Goal: Find specific page/section: Find specific page/section

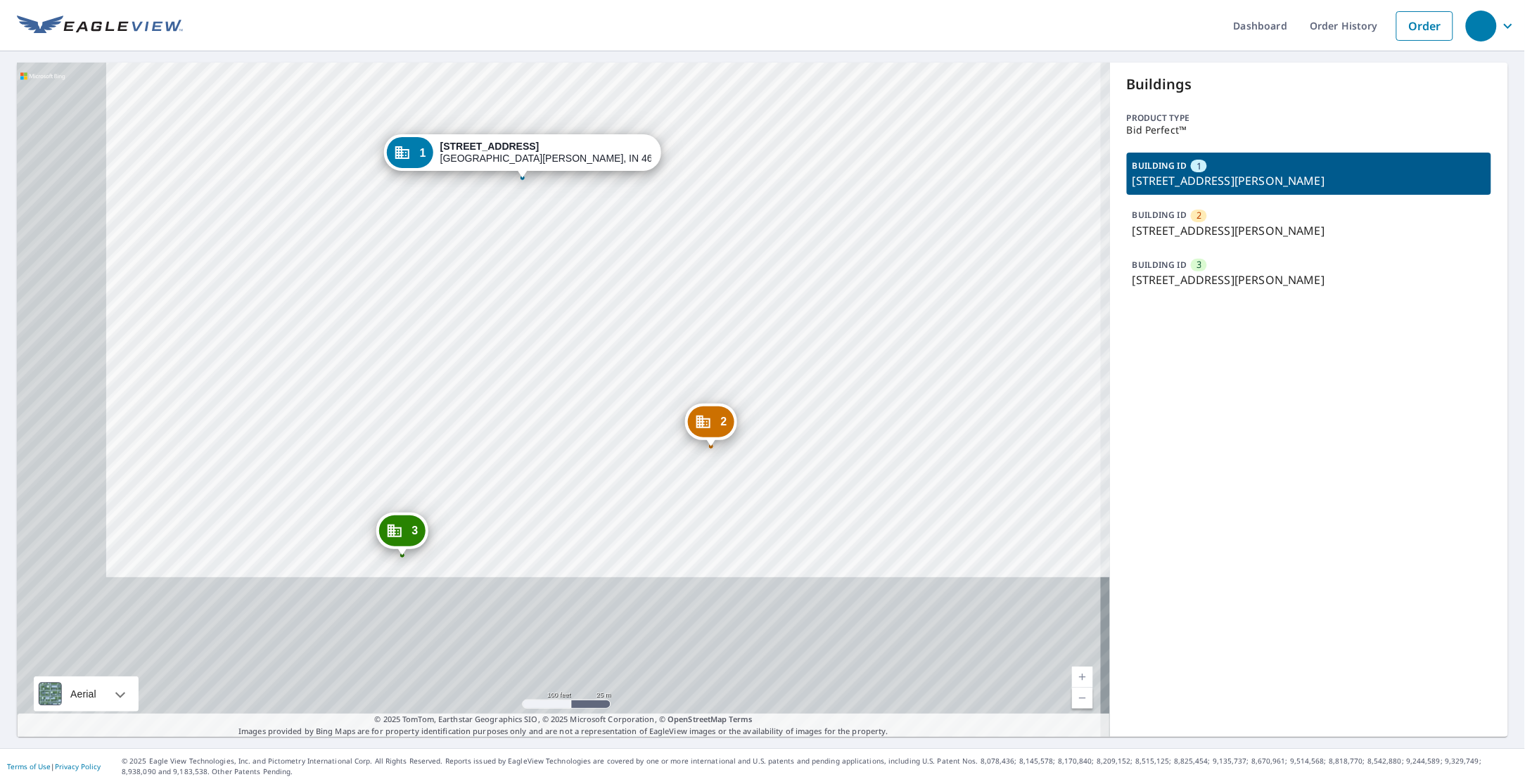
drag, startPoint x: 543, startPoint y: 403, endPoint x: 584, endPoint y: 344, distance: 71.8
click at [584, 344] on div "2 8812 Wave Cir Fort Wayne, IN 46825 3 8709 Gulf Dr Fort Wayne, IN 46825 1 2406…" at bounding box center [563, 399] width 1093 height 674
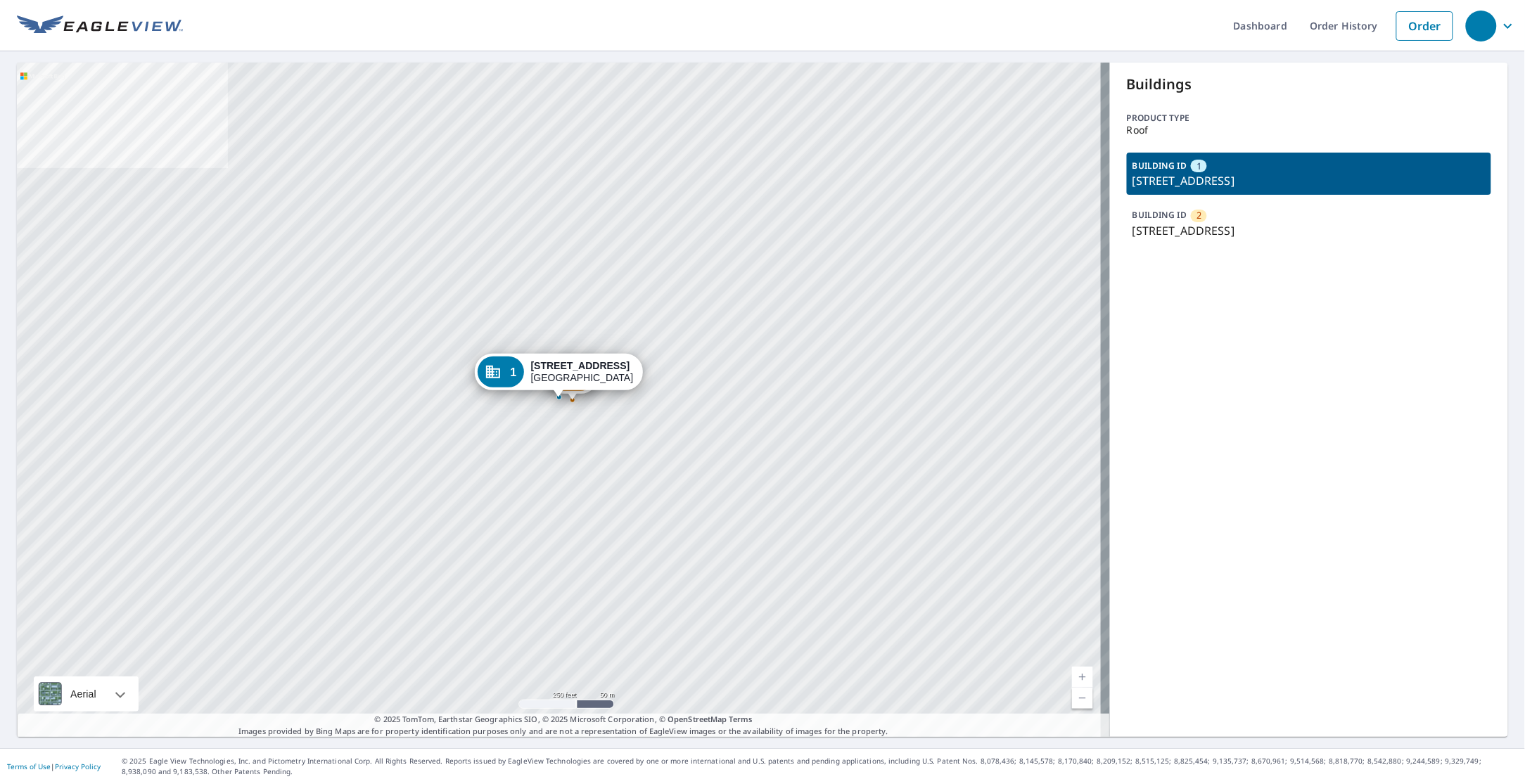
click at [1171, 222] on p "1434 N Broadway Ave, Wichita, KS, 67214" at bounding box center [1309, 230] width 353 height 17
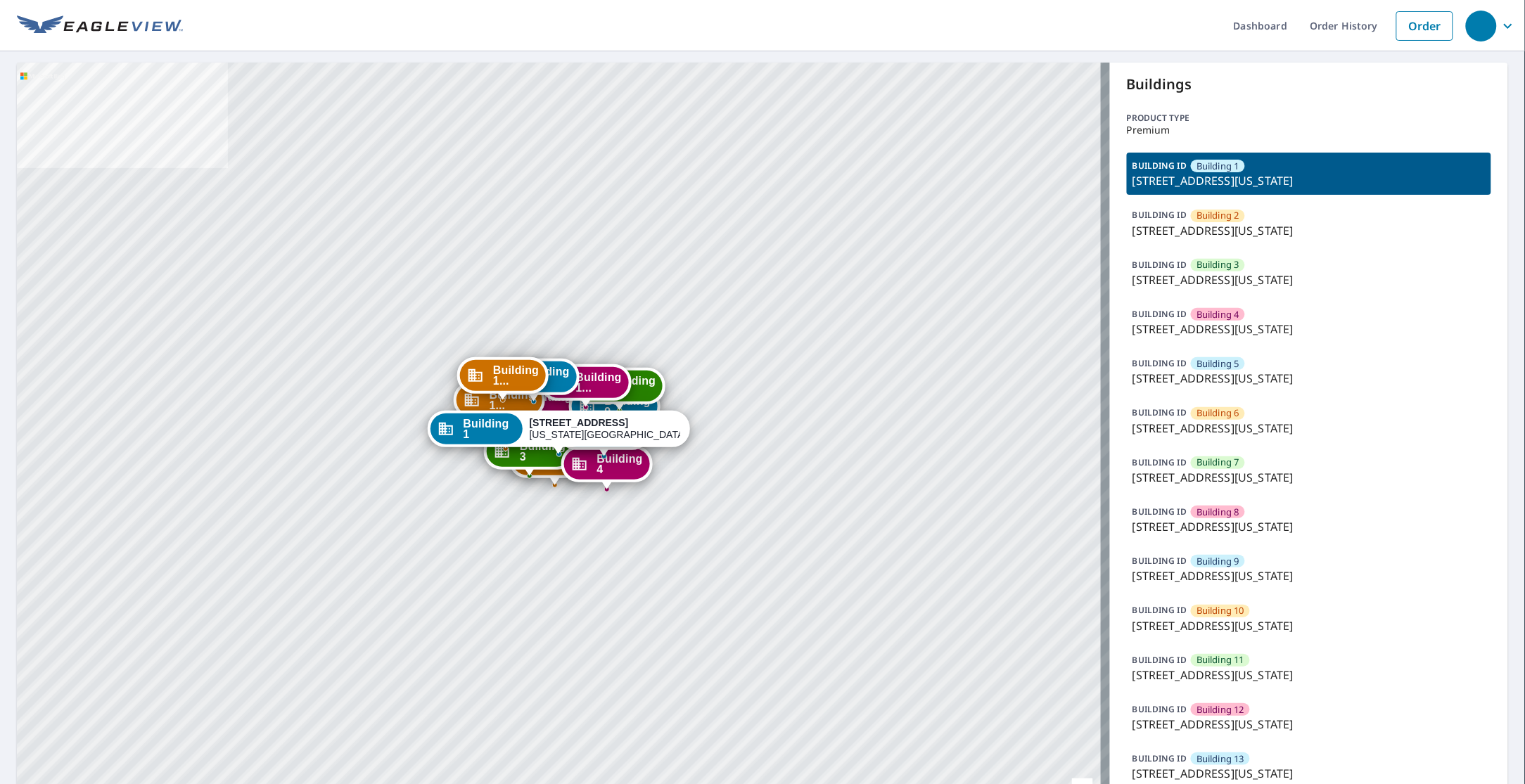
click at [1239, 179] on p "1315 E 89th St, Kansas City, MO, 64131" at bounding box center [1309, 181] width 353 height 17
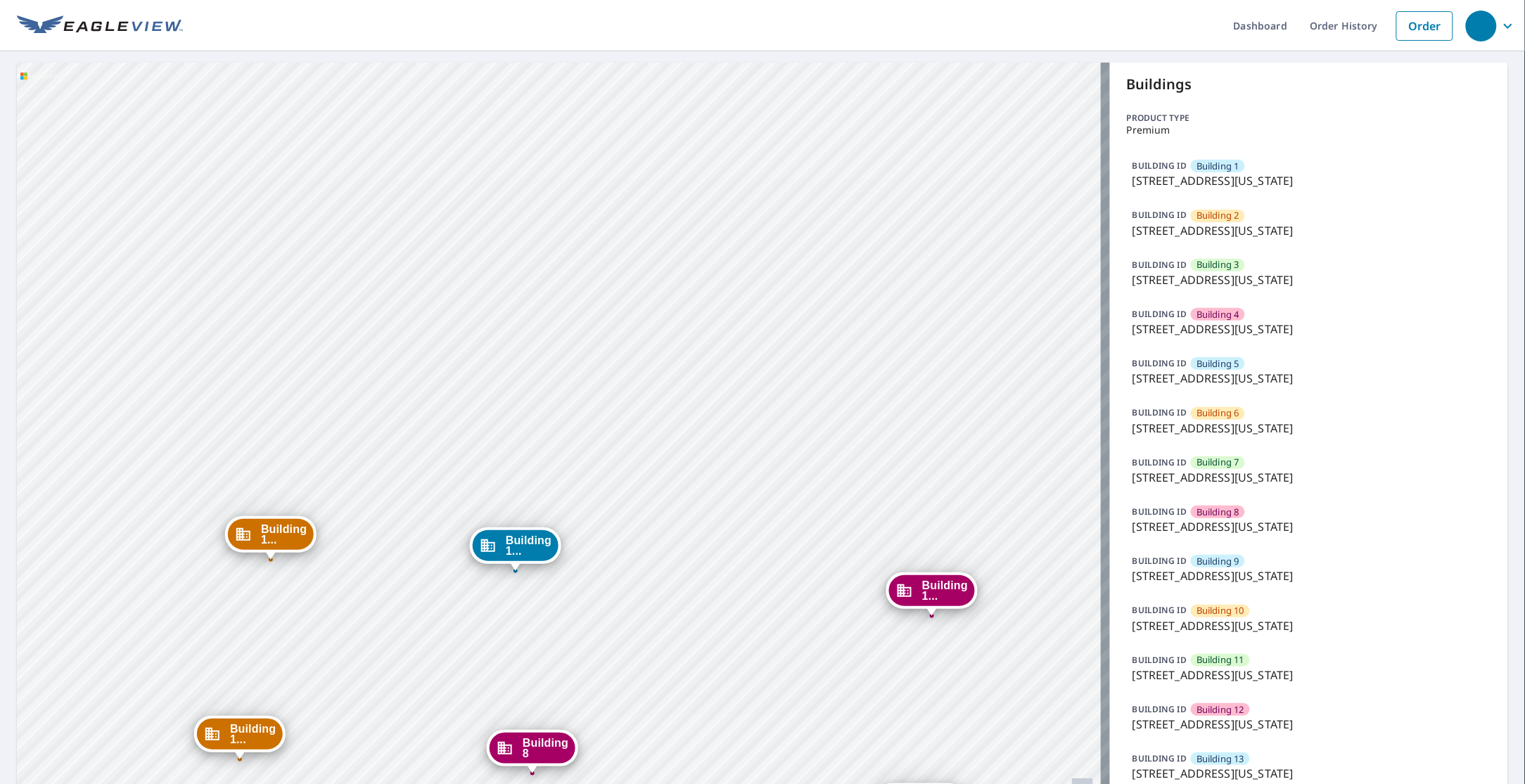
drag, startPoint x: 497, startPoint y: 478, endPoint x: 499, endPoint y: 465, distance: 13.2
click at [499, 465] on div "Building 2 1315 e 89th st Kansas City, MO 64131 Building 3 1315 e 89th st Kansa…" at bounding box center [563, 455] width 1093 height 786
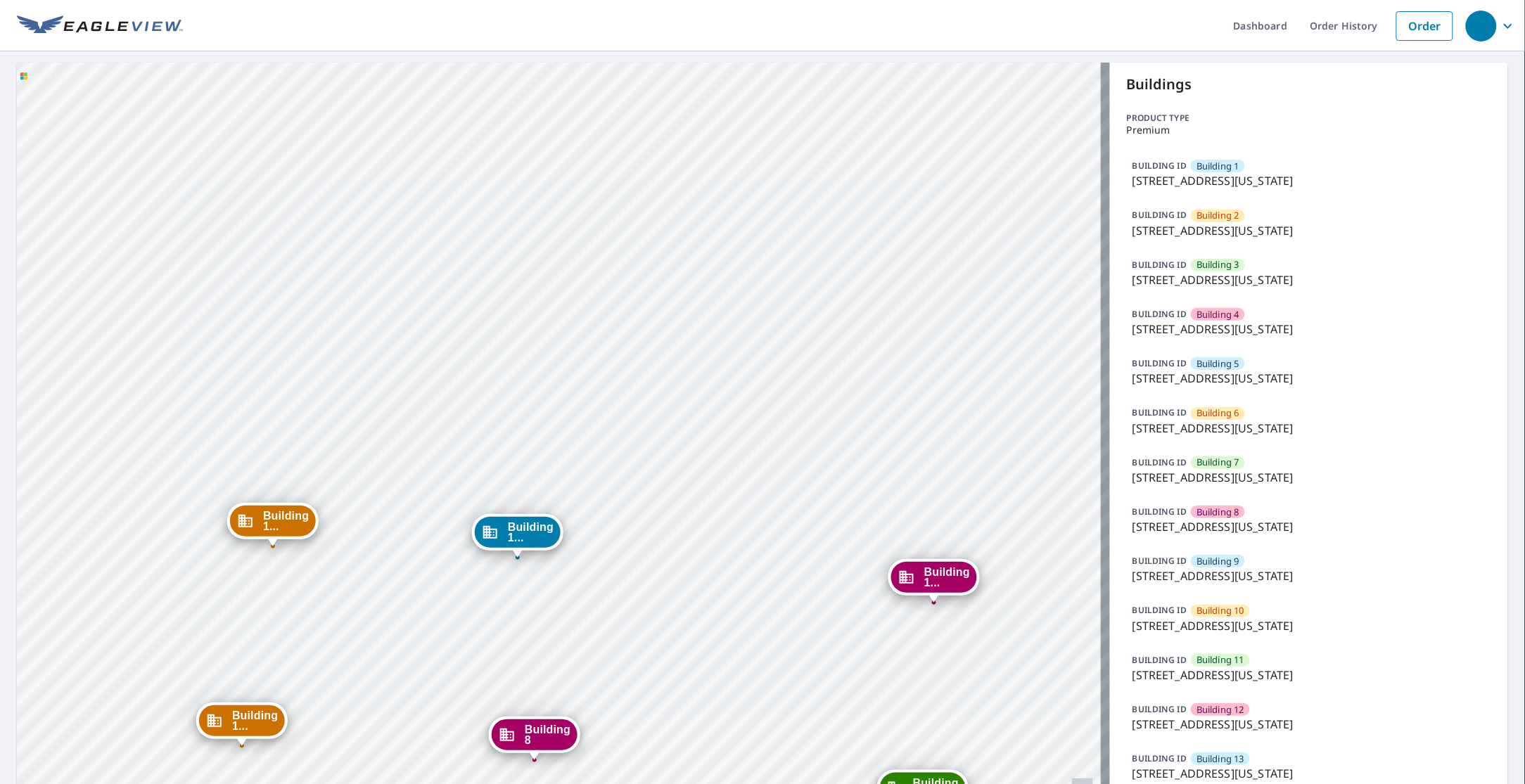
click at [1196, 170] on span "Building 1" at bounding box center [1218, 167] width 43 height 14
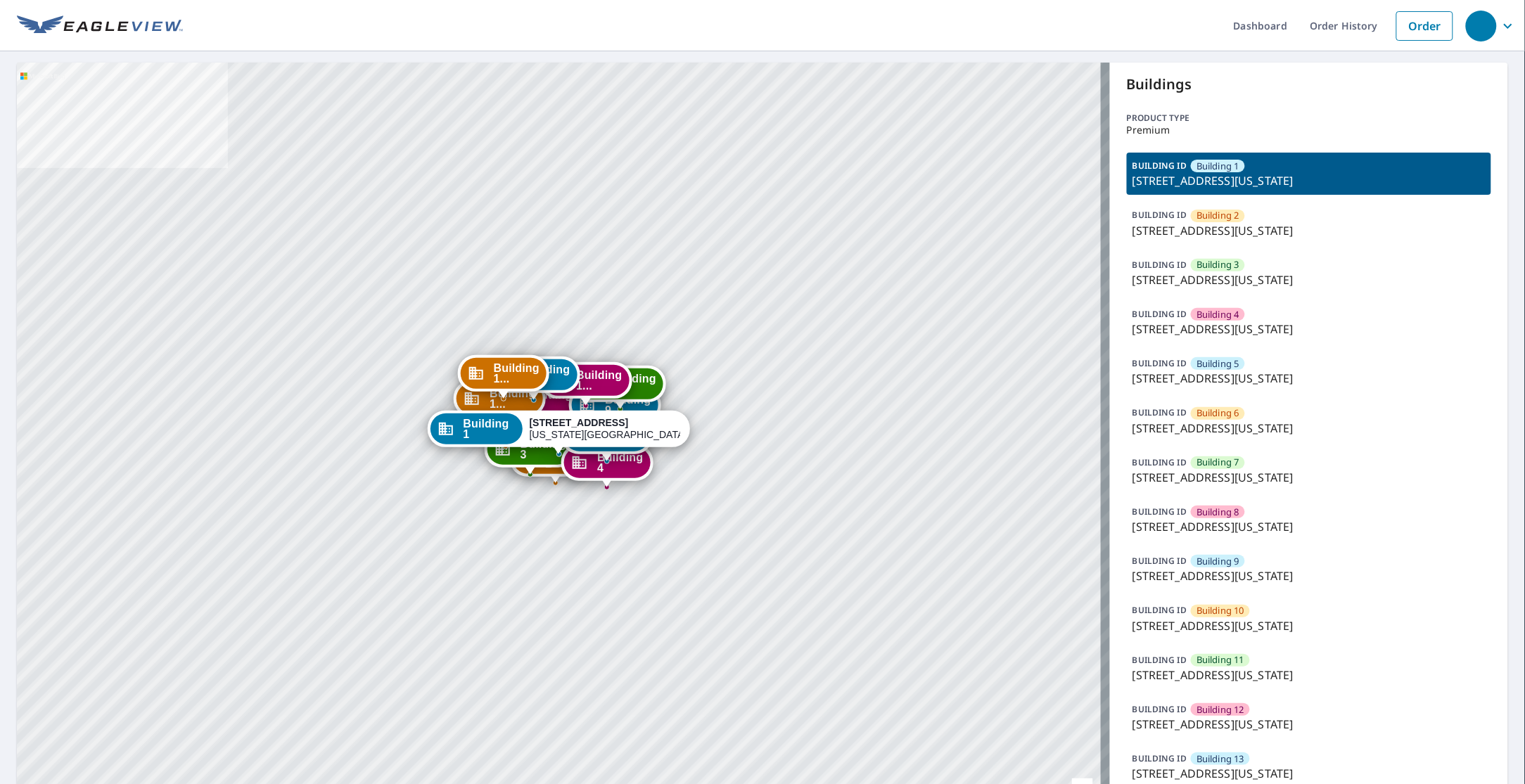
click at [1170, 645] on div "BUILDING ID Building 1 1315 e 89th st, Kansas City, MO, 64131 BUILDING ID Build…" at bounding box center [1308, 495] width 364 height 685
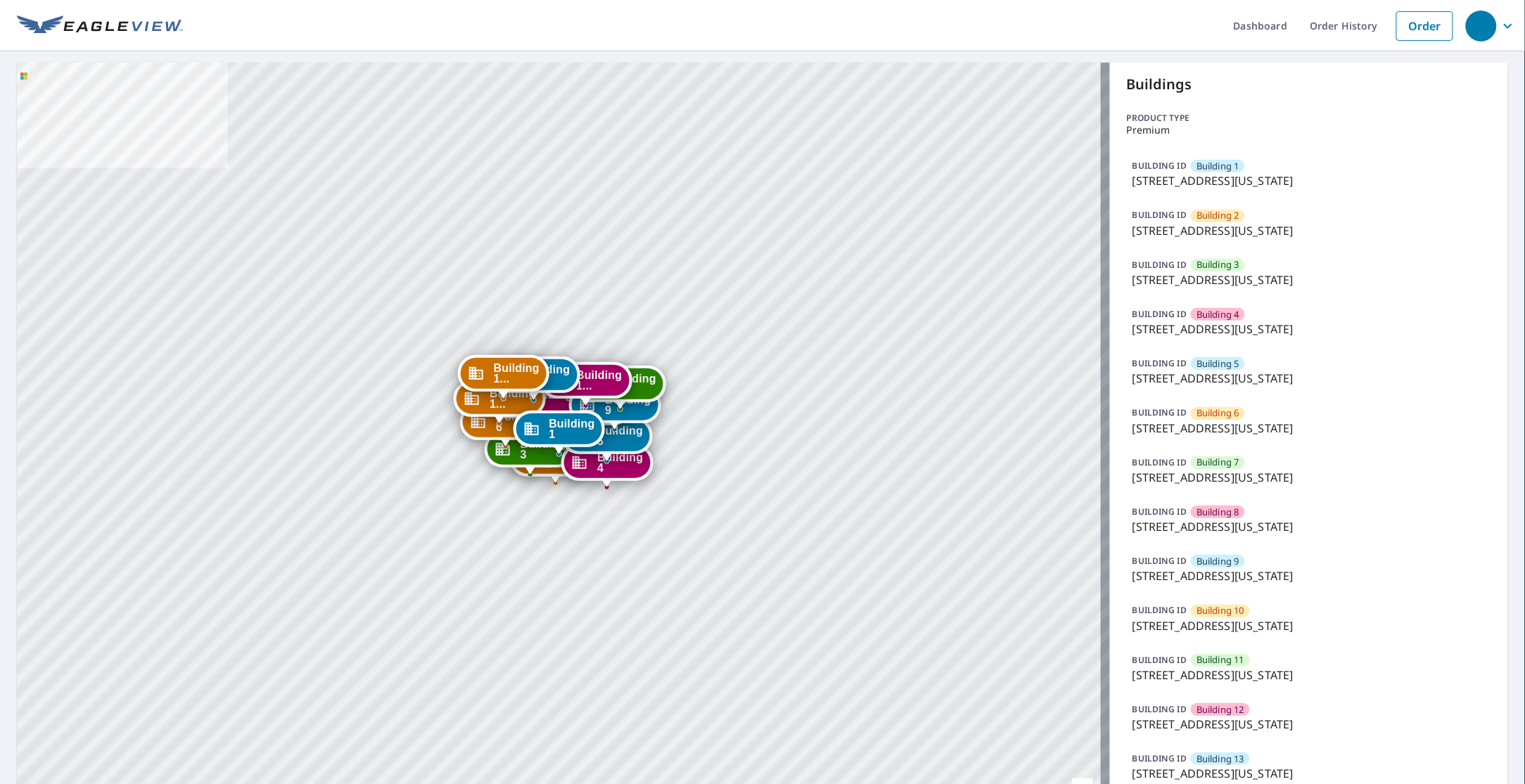
click at [1176, 668] on p "[STREET_ADDRESS][US_STATE]" at bounding box center [1309, 675] width 353 height 17
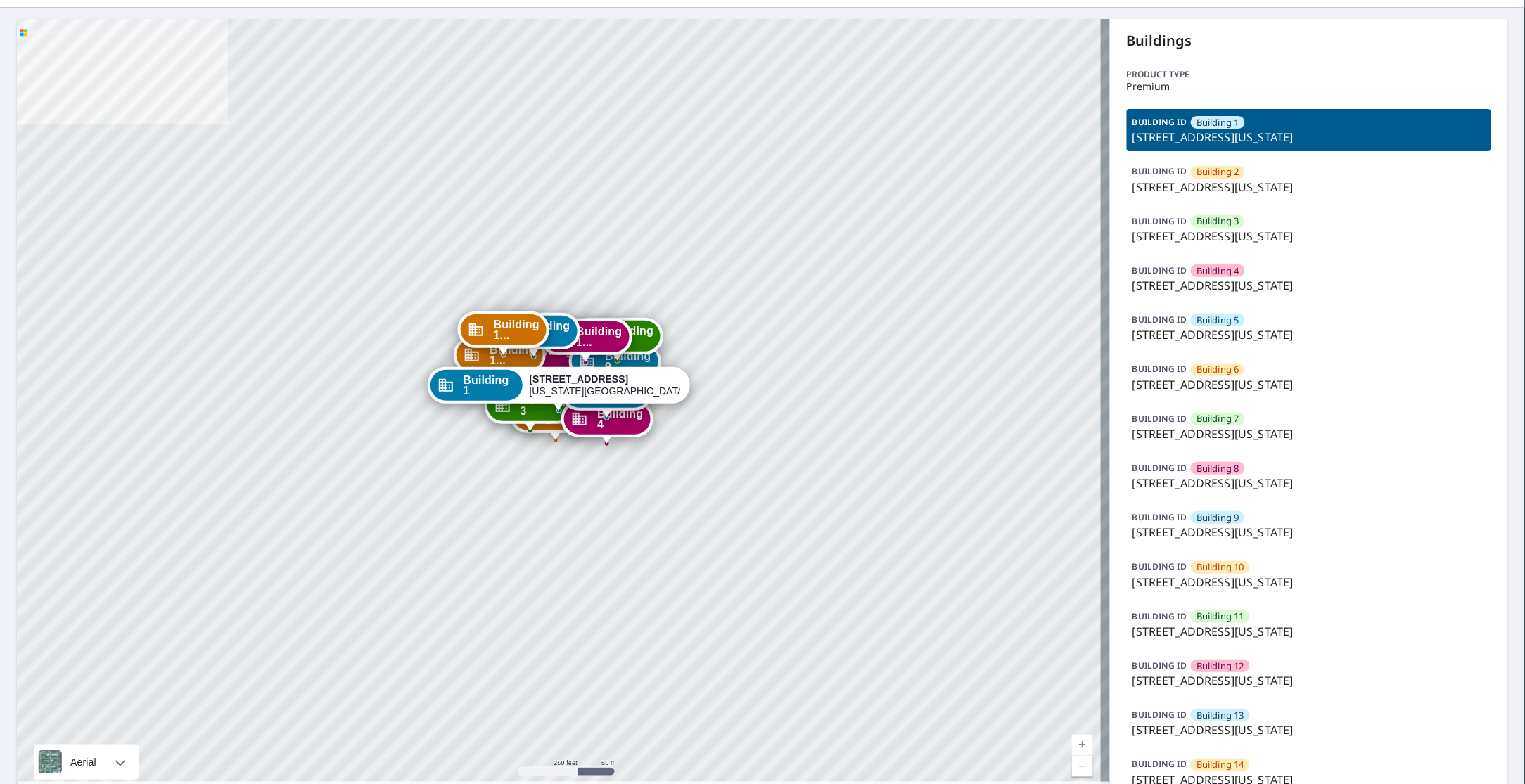
scroll to position [113, 0]
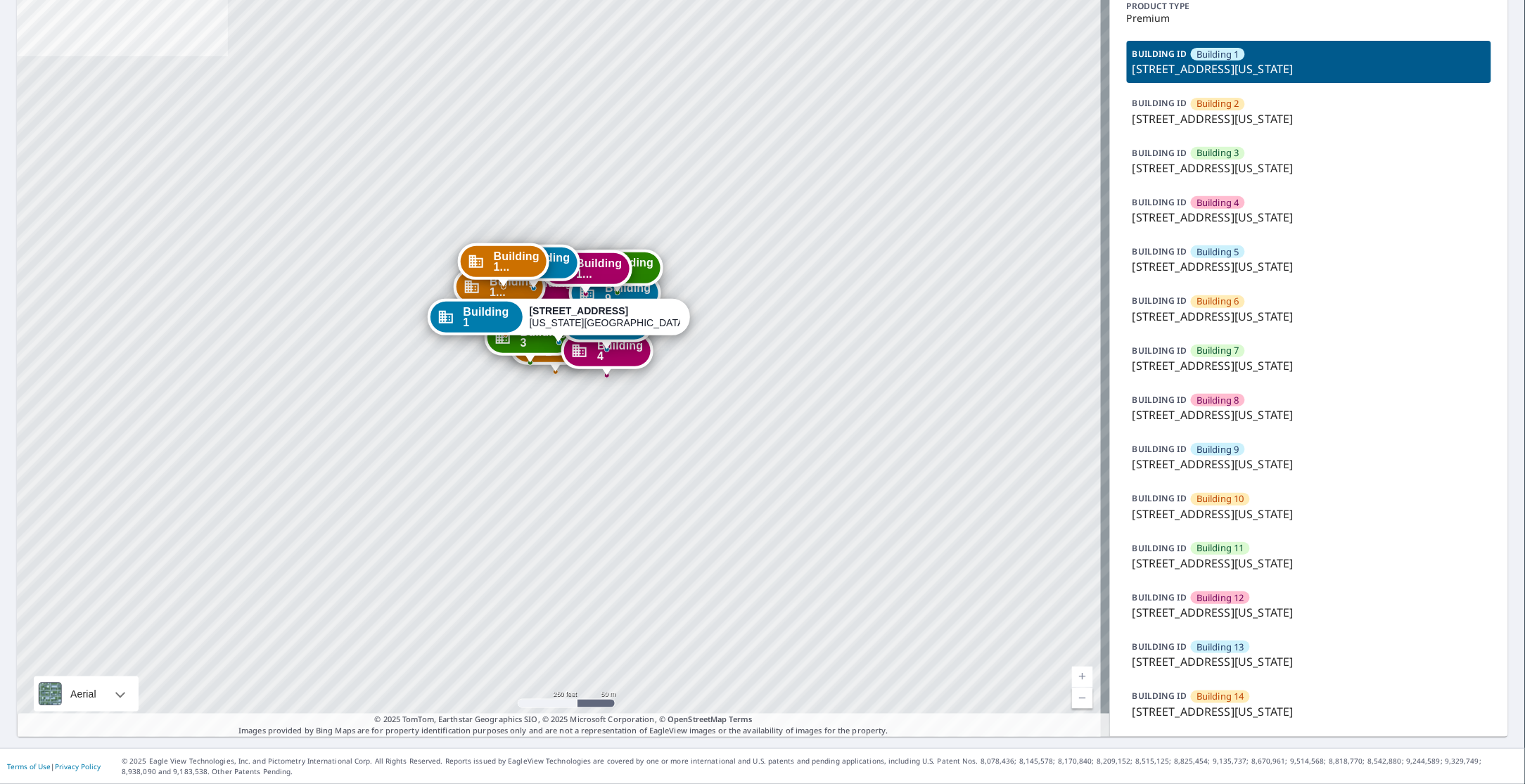
click at [1225, 707] on p "[STREET_ADDRESS][US_STATE]" at bounding box center [1309, 712] width 353 height 17
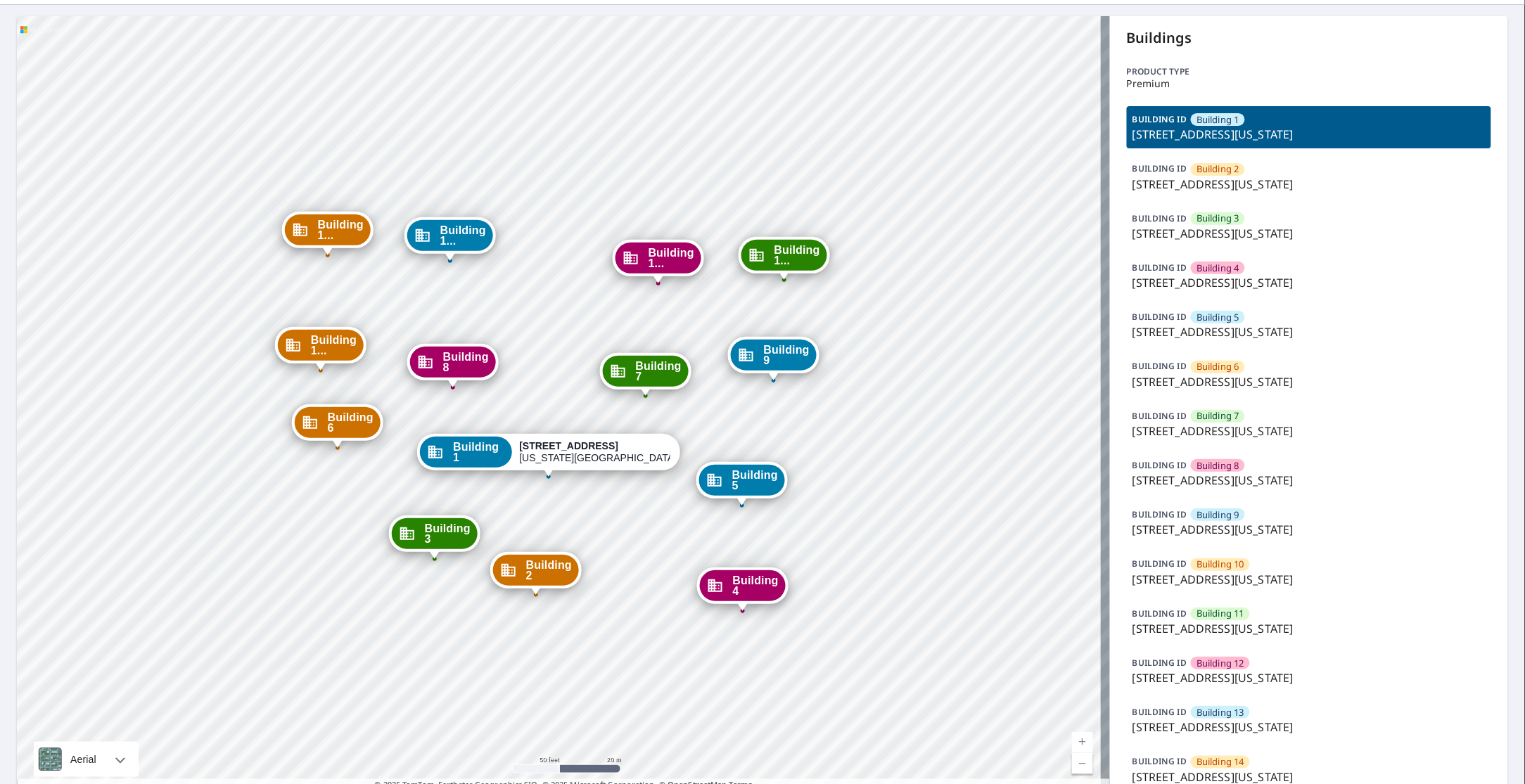
scroll to position [88, 0]
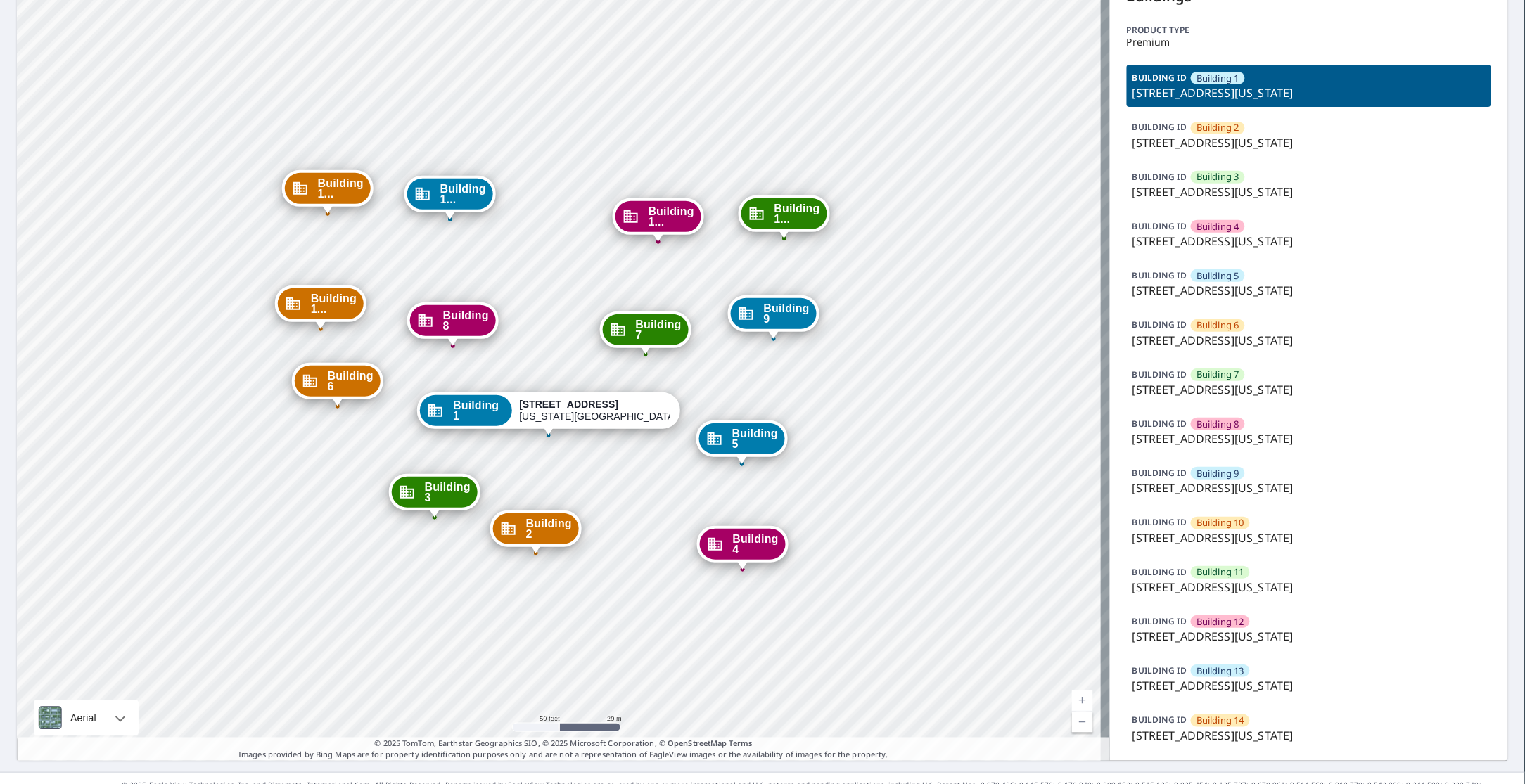
click at [1214, 687] on p "[STREET_ADDRESS][US_STATE]" at bounding box center [1309, 685] width 353 height 17
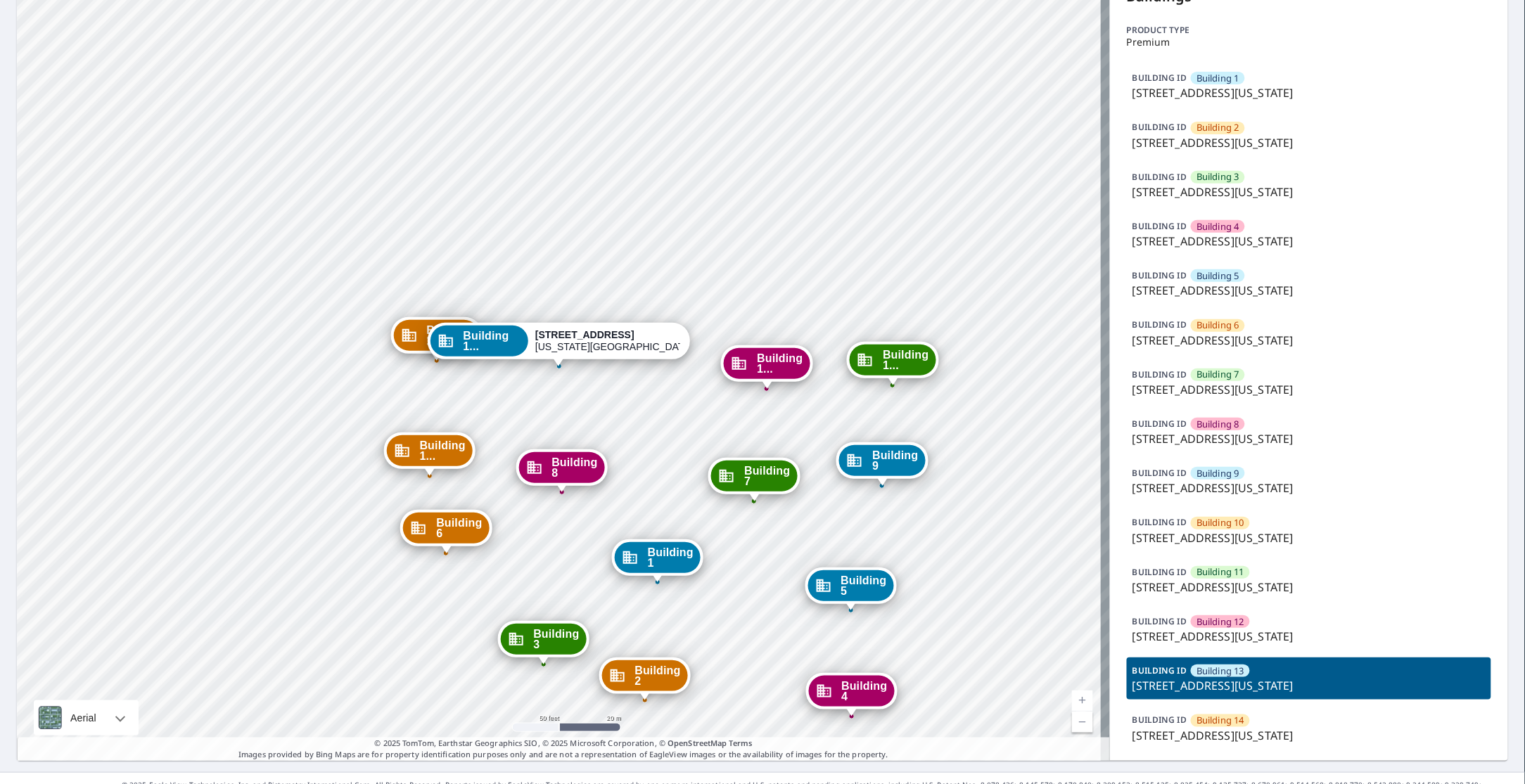
scroll to position [113, 0]
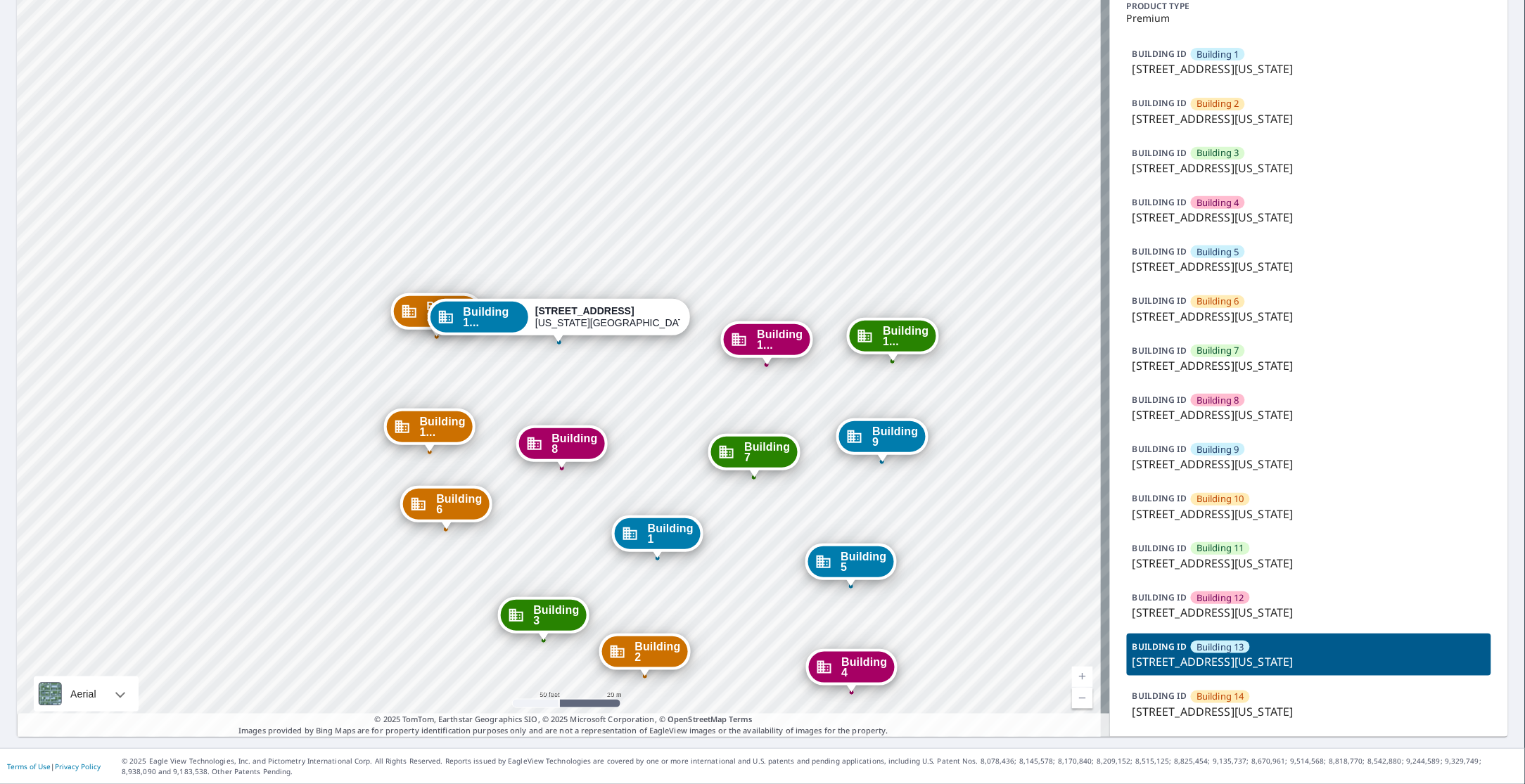
click at [1196, 700] on span "Building 14" at bounding box center [1220, 697] width 48 height 14
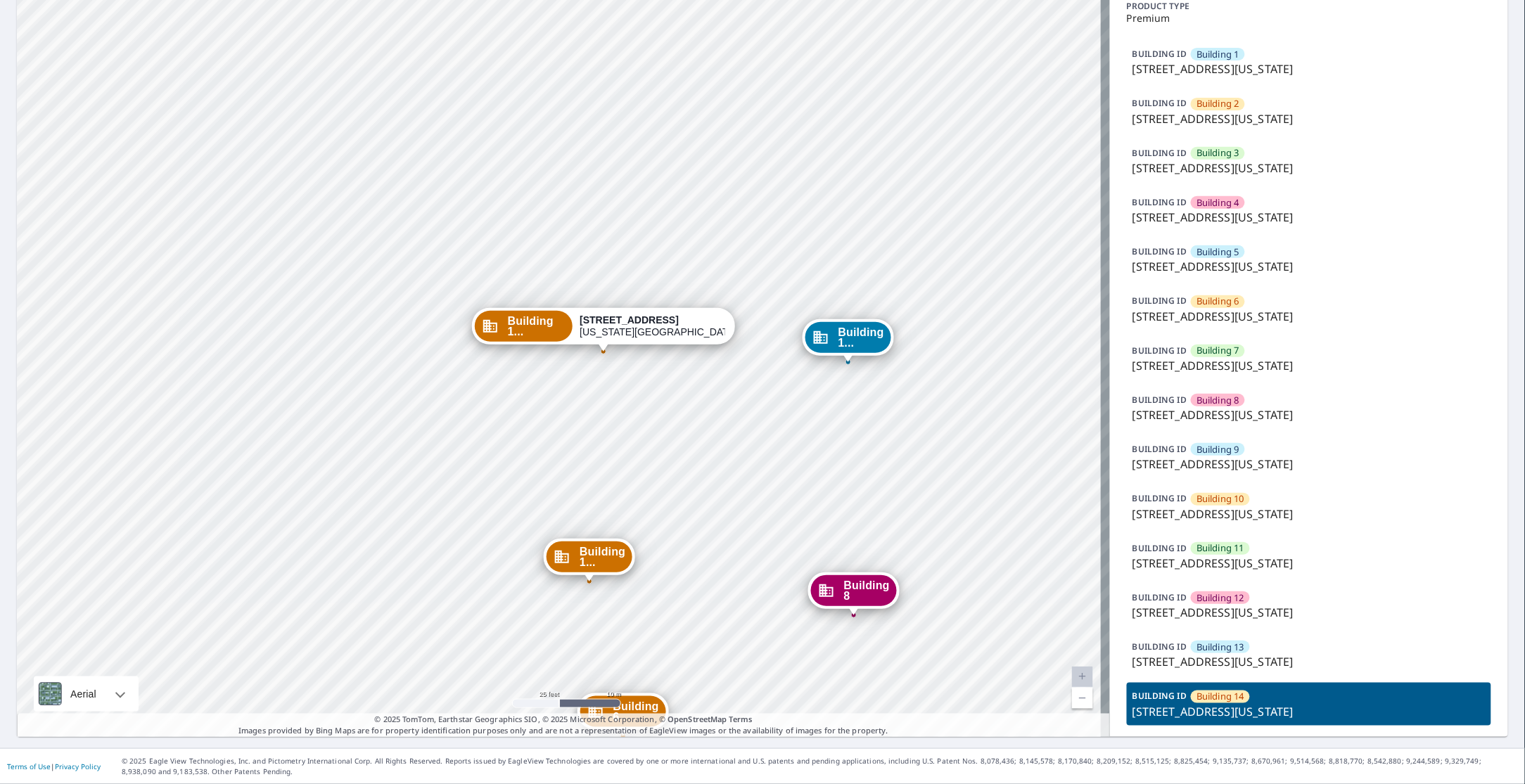
click at [1137, 498] on p "BUILDING ID" at bounding box center [1159, 498] width 54 height 12
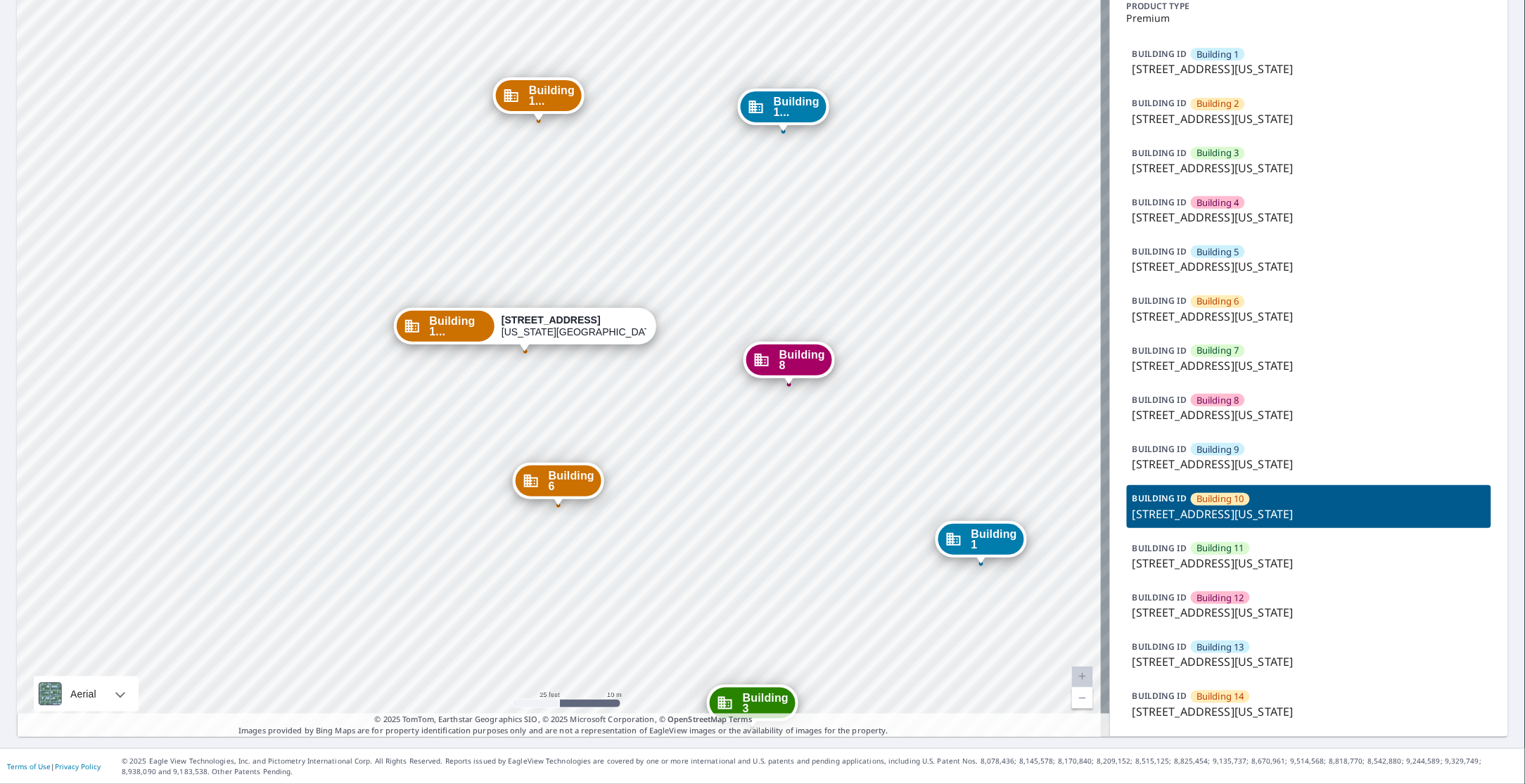
drag, startPoint x: 757, startPoint y: 505, endPoint x: 723, endPoint y: 514, distance: 35.2
click at [723, 514] on div "Building 1 1315 e 89th st Kansas City, MO 64131 Building 2 1315 e 89th st Kansa…" at bounding box center [563, 344] width 1093 height 786
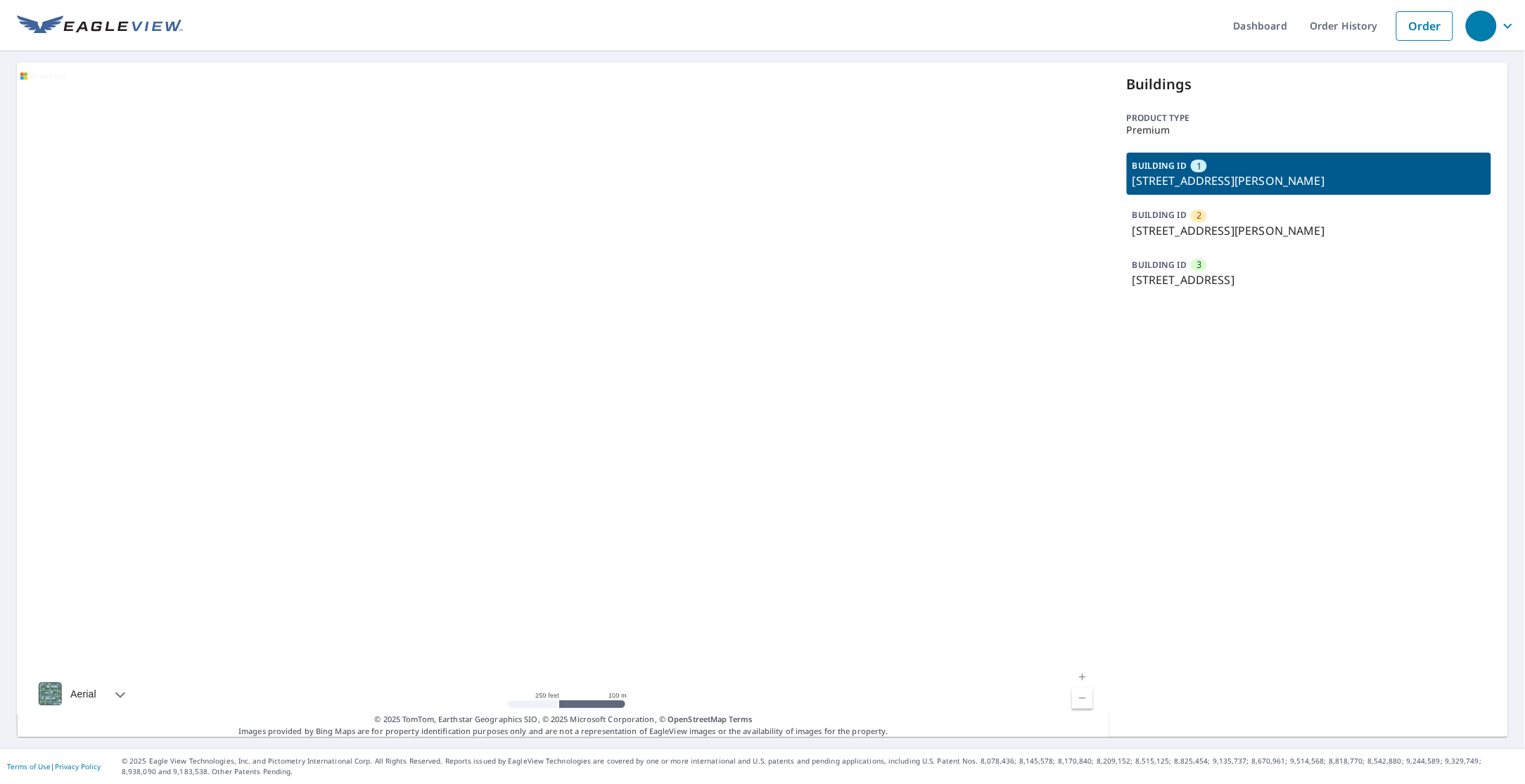
click at [1206, 219] on div "BUILDING ID 2 7408 Emma Rd, Bradenton, FL, 34209" at bounding box center [1308, 222] width 364 height 42
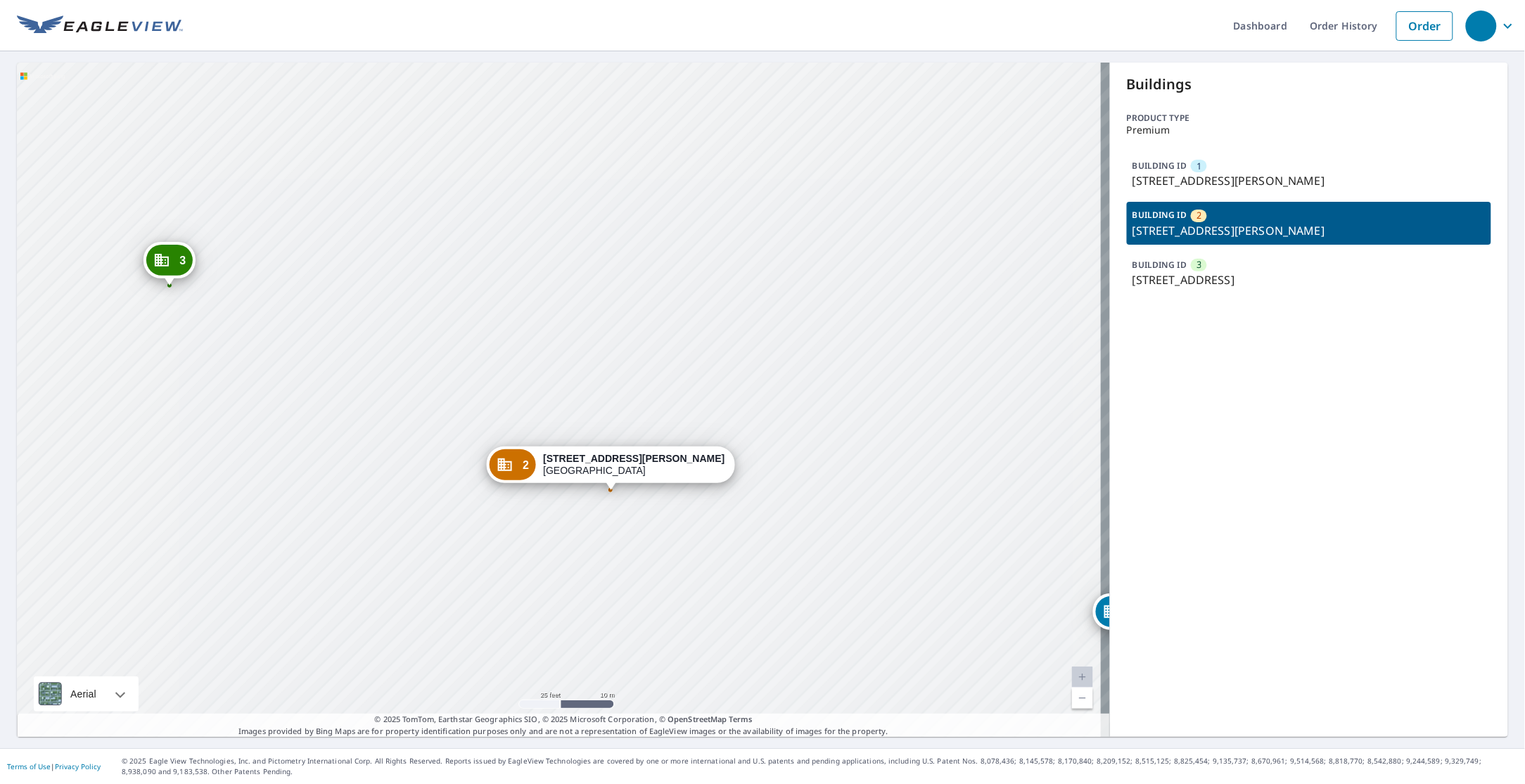
drag, startPoint x: 561, startPoint y: 359, endPoint x: 583, endPoint y: 380, distance: 30.4
click at [583, 380] on div "1 7315 Emma Rd Bradenton, FL 34209 3 3820 Bridlecrest Ln Bradenton, FL 34209 2 …" at bounding box center [563, 399] width 1093 height 674
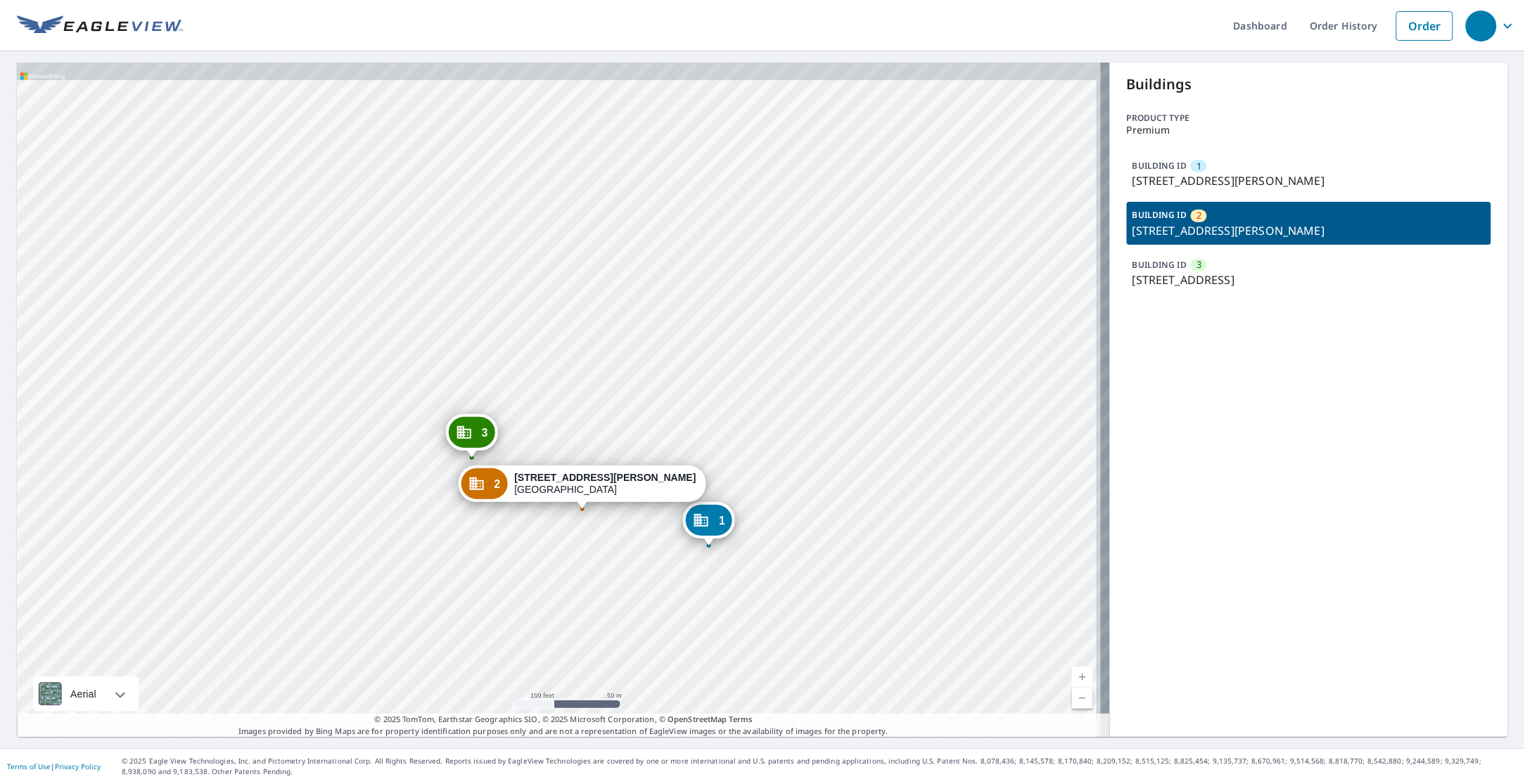
drag, startPoint x: 608, startPoint y: 373, endPoint x: 598, endPoint y: 472, distance: 99.5
click at [598, 472] on div "2 7408 Emma Rd Bradenton, FL 34209" at bounding box center [581, 484] width 247 height 37
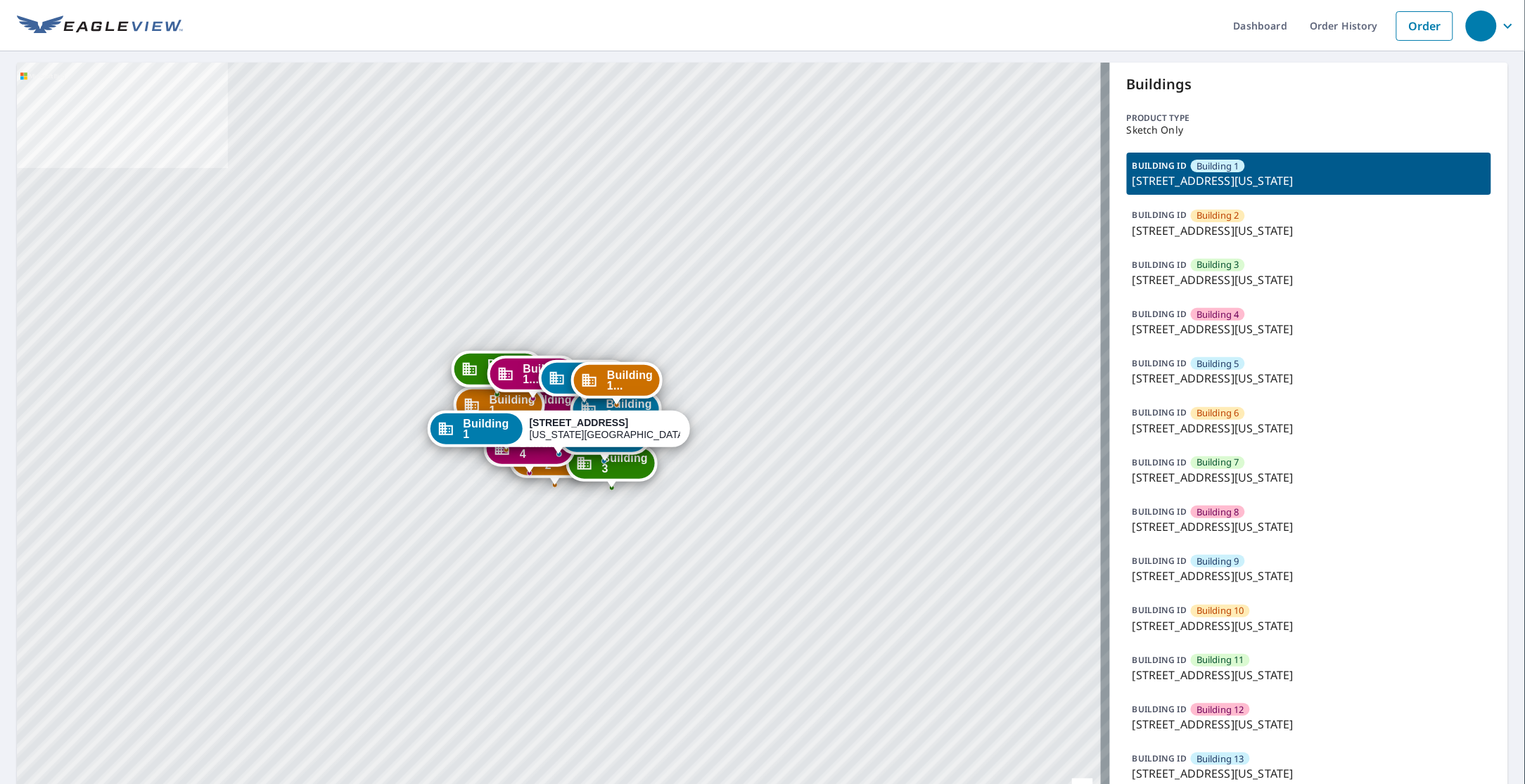
click at [1218, 317] on span "Building 4" at bounding box center [1218, 315] width 43 height 14
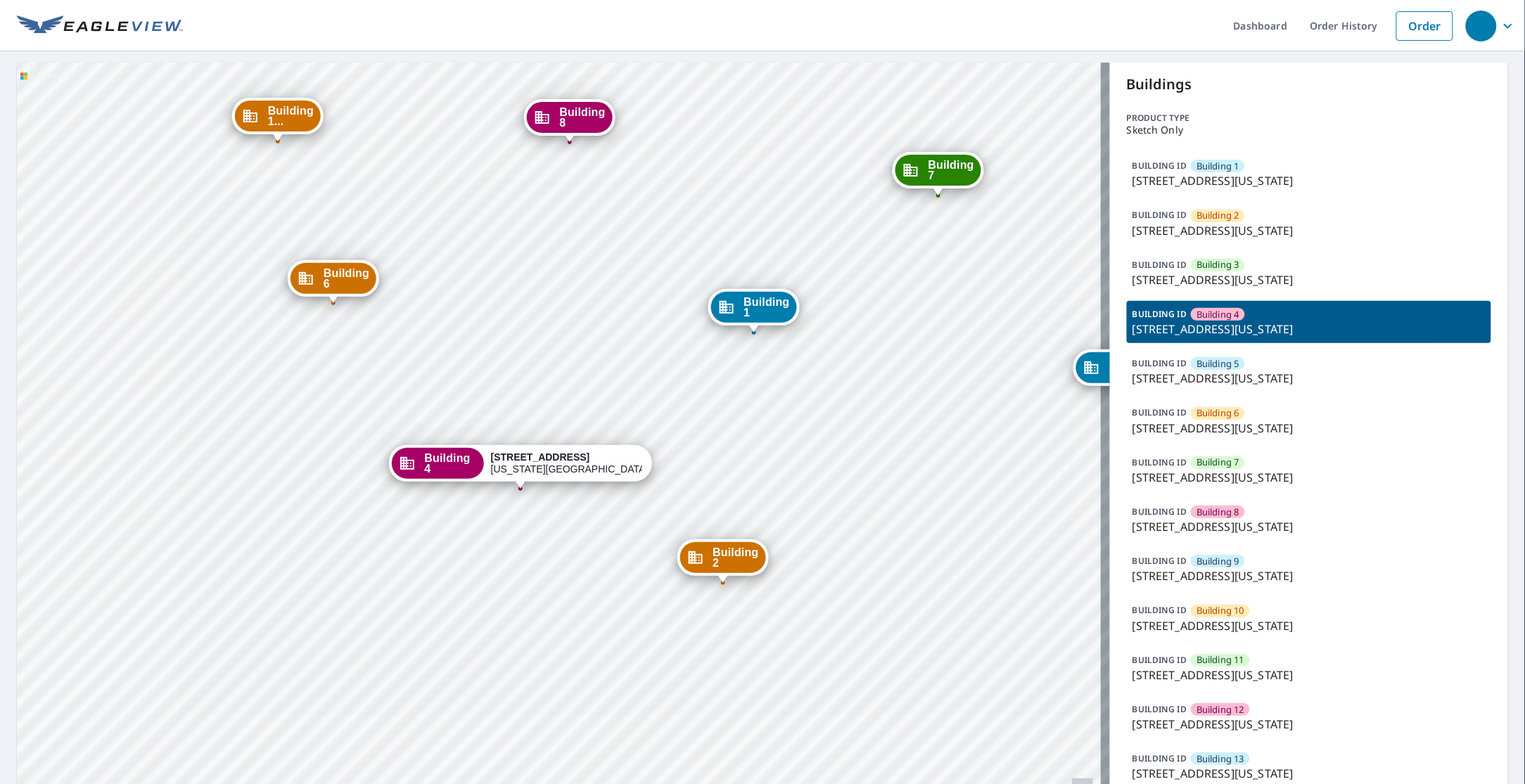
click at [118, 336] on div "Building 1 [STREET_ADDRESS][GEOGRAPHIC_DATA][US_STATE][STREET_ADDRESS][US_STATE…" at bounding box center [563, 455] width 1093 height 786
click at [1224, 671] on p "[STREET_ADDRESS][US_STATE]" at bounding box center [1309, 675] width 353 height 17
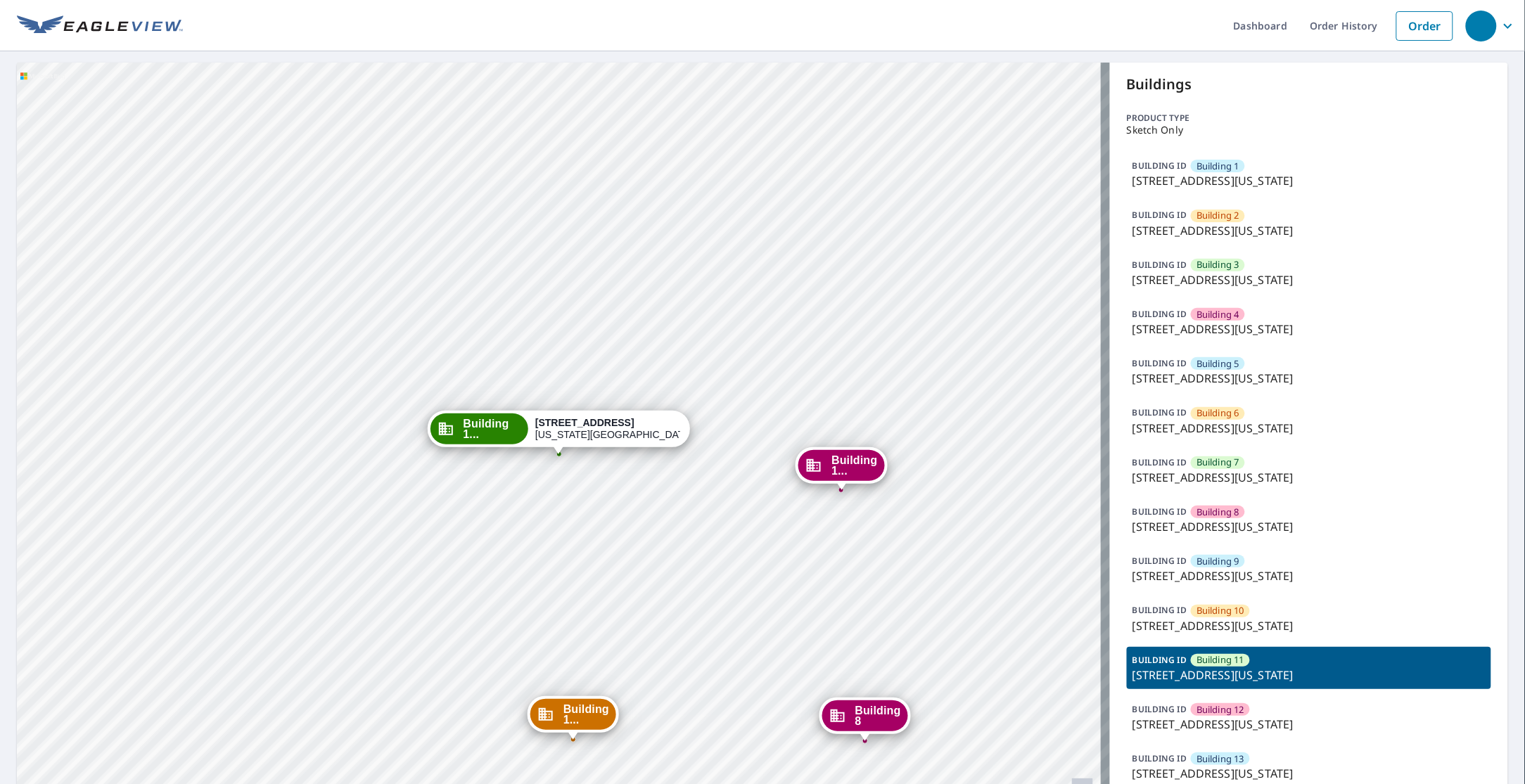
click at [1282, 659] on div "BUILDING [GEOGRAPHIC_DATA] [GEOGRAPHIC_DATA][STREET_ADDRESS][US_STATE]" at bounding box center [1308, 668] width 364 height 42
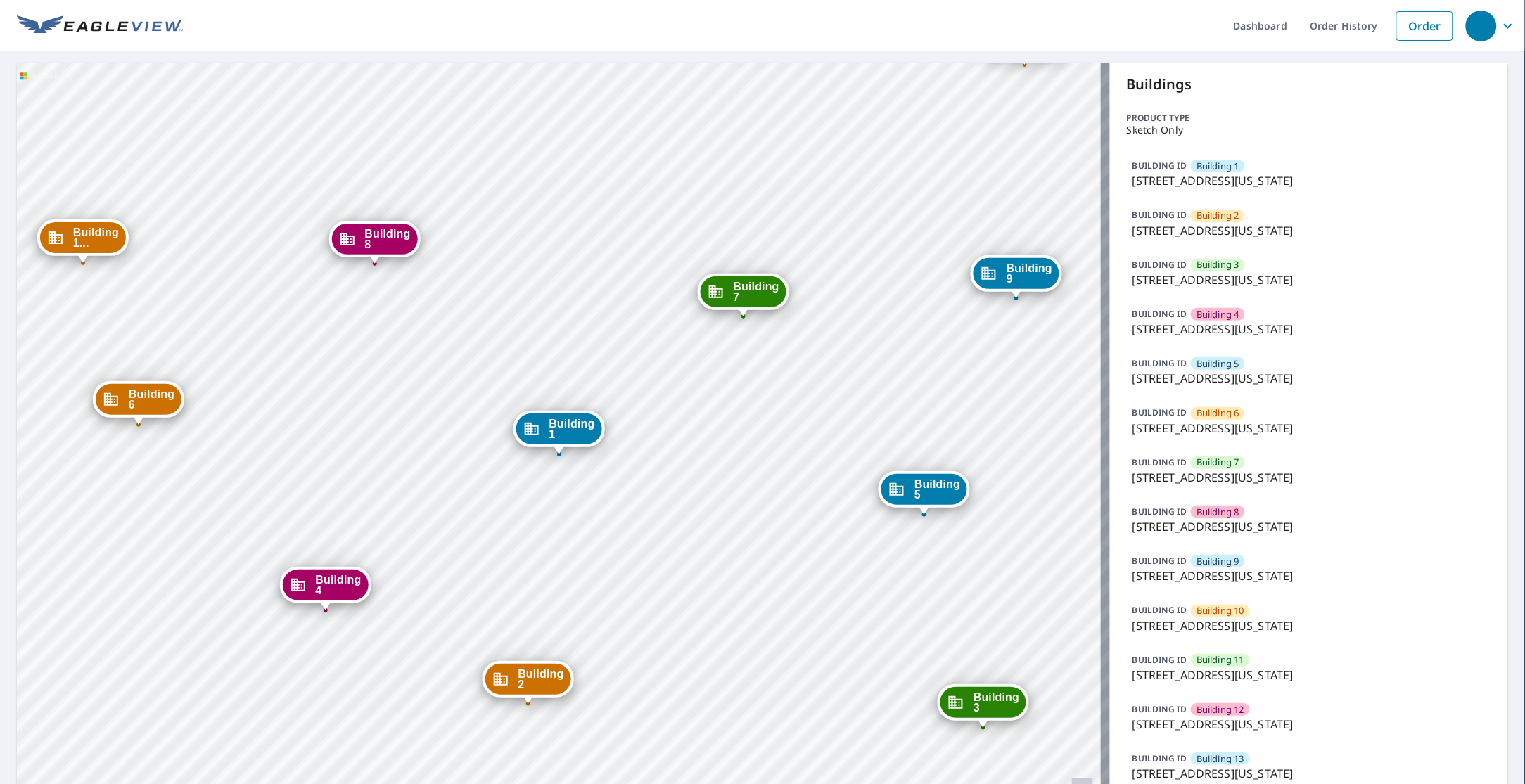
click at [1253, 627] on p "[STREET_ADDRESS][US_STATE]" at bounding box center [1309, 626] width 353 height 17
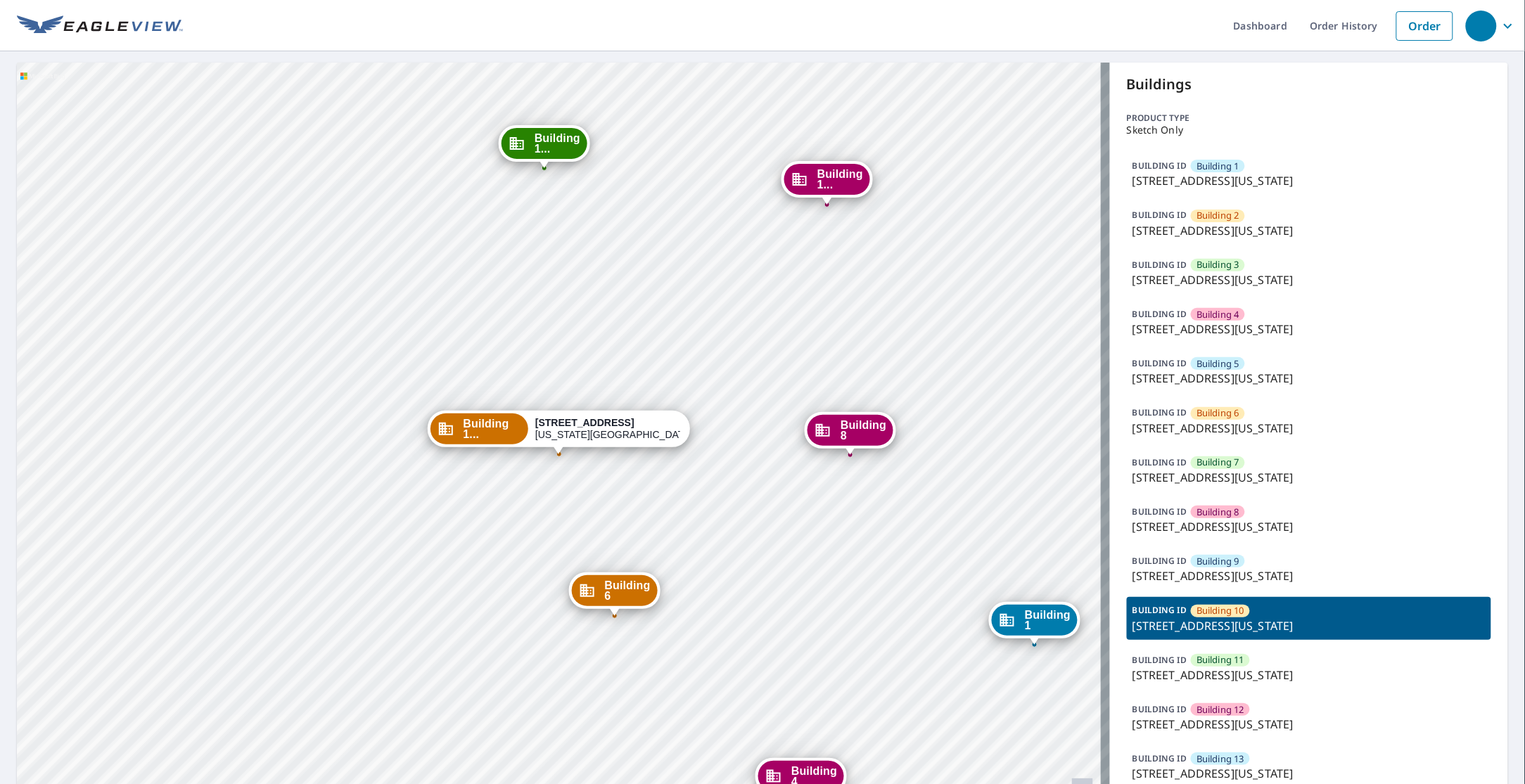
click at [1253, 669] on p "[STREET_ADDRESS][US_STATE]" at bounding box center [1309, 675] width 353 height 17
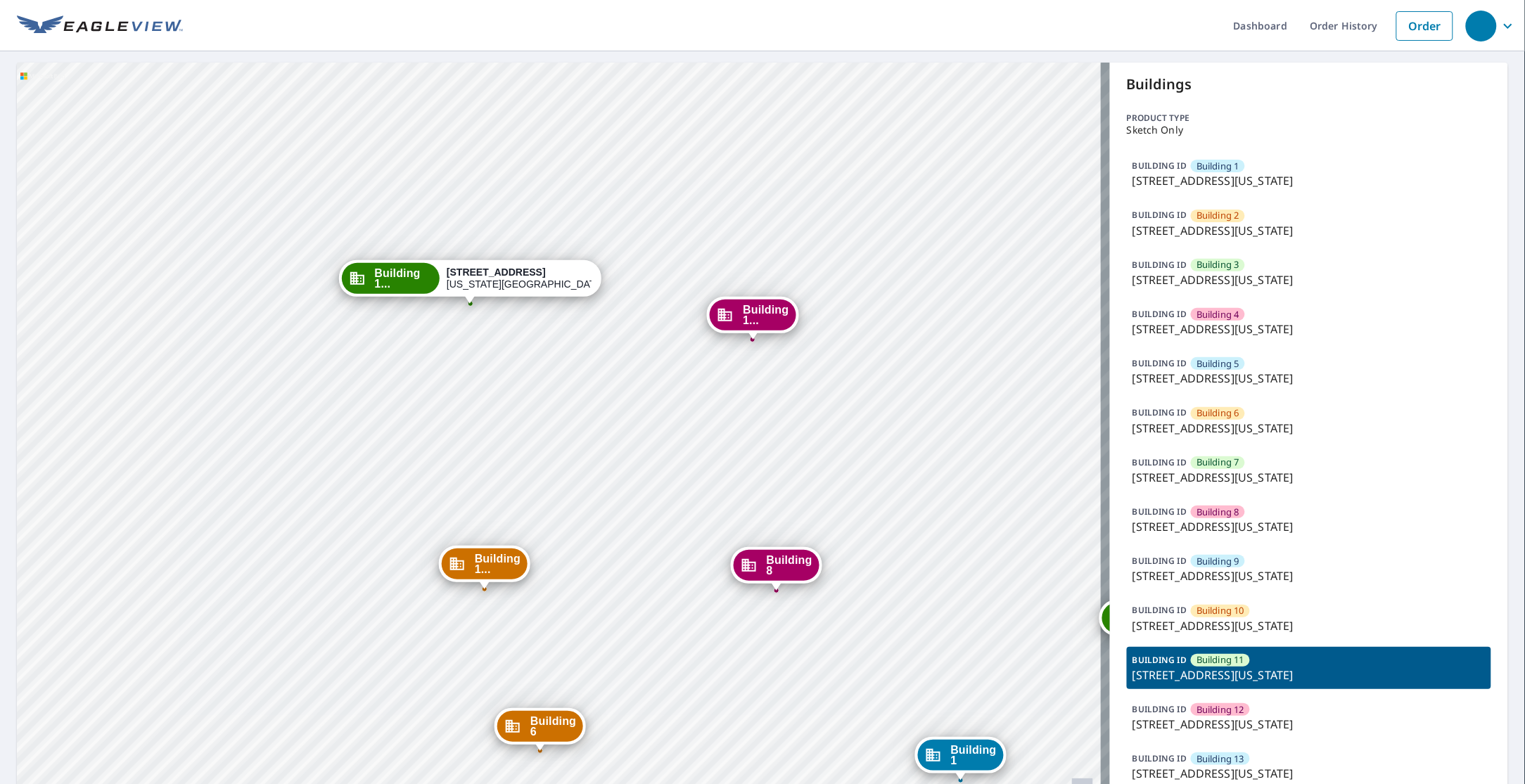
drag, startPoint x: 574, startPoint y: 506, endPoint x: 487, endPoint y: 344, distance: 183.9
click at [485, 351] on div "Building 1 [STREET_ADDRESS][GEOGRAPHIC_DATA][US_STATE] [GEOGRAPHIC_DATA][STREET…" at bounding box center [563, 455] width 1093 height 786
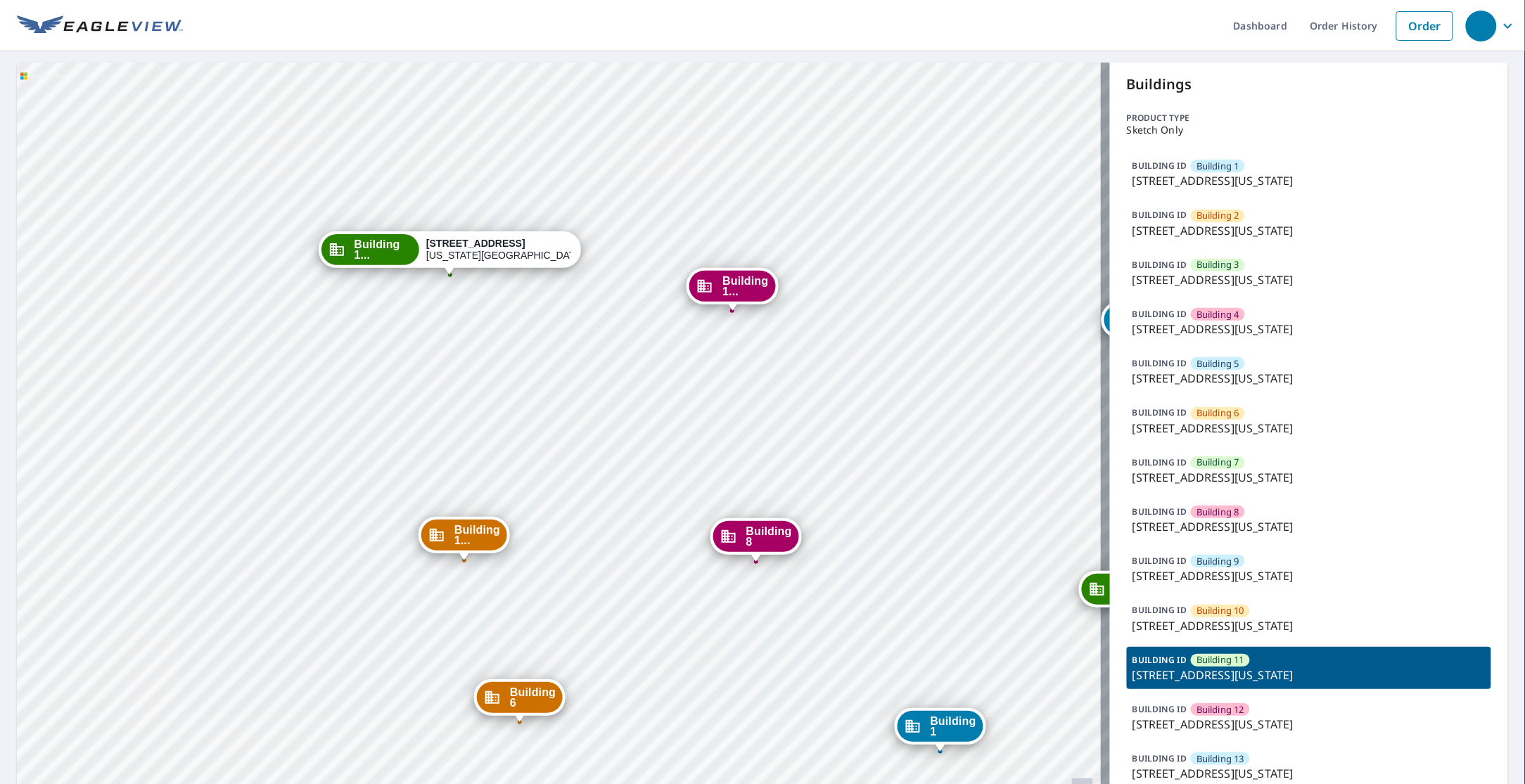
drag, startPoint x: 546, startPoint y: 377, endPoint x: 444, endPoint y: 318, distance: 117.8
click at [444, 318] on div "Building 1 [STREET_ADDRESS][GEOGRAPHIC_DATA][US_STATE] [GEOGRAPHIC_DATA][STREET…" at bounding box center [563, 455] width 1093 height 786
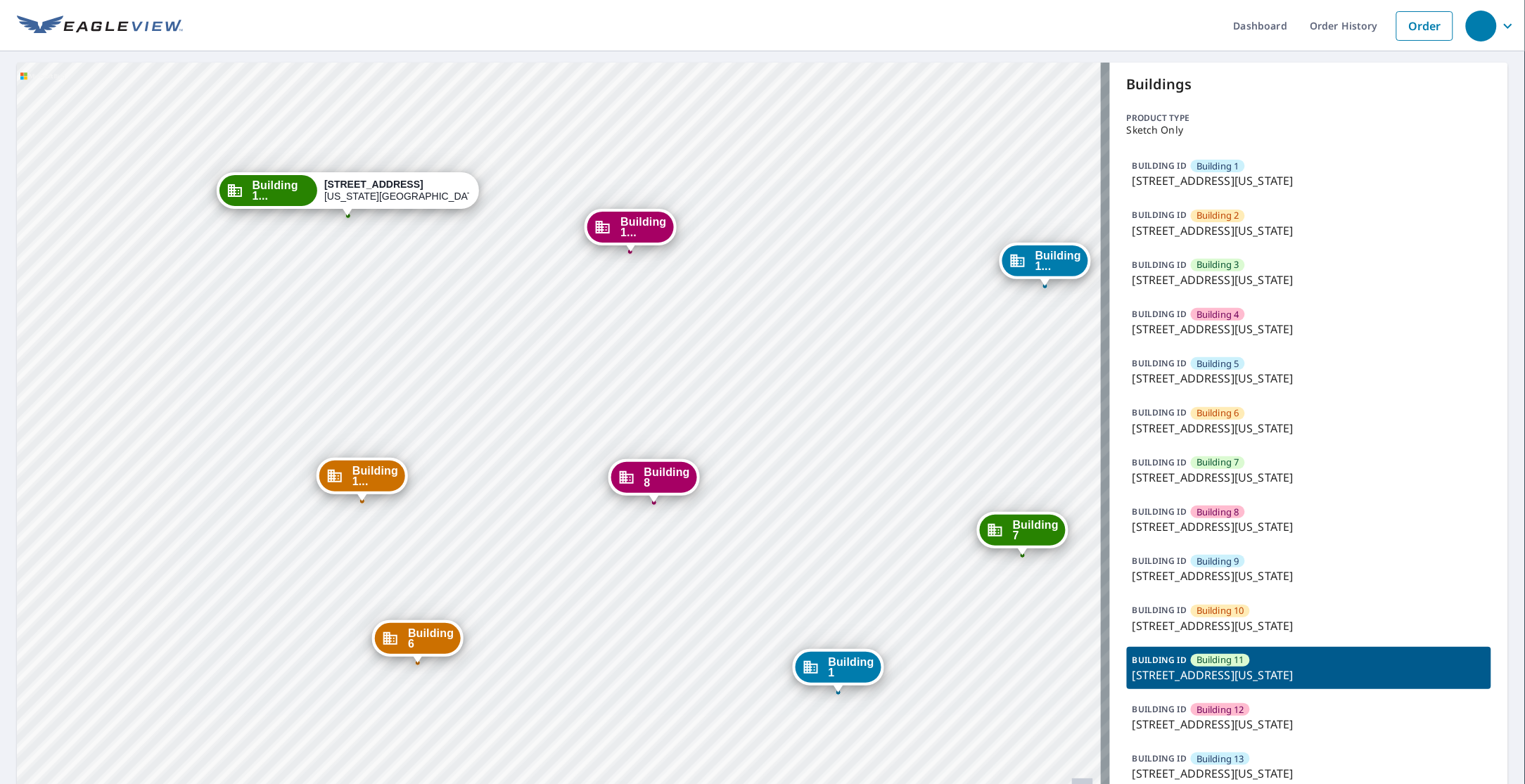
click at [154, 15] on img at bounding box center [100, 26] width 166 height 21
click at [1240, 666] on div "BUILDING [GEOGRAPHIC_DATA] [GEOGRAPHIC_DATA][STREET_ADDRESS][US_STATE]" at bounding box center [1308, 668] width 364 height 42
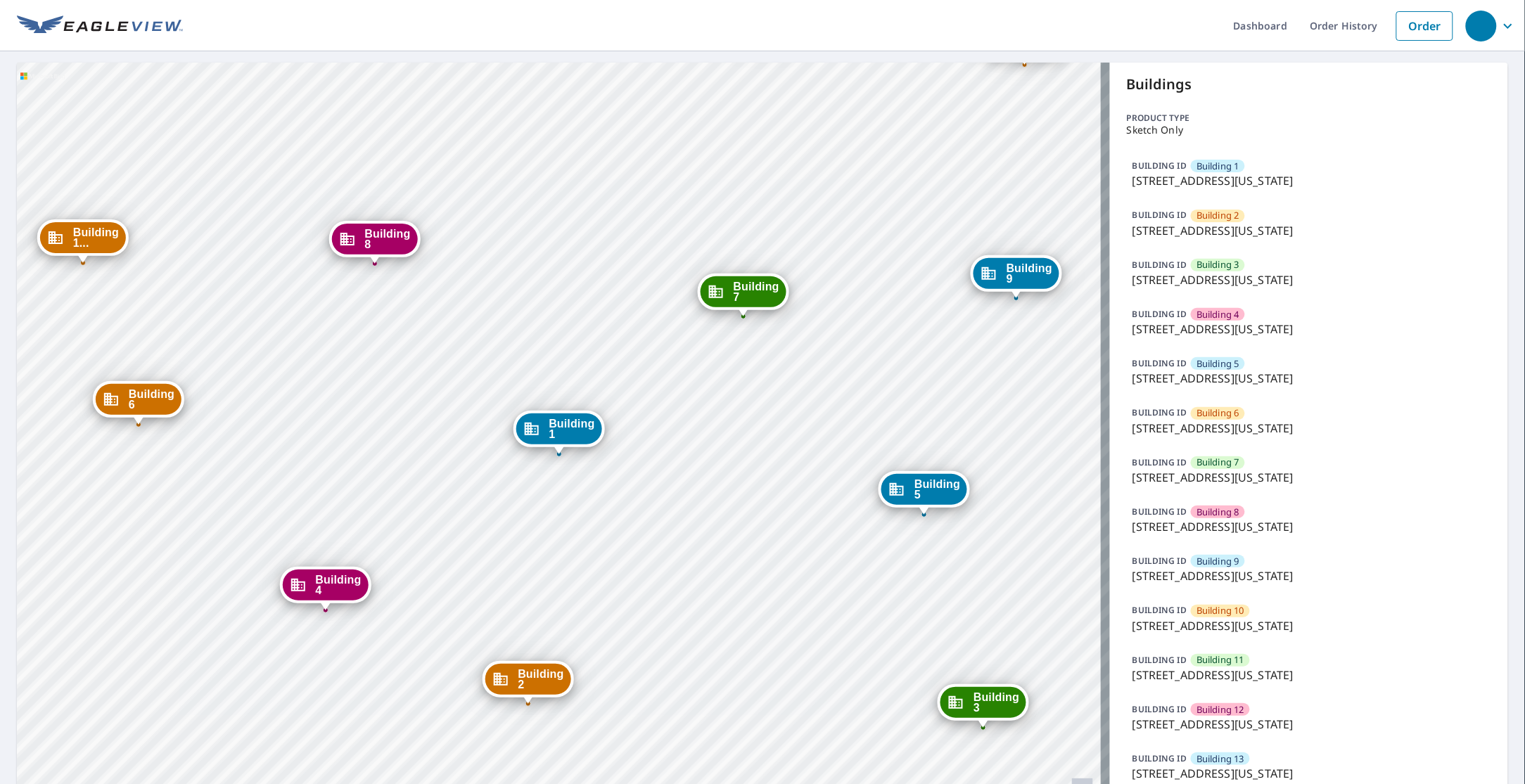
click at [1193, 680] on p "[STREET_ADDRESS][US_STATE]" at bounding box center [1309, 675] width 353 height 17
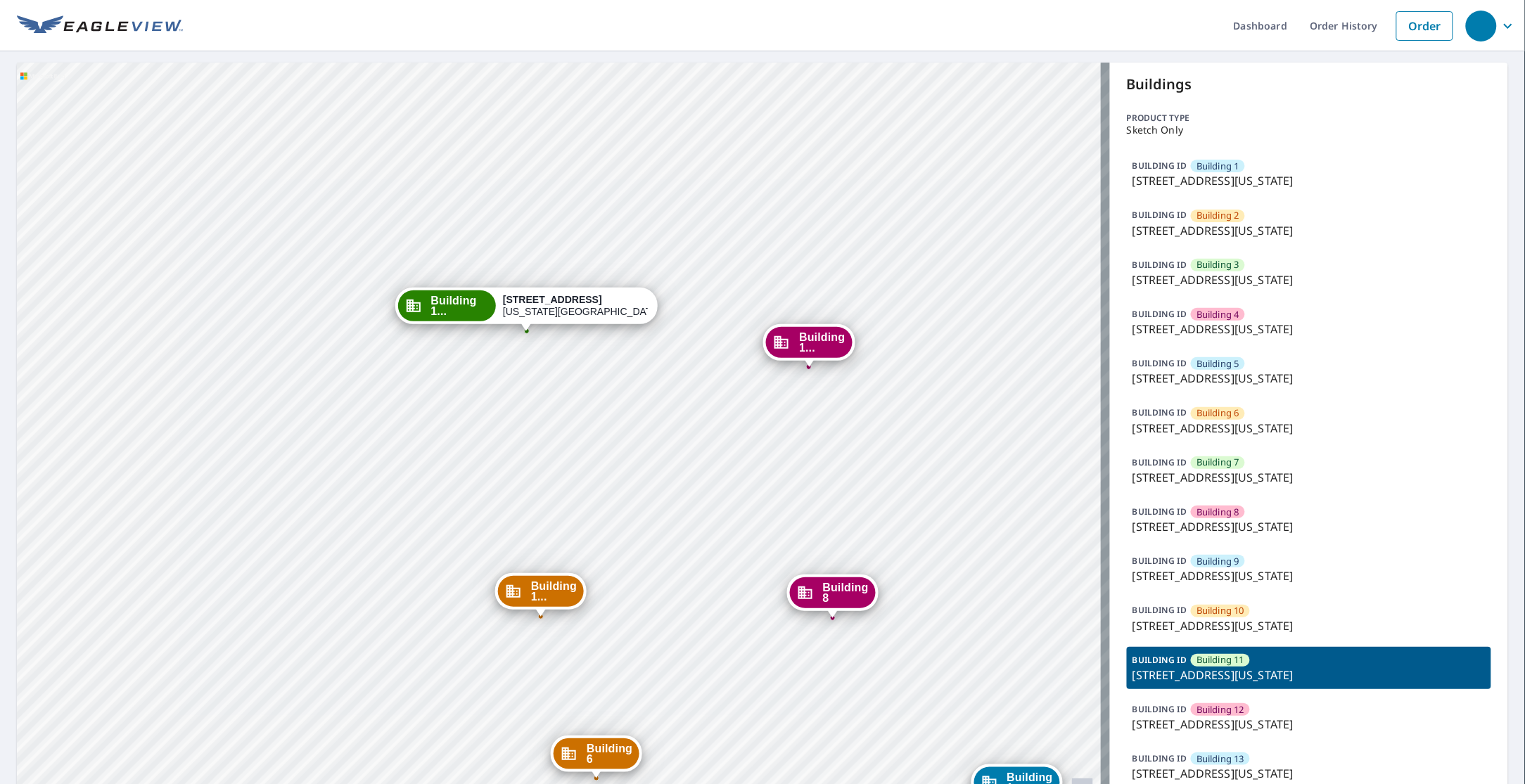
drag, startPoint x: 901, startPoint y: 553, endPoint x: 871, endPoint y: 441, distance: 115.9
click at [865, 421] on div "Building 1 [STREET_ADDRESS][GEOGRAPHIC_DATA][US_STATE] [GEOGRAPHIC_DATA][STREET…" at bounding box center [563, 455] width 1093 height 786
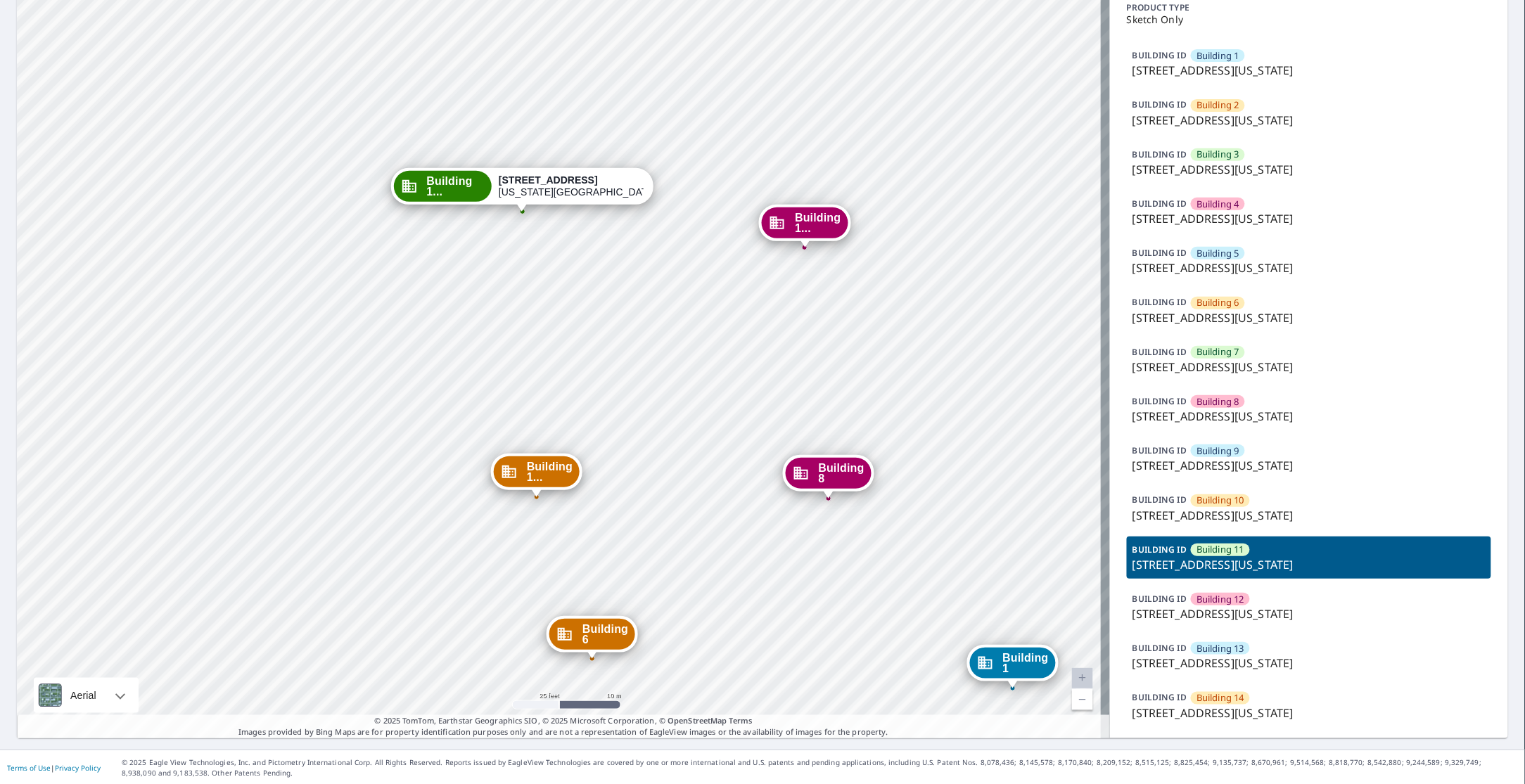
scroll to position [113, 0]
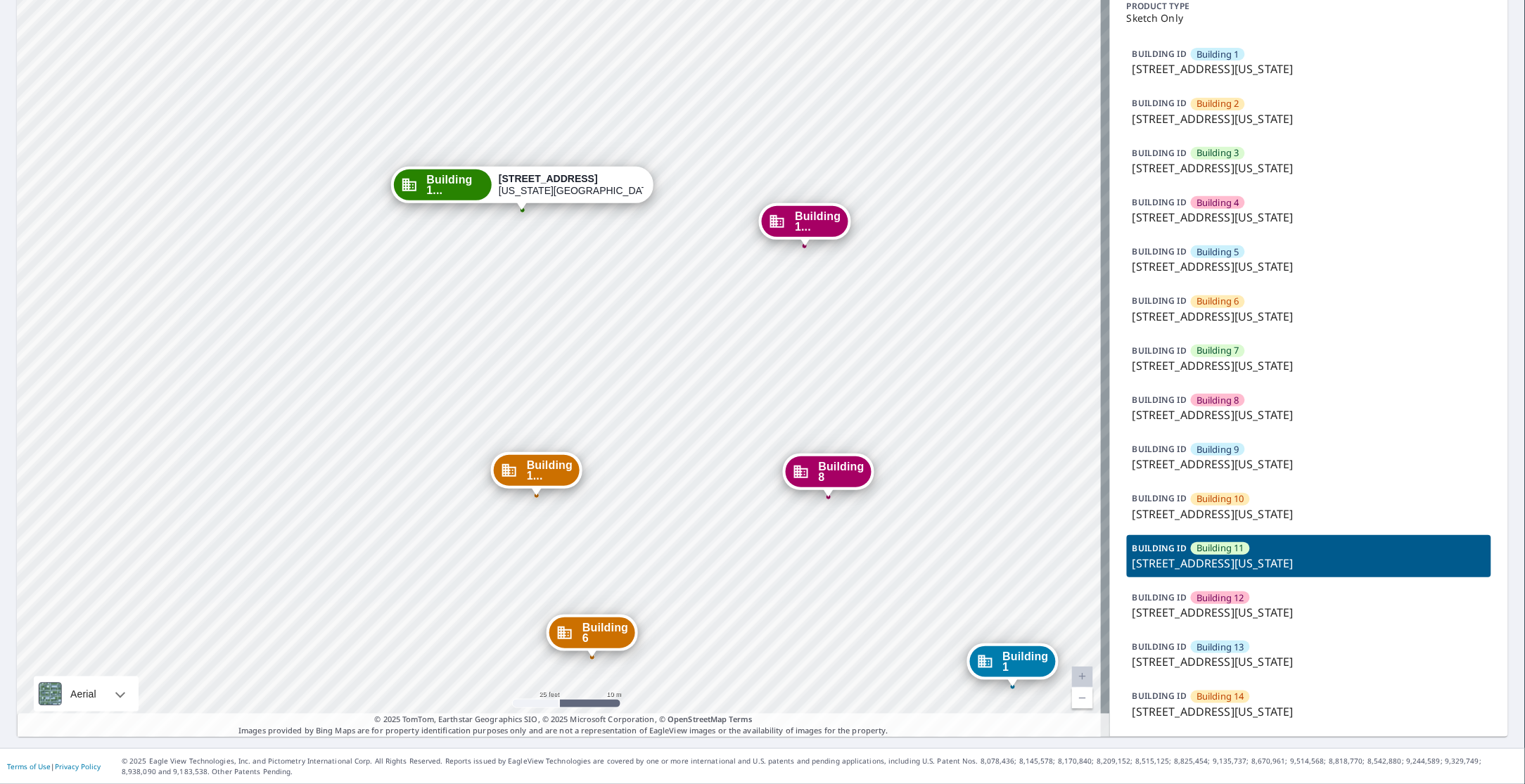
click at [1215, 719] on p "[STREET_ADDRESS][US_STATE]" at bounding box center [1309, 712] width 353 height 17
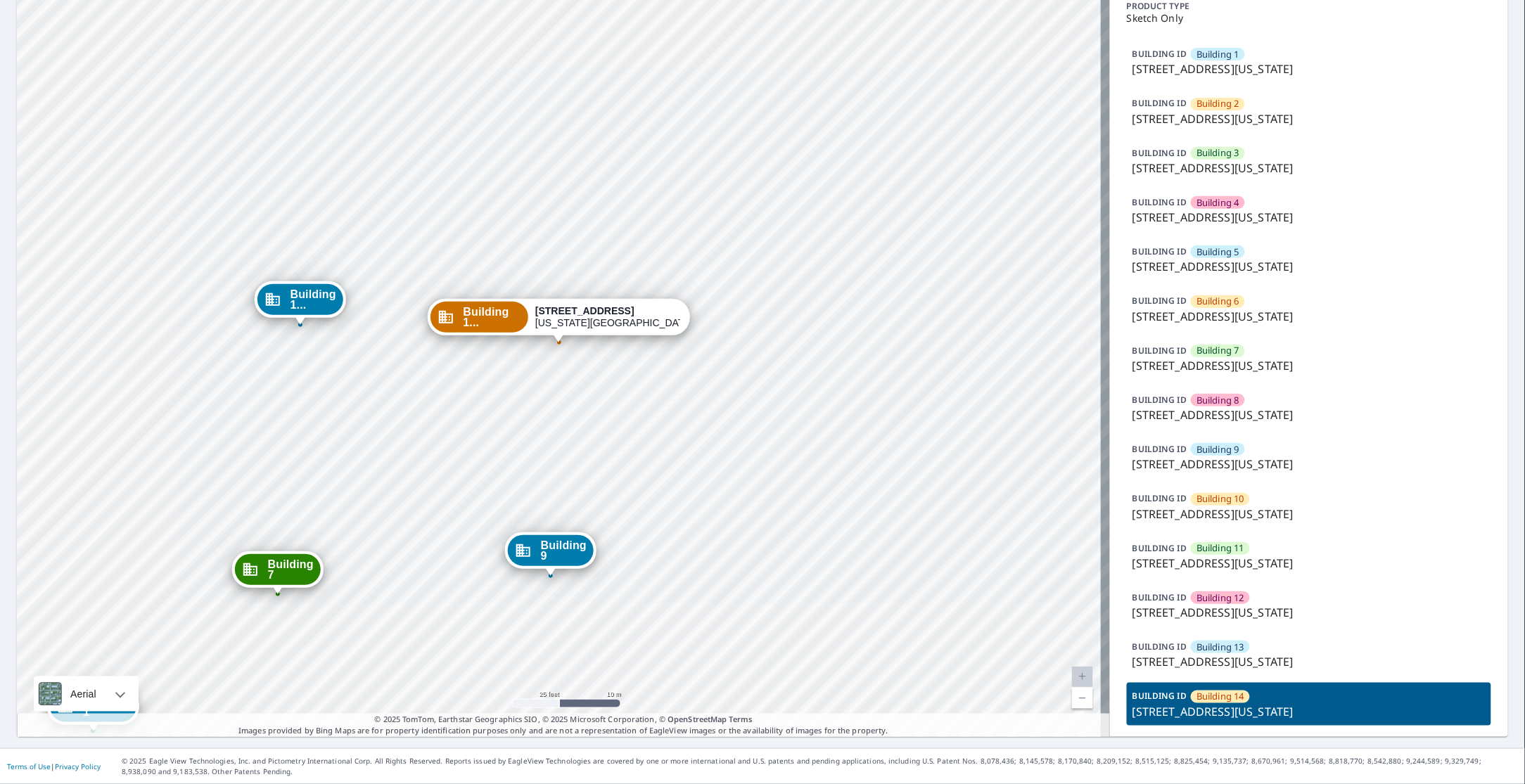
click at [176, 322] on div "Building 1 [STREET_ADDRESS][GEOGRAPHIC_DATA][US_STATE] [GEOGRAPHIC_DATA][STREET…" at bounding box center [563, 344] width 1093 height 786
click at [1267, 658] on p "[STREET_ADDRESS][US_STATE]" at bounding box center [1309, 662] width 353 height 17
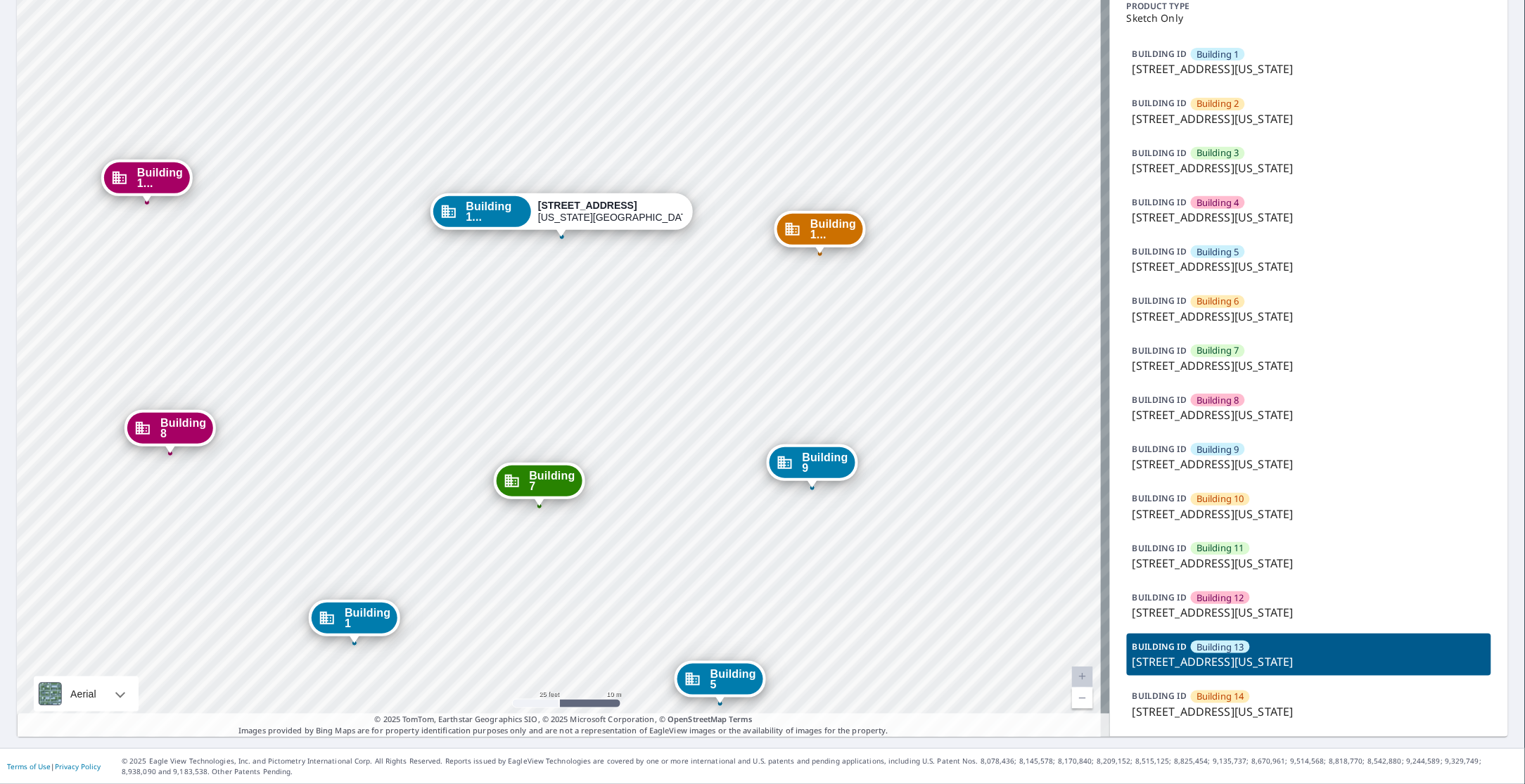
drag, startPoint x: 761, startPoint y: 546, endPoint x: 763, endPoint y: 462, distance: 84.0
click at [763, 462] on div "Building 1 [STREET_ADDRESS][GEOGRAPHIC_DATA][US_STATE] [GEOGRAPHIC_DATA][STREET…" at bounding box center [563, 344] width 1093 height 786
click at [1243, 616] on p "1315 e 89th st, Kansas City, MO, 64131" at bounding box center [1309, 612] width 353 height 17
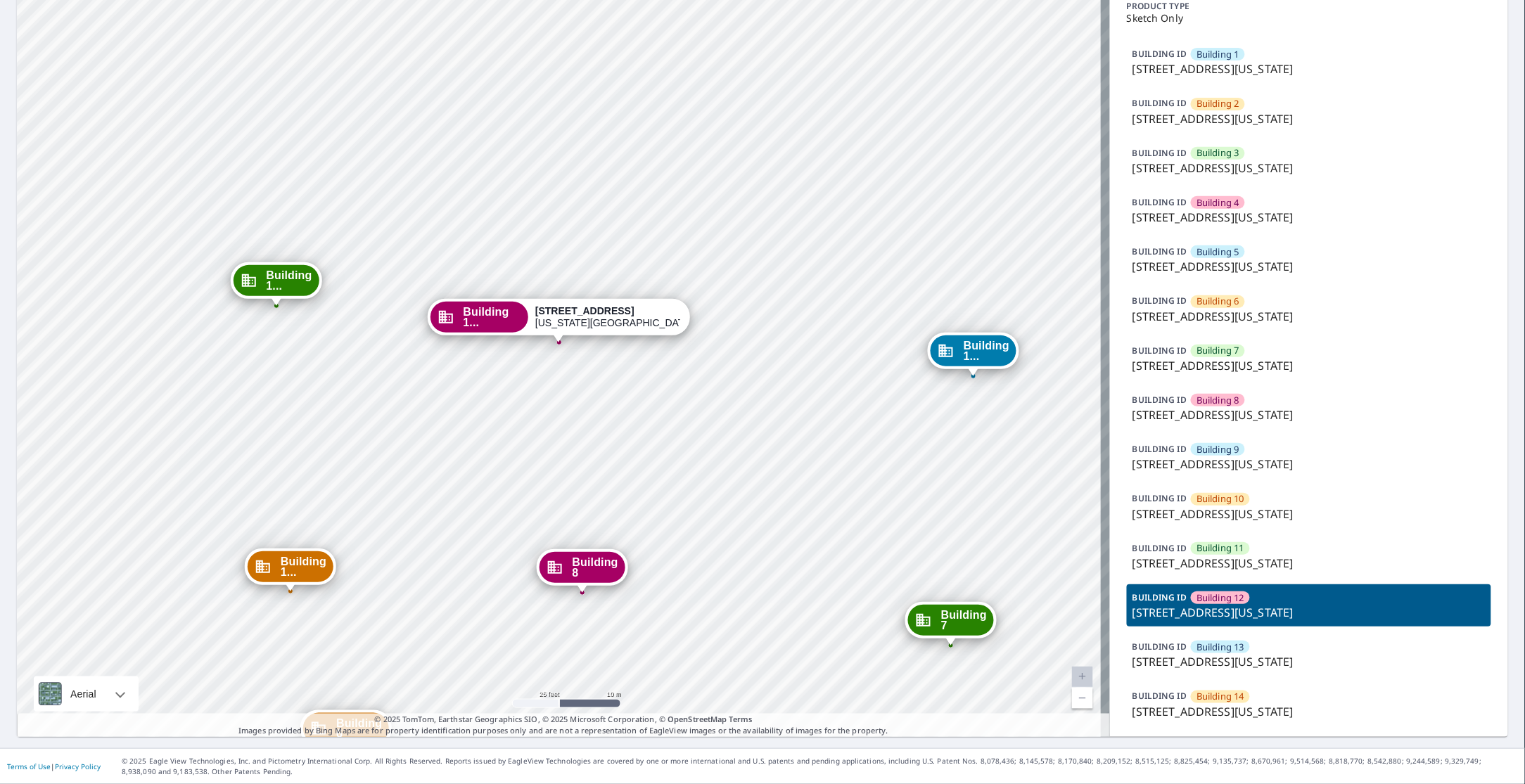
click at [1242, 554] on div "BUILDING ID Building 11 1315 e 89th st, Kansas City, MO, 64131" at bounding box center [1308, 556] width 364 height 42
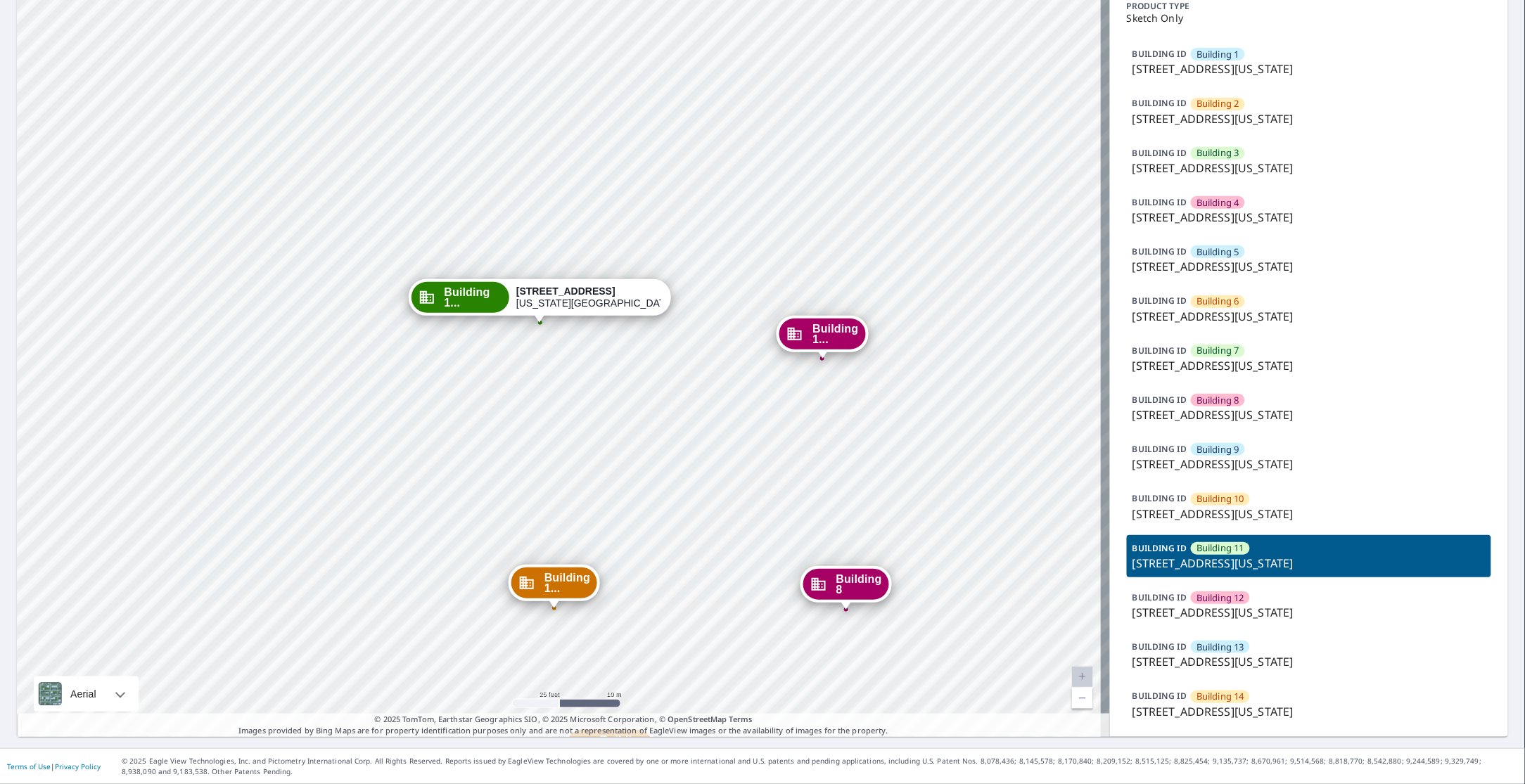
drag, startPoint x: 624, startPoint y: 469, endPoint x: 394, endPoint y: 188, distance: 363.1
click at [394, 188] on div "Building 1 1315 E 89th St Kansas City, MO 64131 Building 2 1315 e 89th st Kansa…" at bounding box center [563, 344] width 1093 height 786
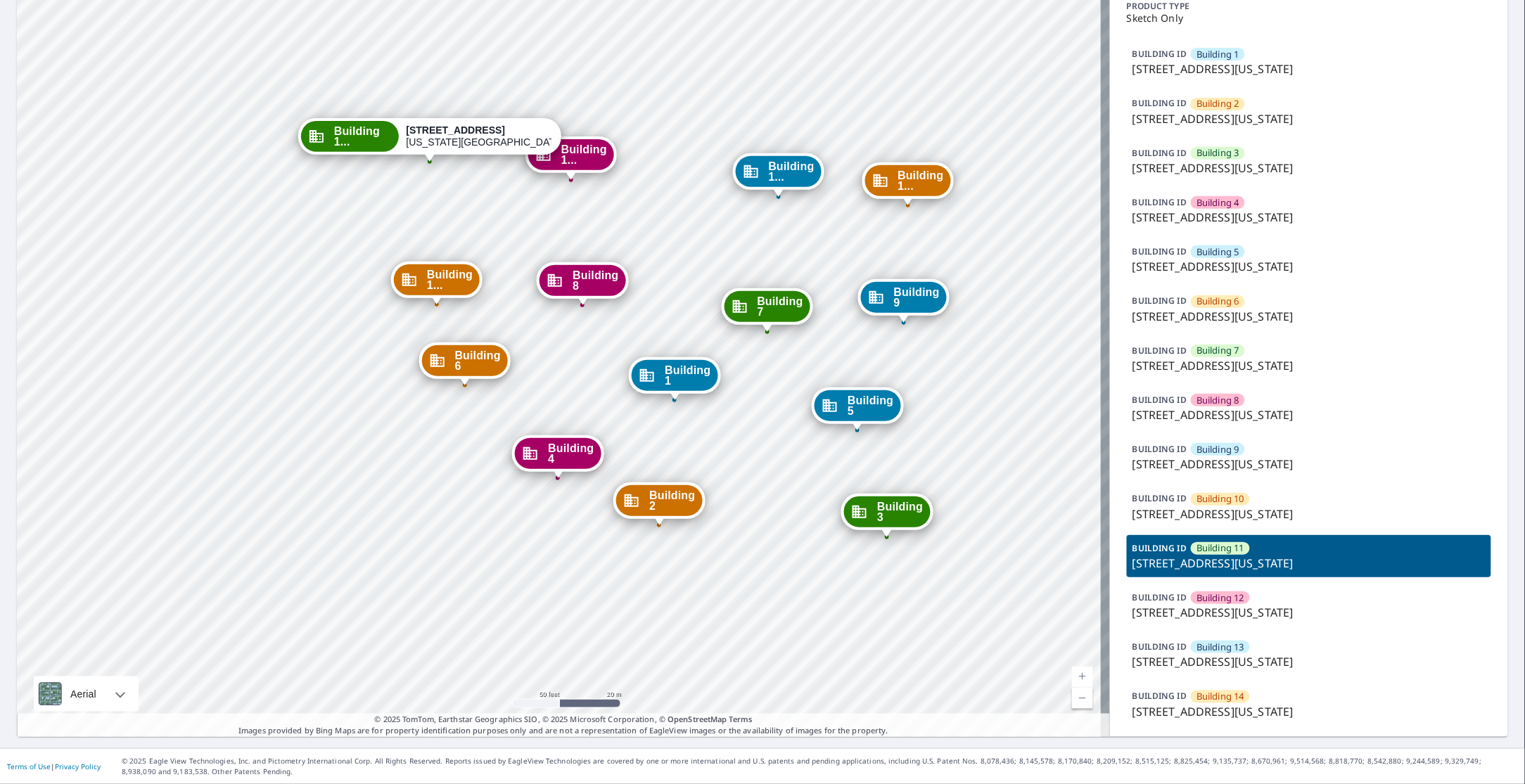
click at [1239, 667] on p "1315 e 89th st, Kansas City, MO, 64131" at bounding box center [1309, 662] width 353 height 17
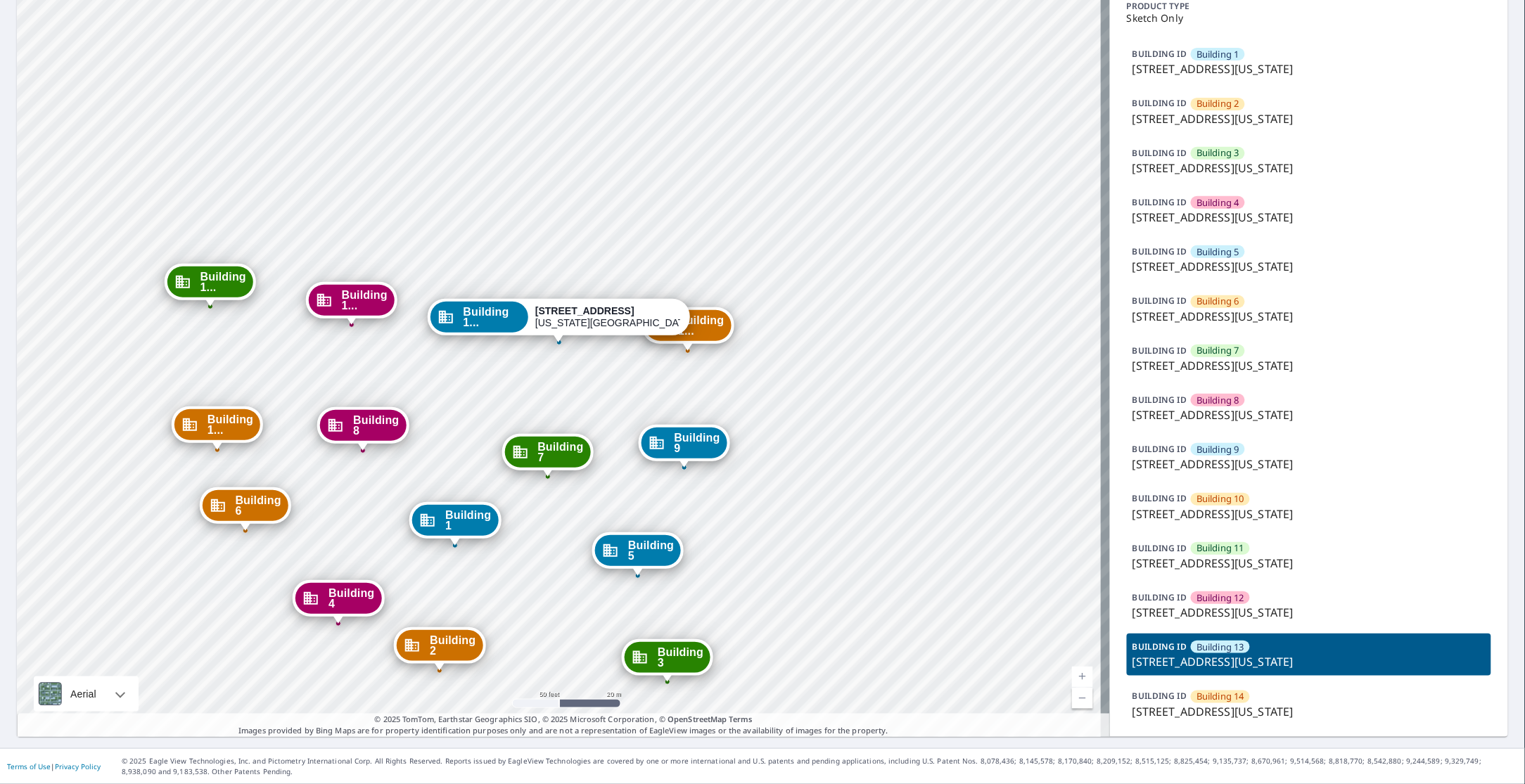
click at [1225, 700] on span "Building 14" at bounding box center [1220, 697] width 48 height 14
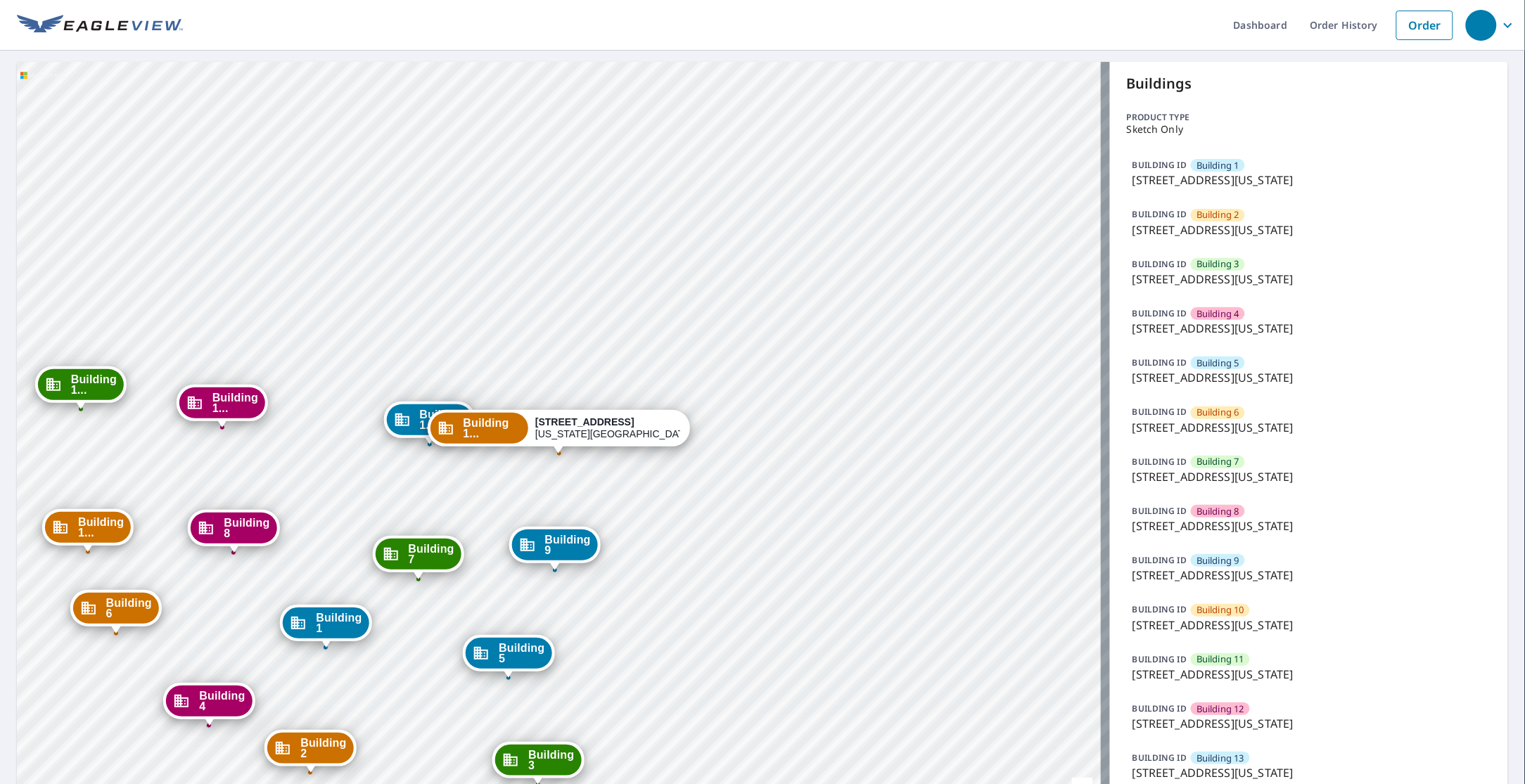
scroll to position [0, 0]
drag, startPoint x: 1159, startPoint y: 192, endPoint x: 1162, endPoint y: 183, distance: 9.5
click at [1161, 192] on div "BUILDING ID Building 1 1315 E 89th St, Kansas City, MO, 64131" at bounding box center [1308, 173] width 364 height 42
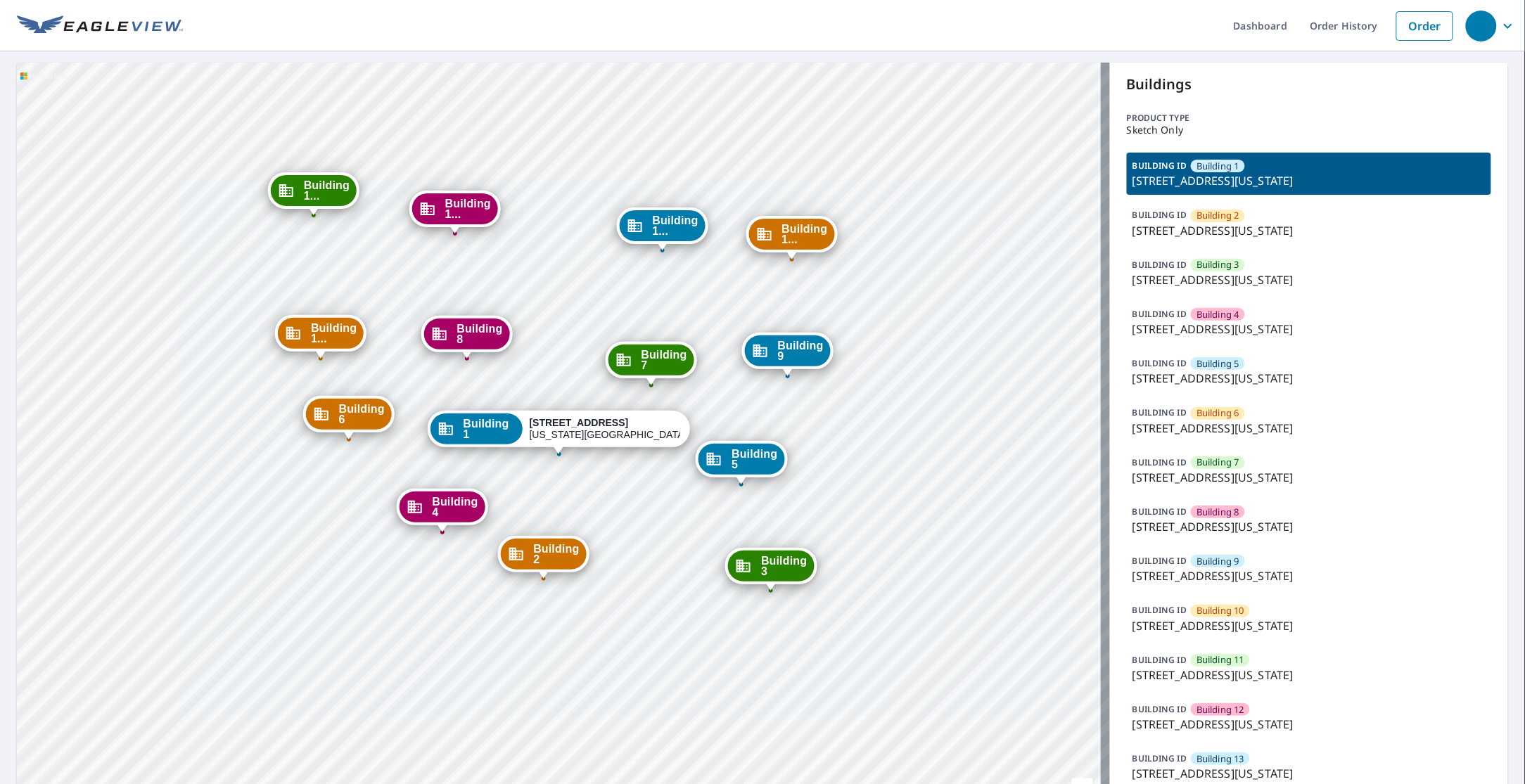
click at [1171, 227] on p "1315 e 89th st, Kansas City, MO, 64131" at bounding box center [1309, 230] width 353 height 17
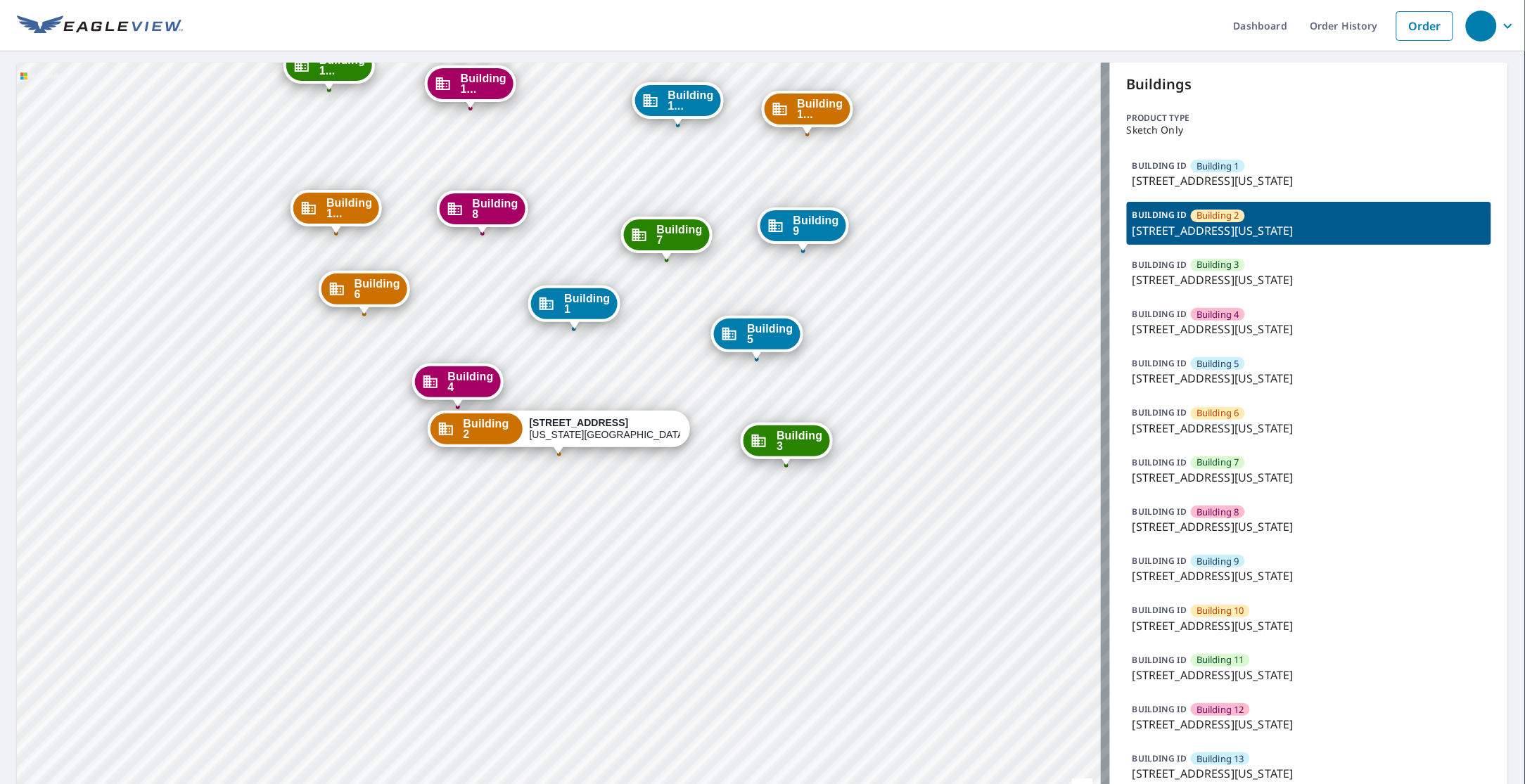
click at [1288, 287] on p "1315 e 89th st, Kansas City, MO, 64131" at bounding box center [1309, 280] width 353 height 17
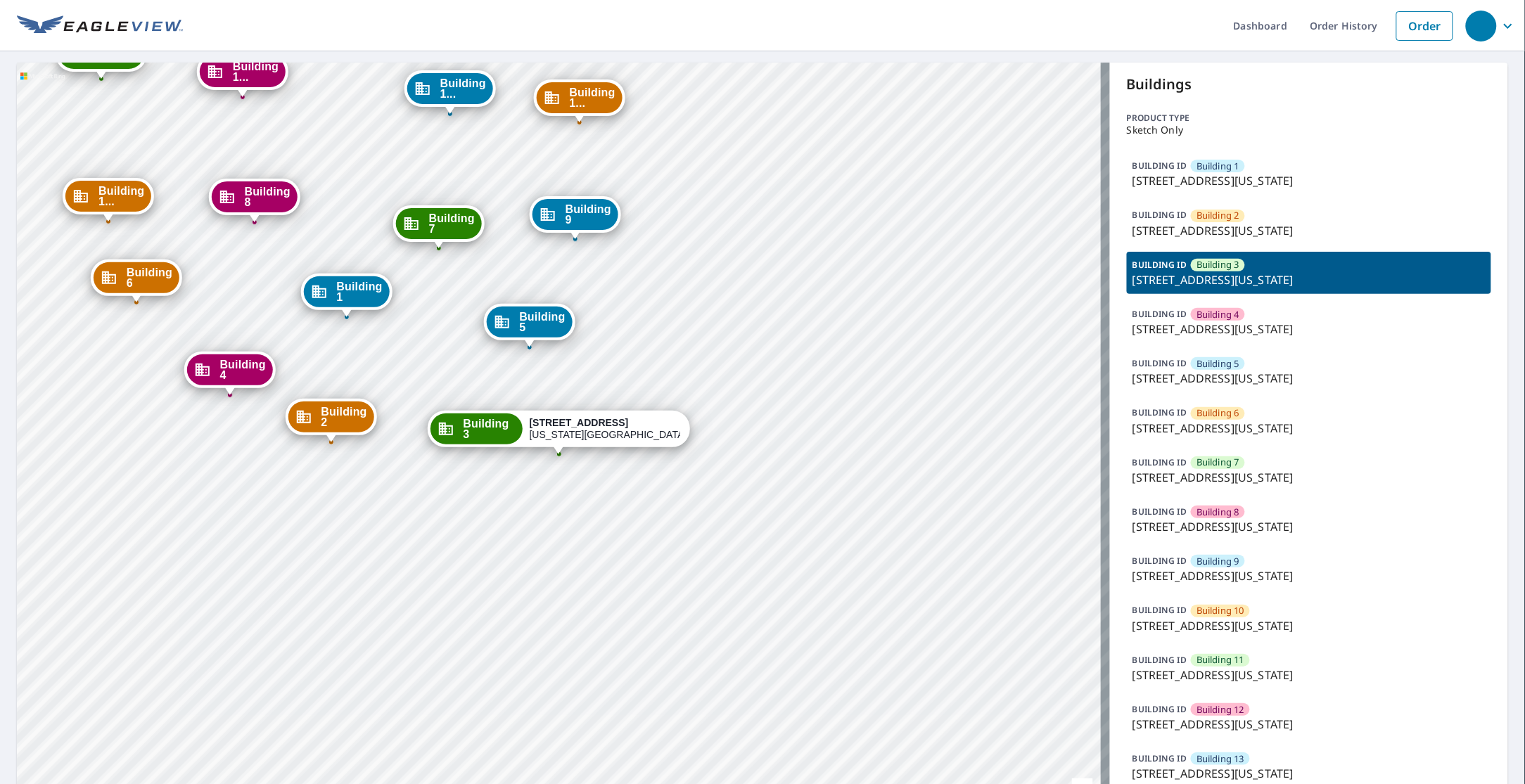
click at [1271, 319] on div "BUILDING ID Building 4 1315 e 89th st, Kansas City, MO, 64131" at bounding box center [1308, 322] width 364 height 42
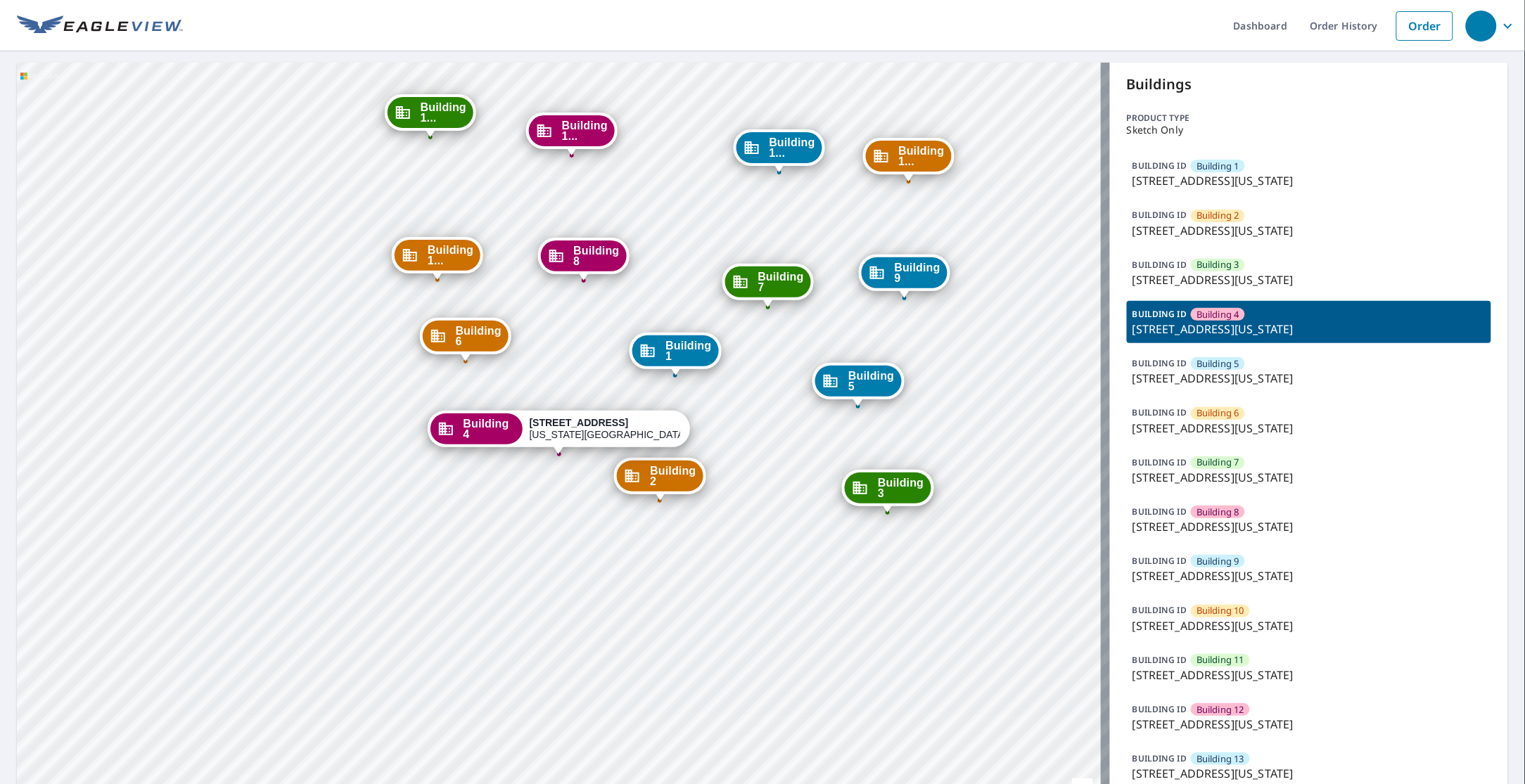
click at [1244, 367] on div "BUILDING ID Building 5 1315 e 89th st, Kansas City, MO, 64131" at bounding box center [1308, 370] width 364 height 42
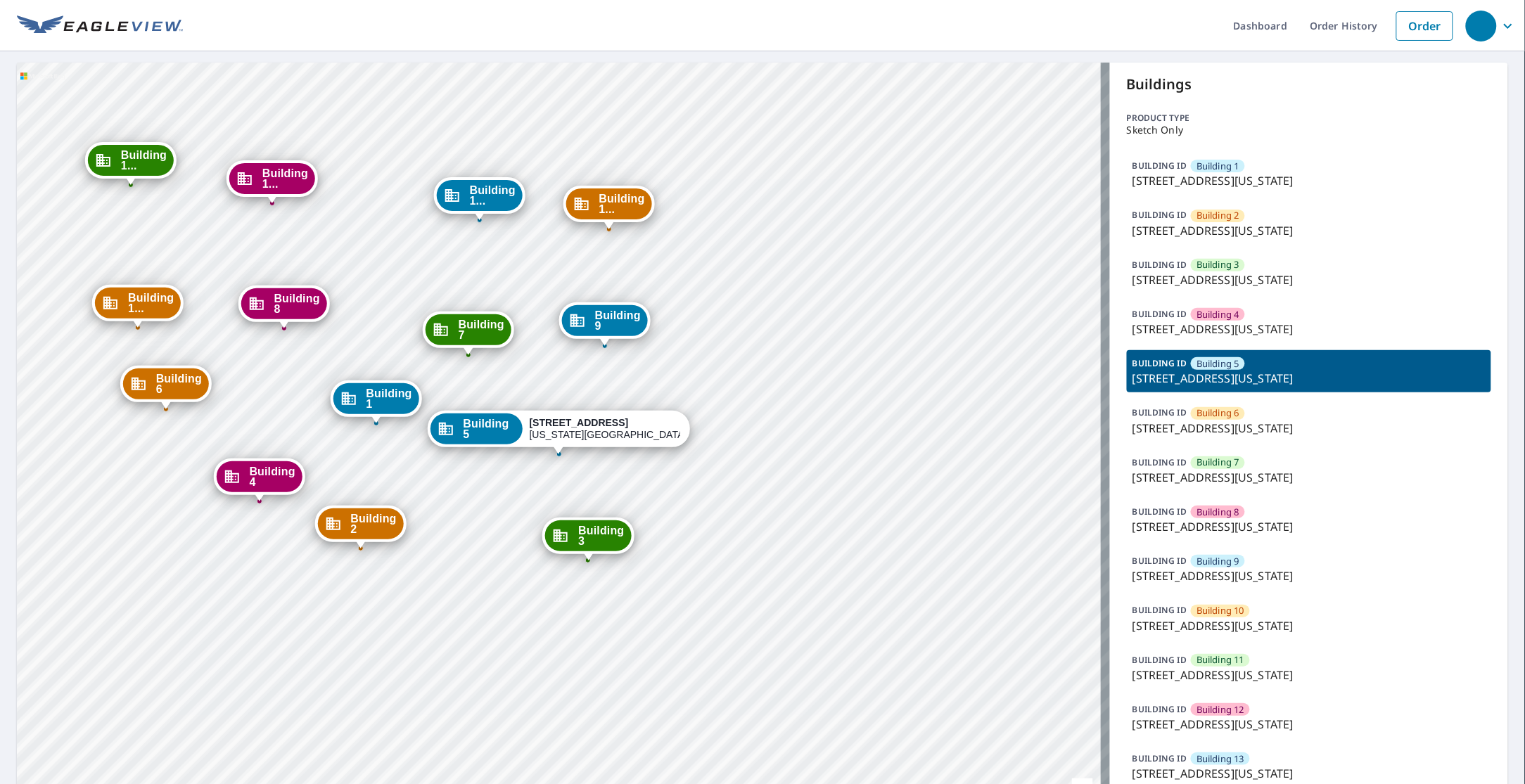
click at [1222, 420] on p "1315 e 89th st, Kansas City, MO, 64131" at bounding box center [1309, 428] width 353 height 17
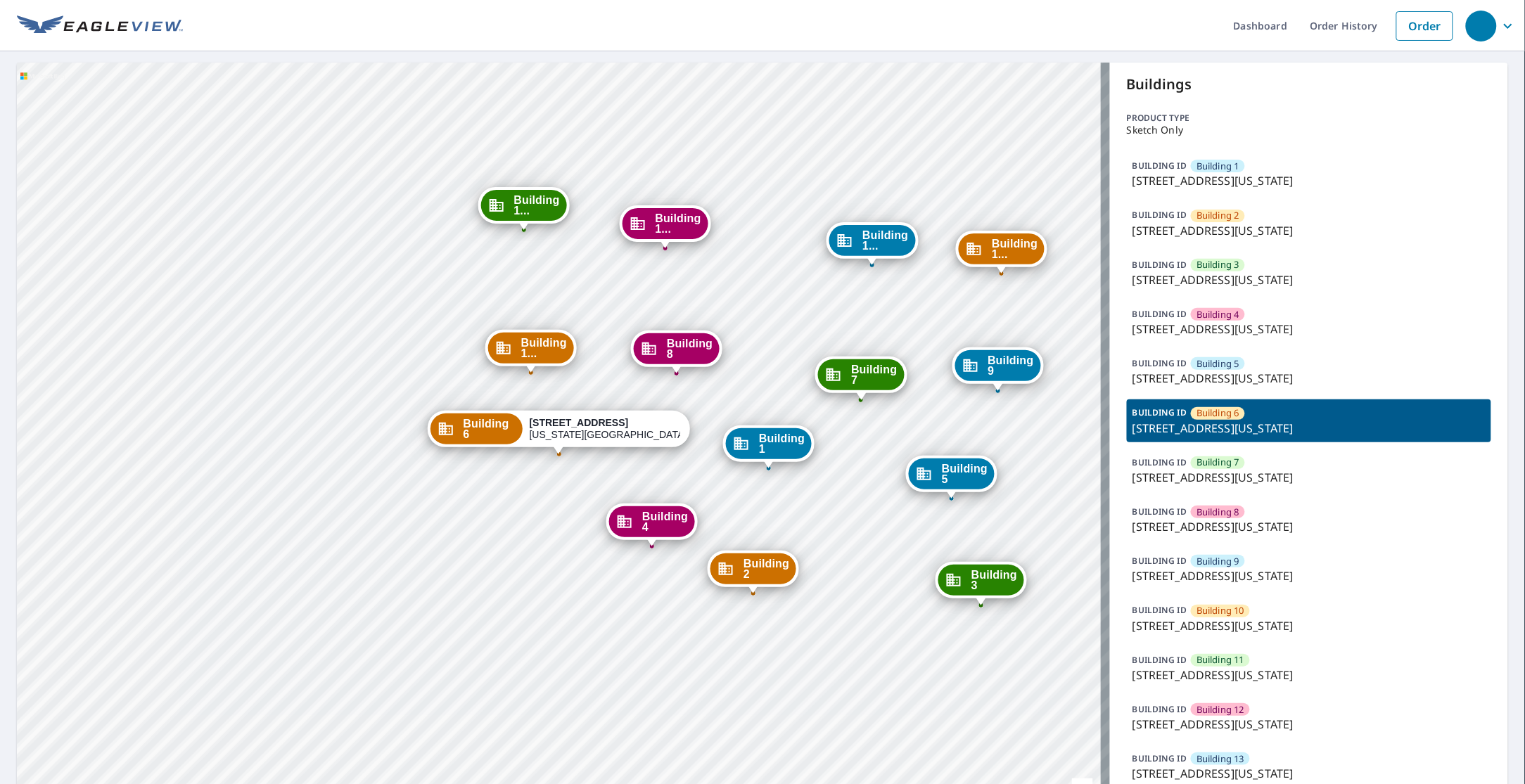
click at [1213, 469] on p "1315 e 89th st, Kansas City, MO, 64131" at bounding box center [1309, 478] width 353 height 17
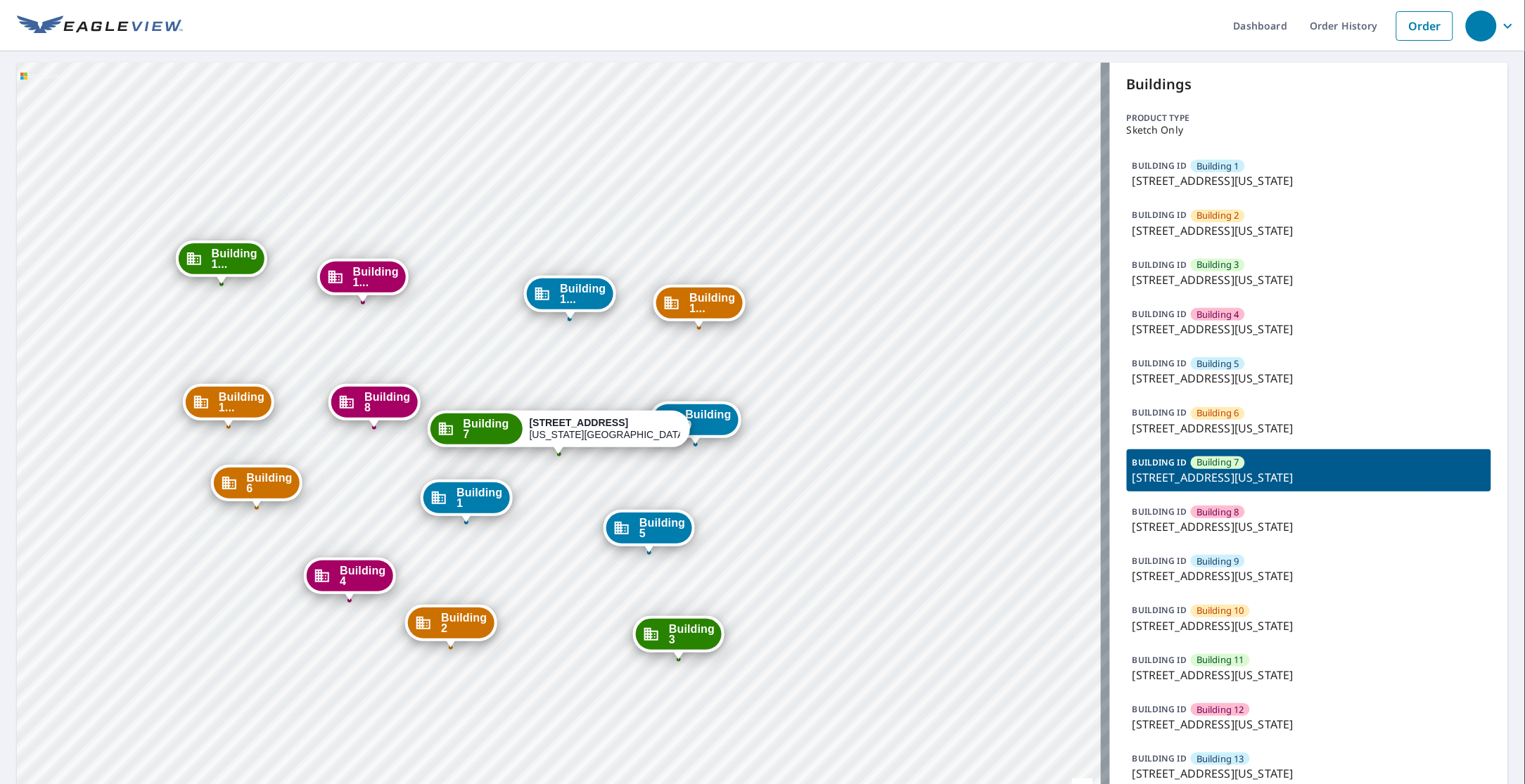
click at [1206, 529] on p "1315 e 89th st, Kansas City, MO, 64131" at bounding box center [1309, 526] width 353 height 17
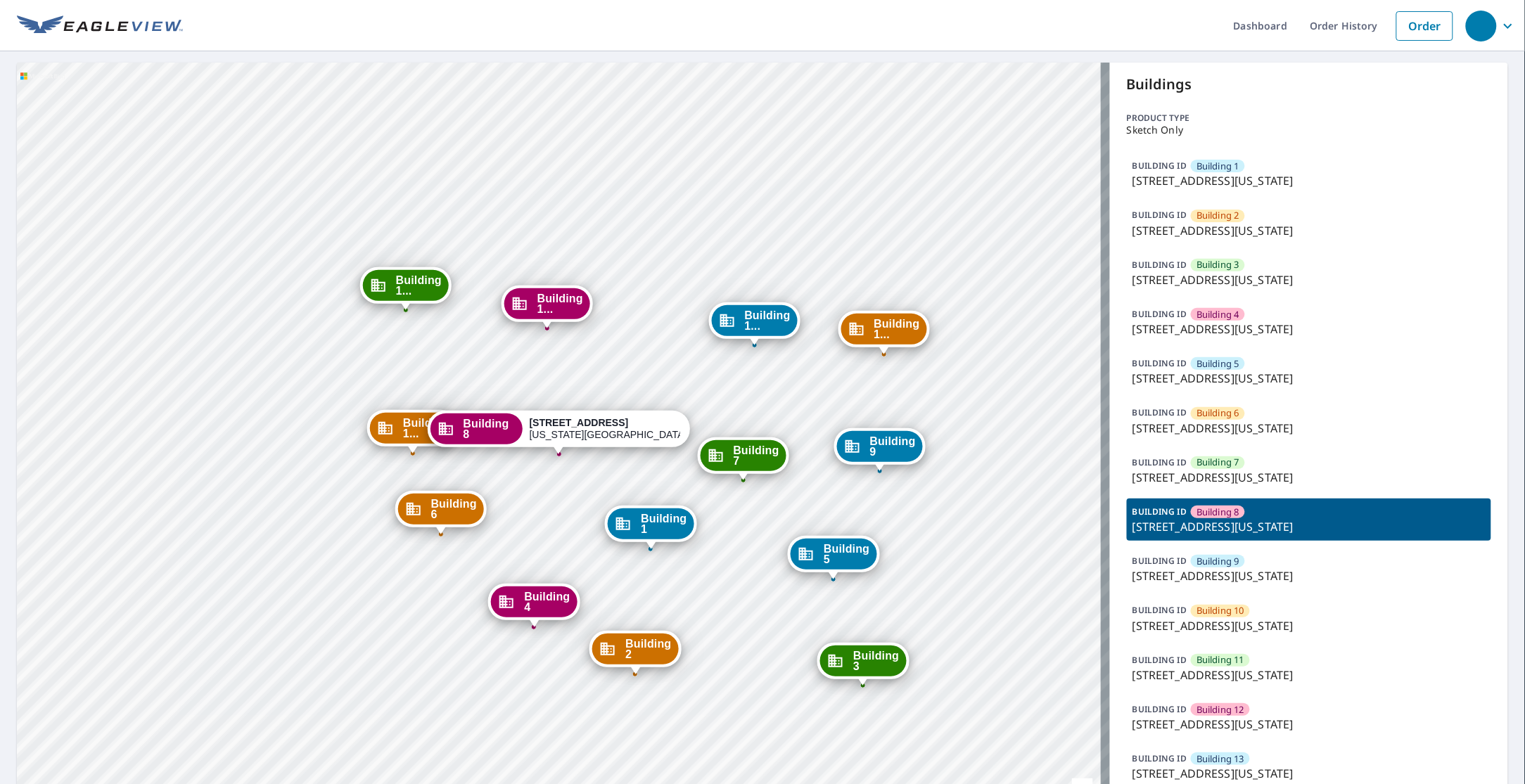
click at [1214, 571] on p "1315 e 89th st, Kansas City, MO, 64131" at bounding box center [1309, 576] width 353 height 17
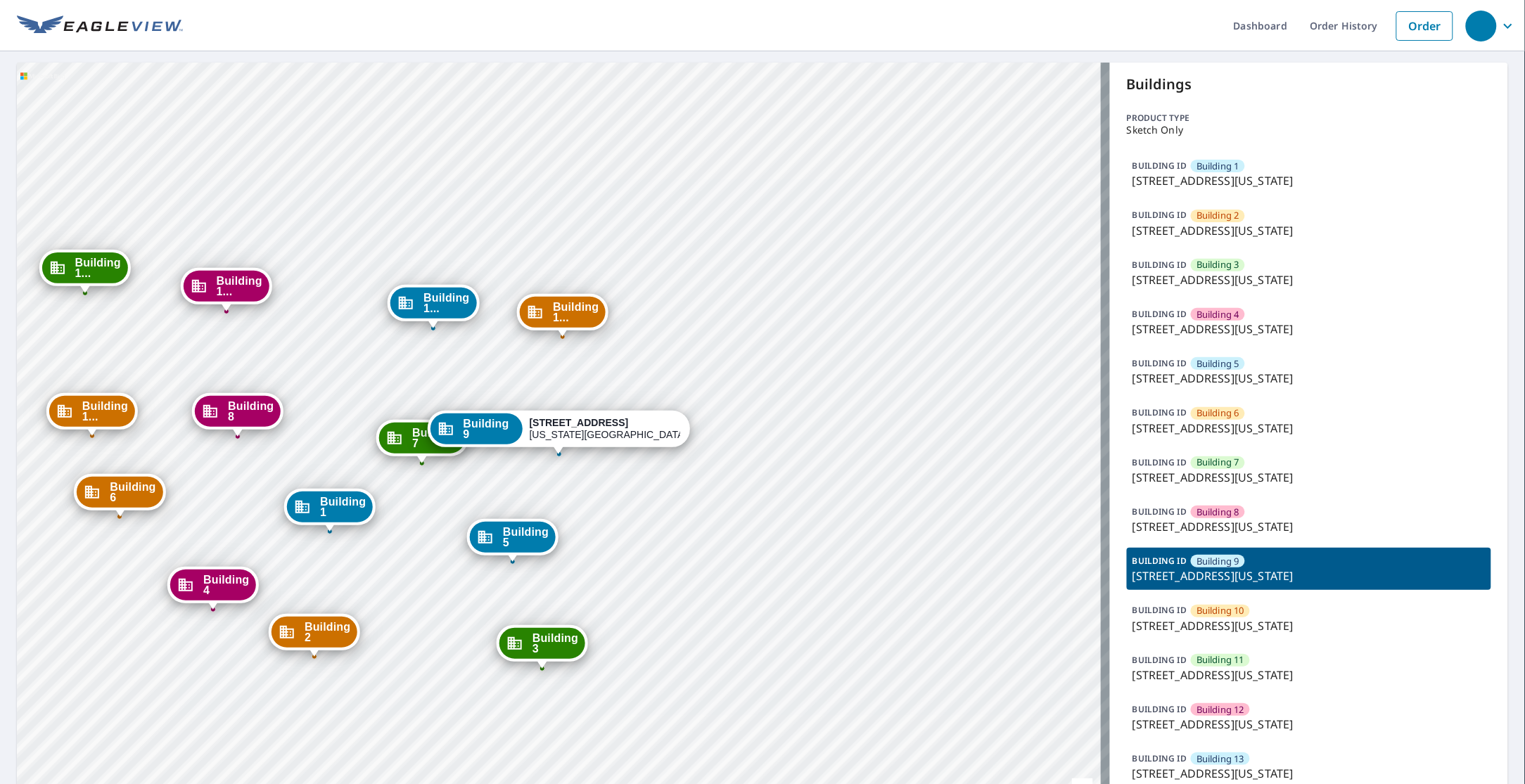
click at [1226, 626] on p "1315 e 89th st, Kansas City, MO, 64131" at bounding box center [1309, 626] width 353 height 17
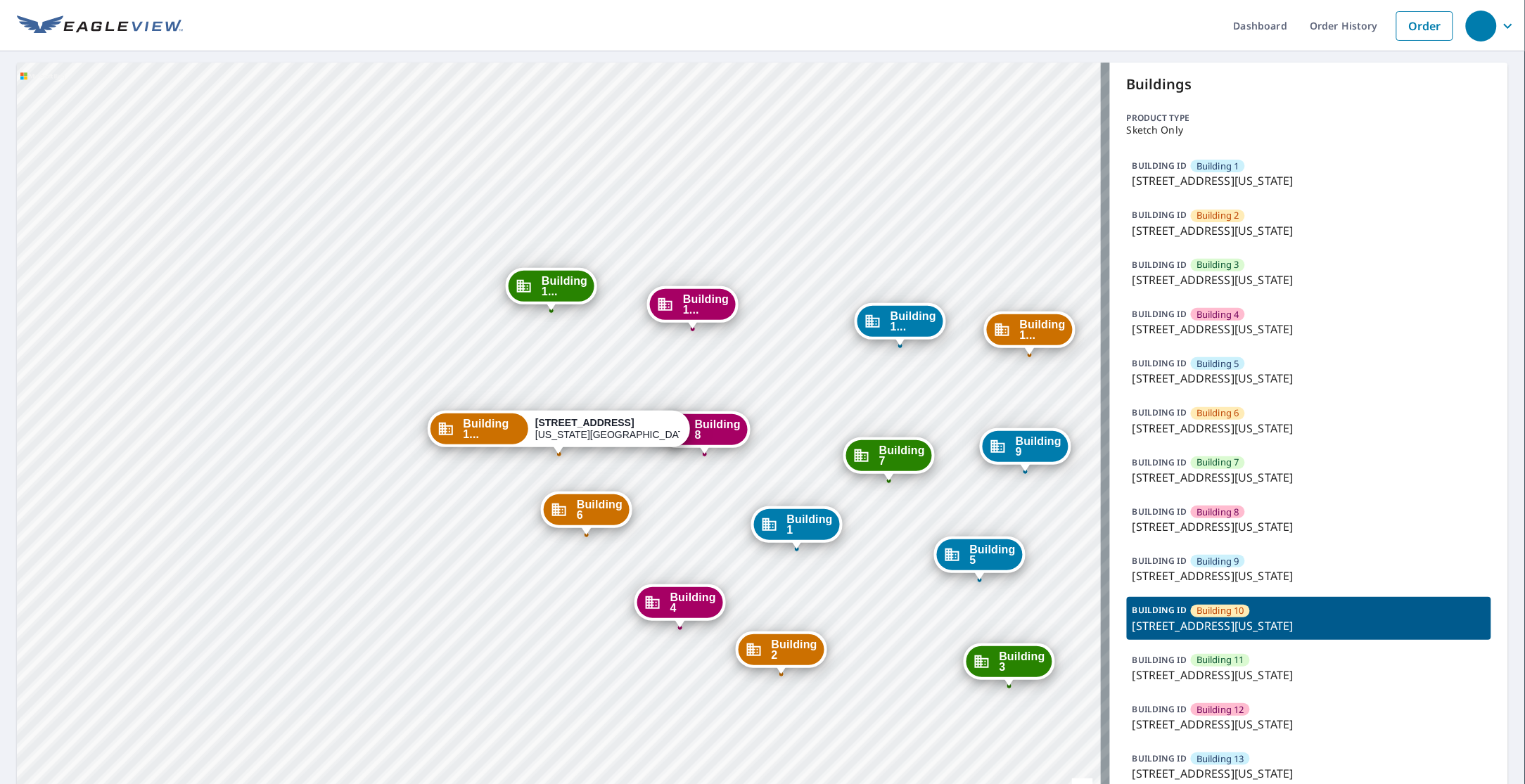
click at [1210, 671] on p "1315 e 89th st, Kansas City, MO, 64131" at bounding box center [1309, 675] width 353 height 17
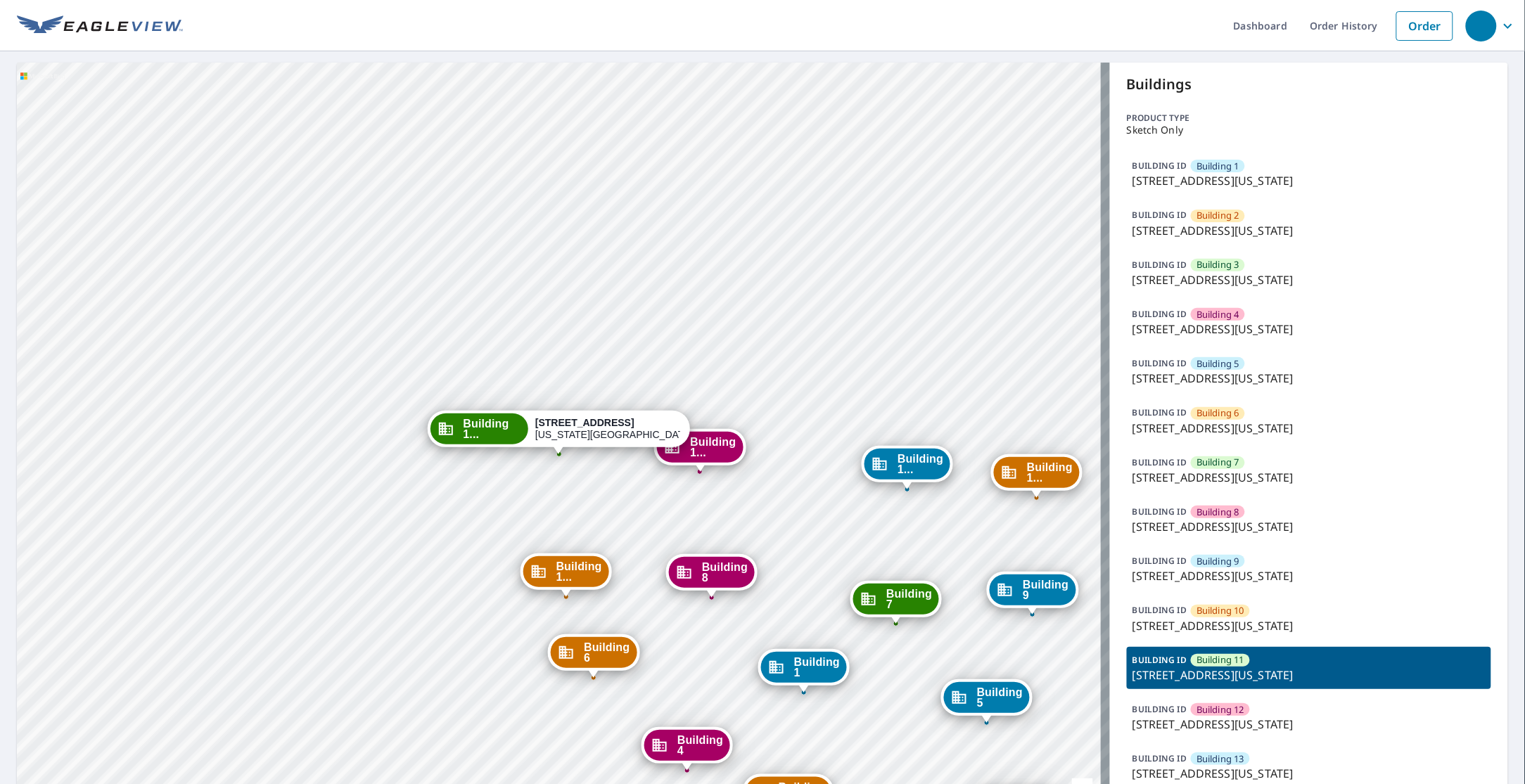
click at [1210, 719] on p "1315 e 89th st, Kansas City, MO, 64131" at bounding box center [1309, 724] width 353 height 17
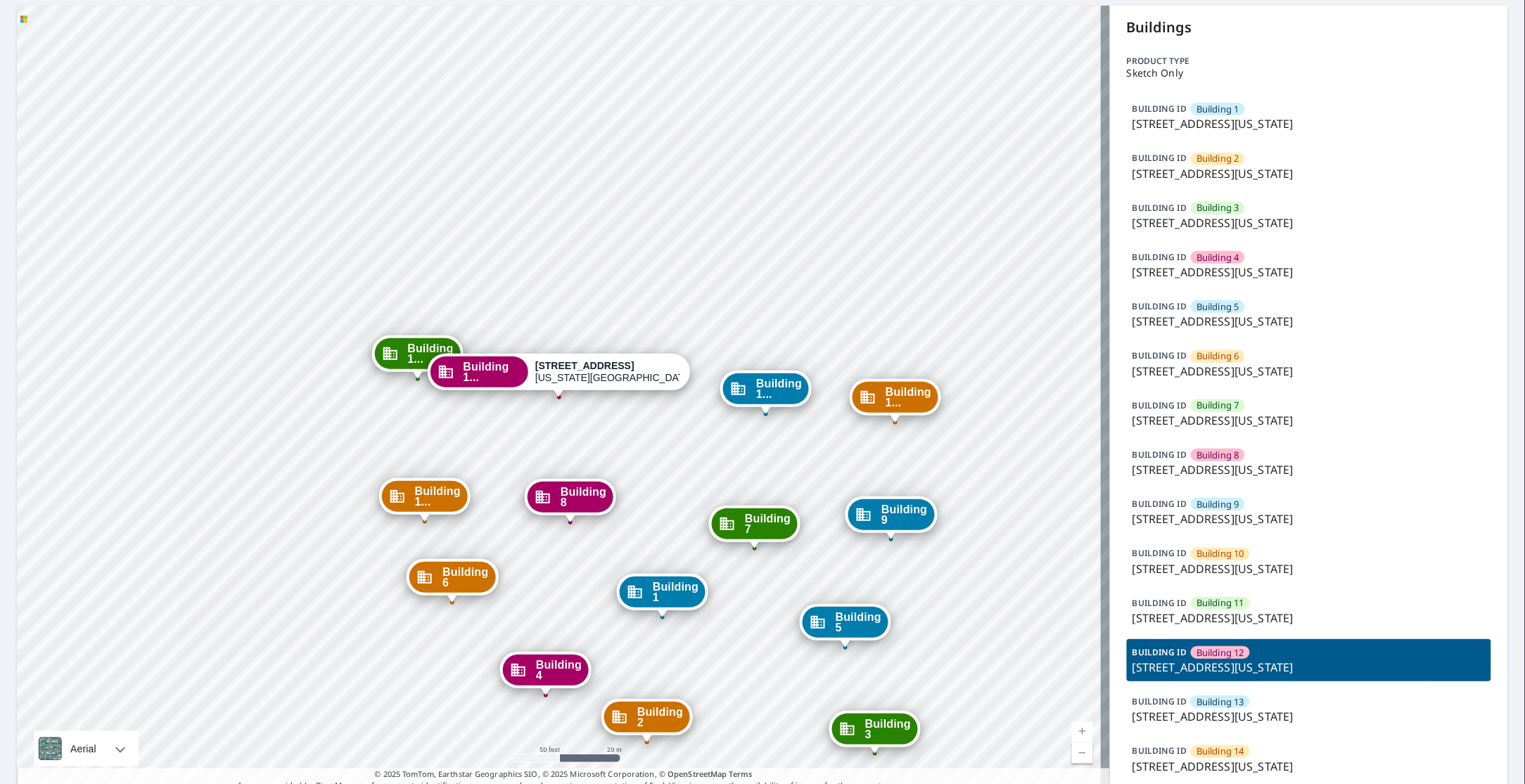
scroll to position [88, 0]
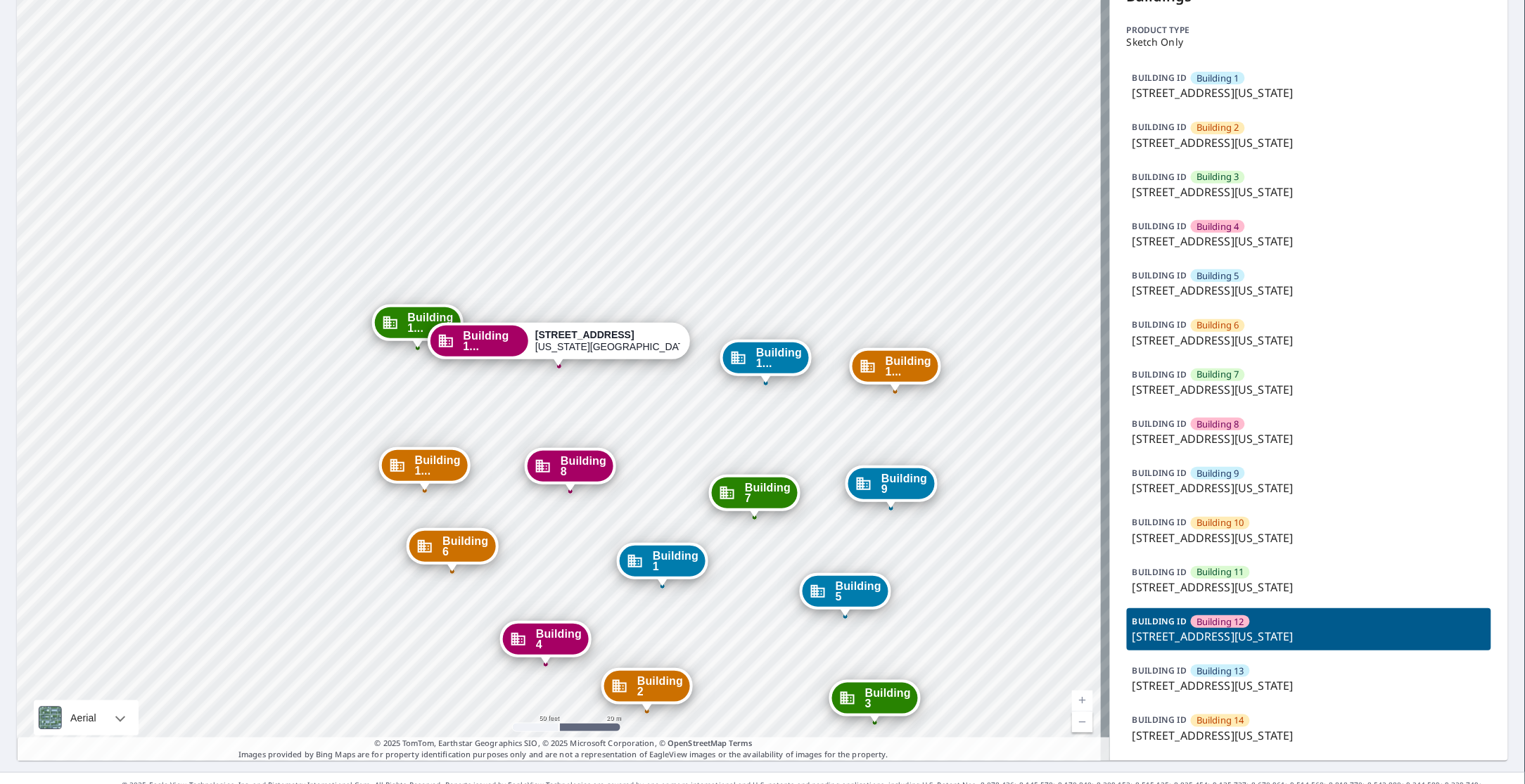
click at [1220, 687] on p "1315 e 89th st, Kansas City, MO, 64131" at bounding box center [1309, 685] width 353 height 17
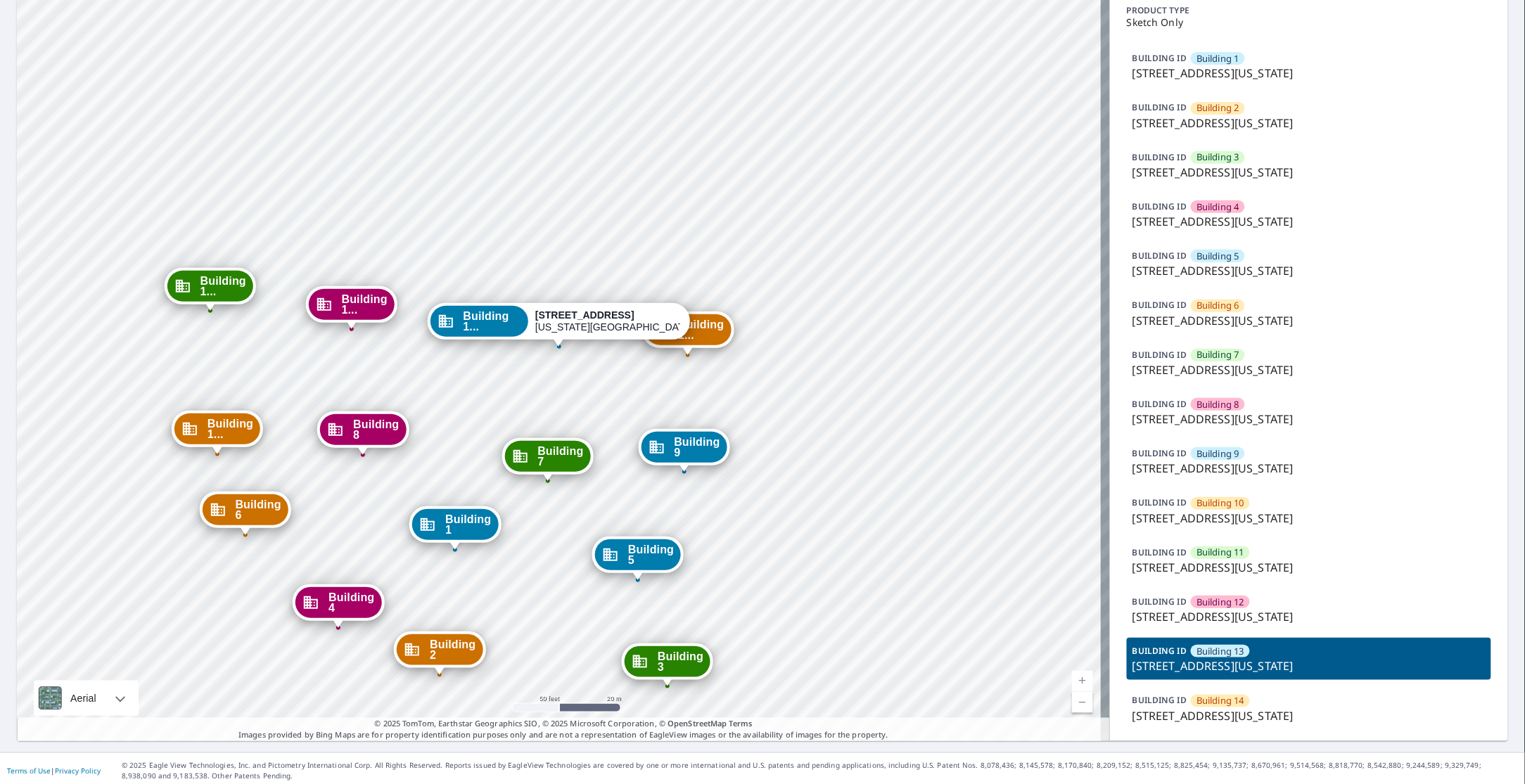
scroll to position [113, 0]
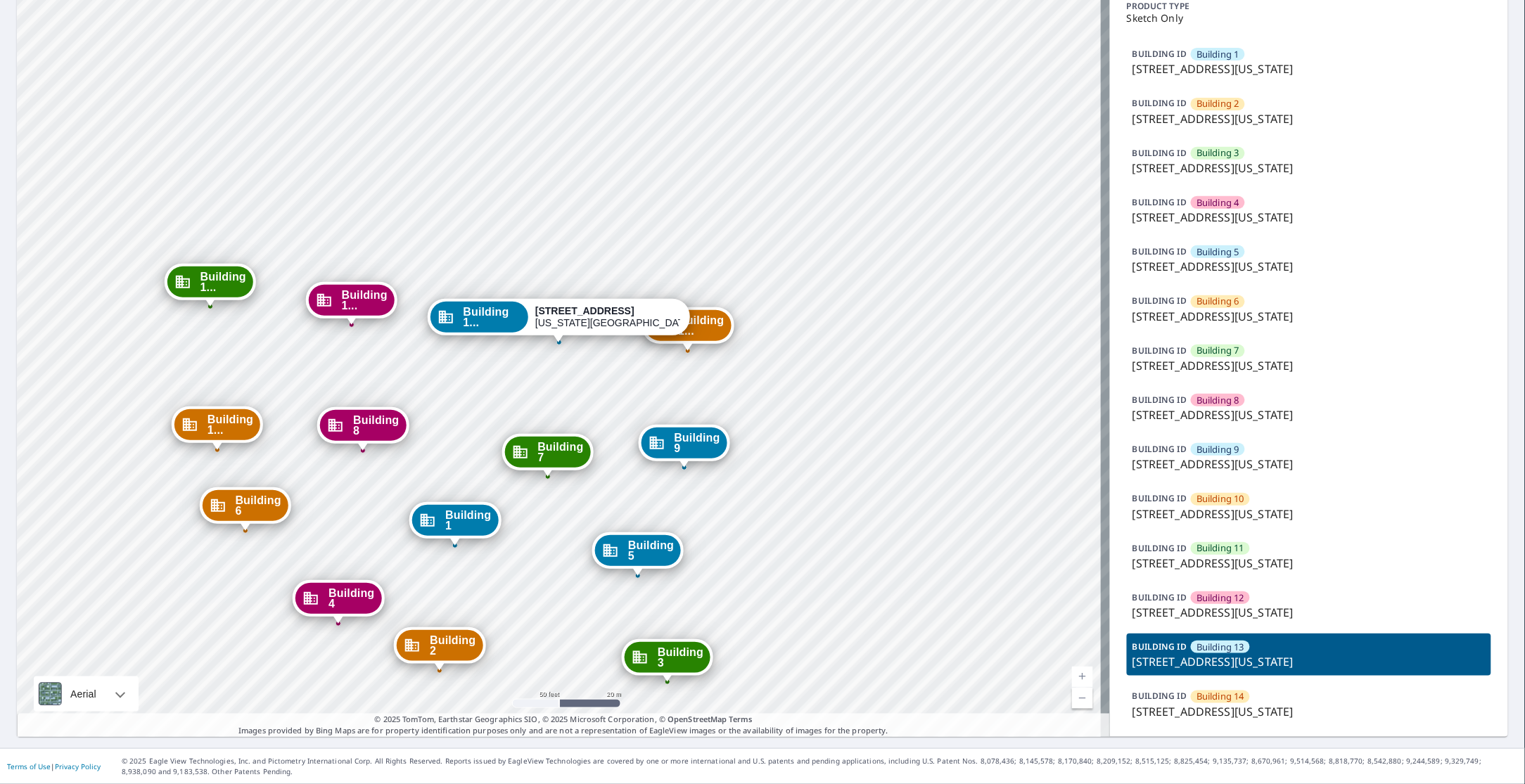
click at [1211, 714] on p "1315 e 89th st, Kansas City, MO, 64131" at bounding box center [1309, 712] width 353 height 17
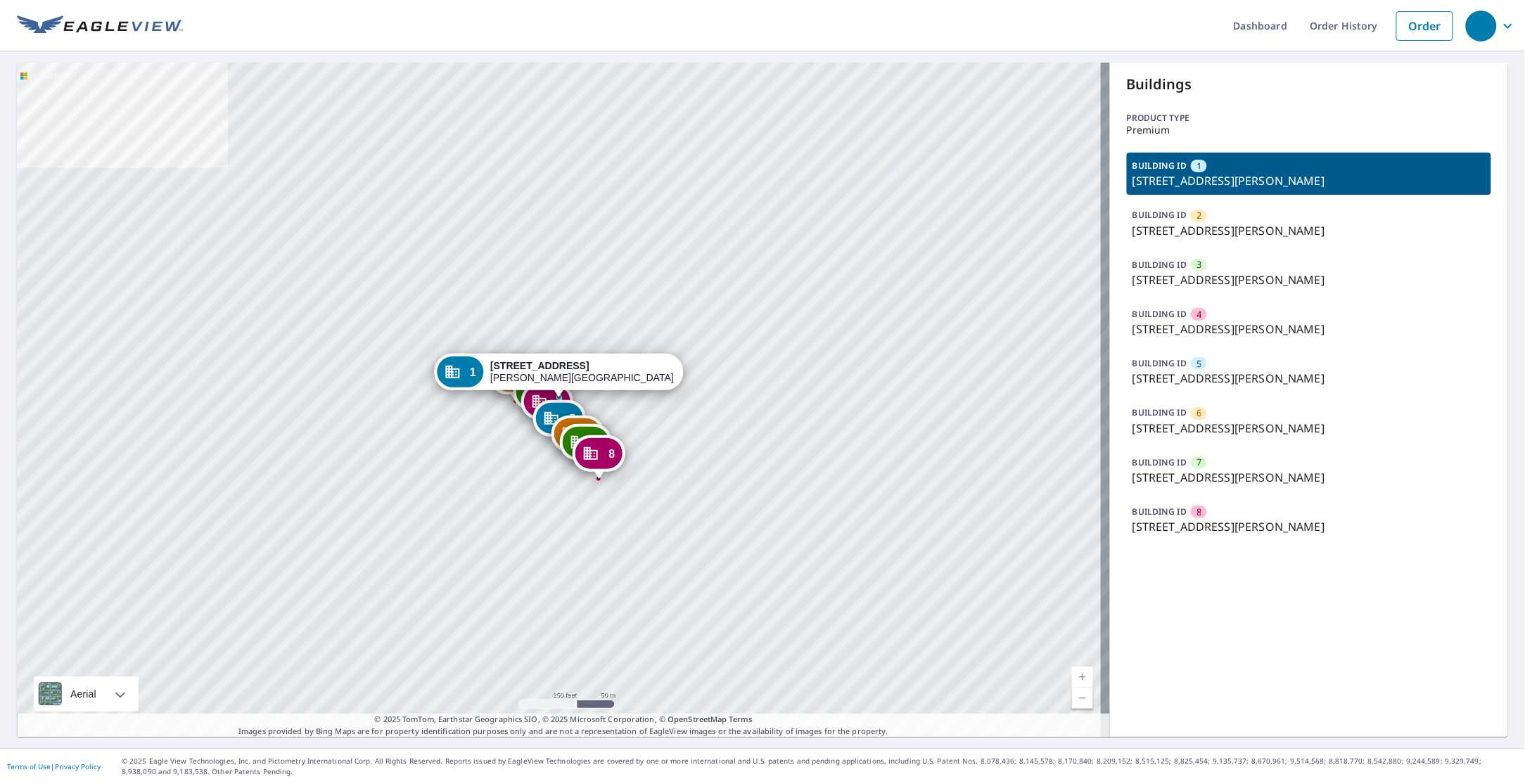
drag, startPoint x: 164, startPoint y: 255, endPoint x: 150, endPoint y: 262, distance: 15.7
click at [164, 255] on div "2 2222 Sycamore Ln Davis, CA 95616 3 2222 Sycamore Ln Davis, CA 95616 4 2222 Sy…" at bounding box center [563, 399] width 1093 height 674
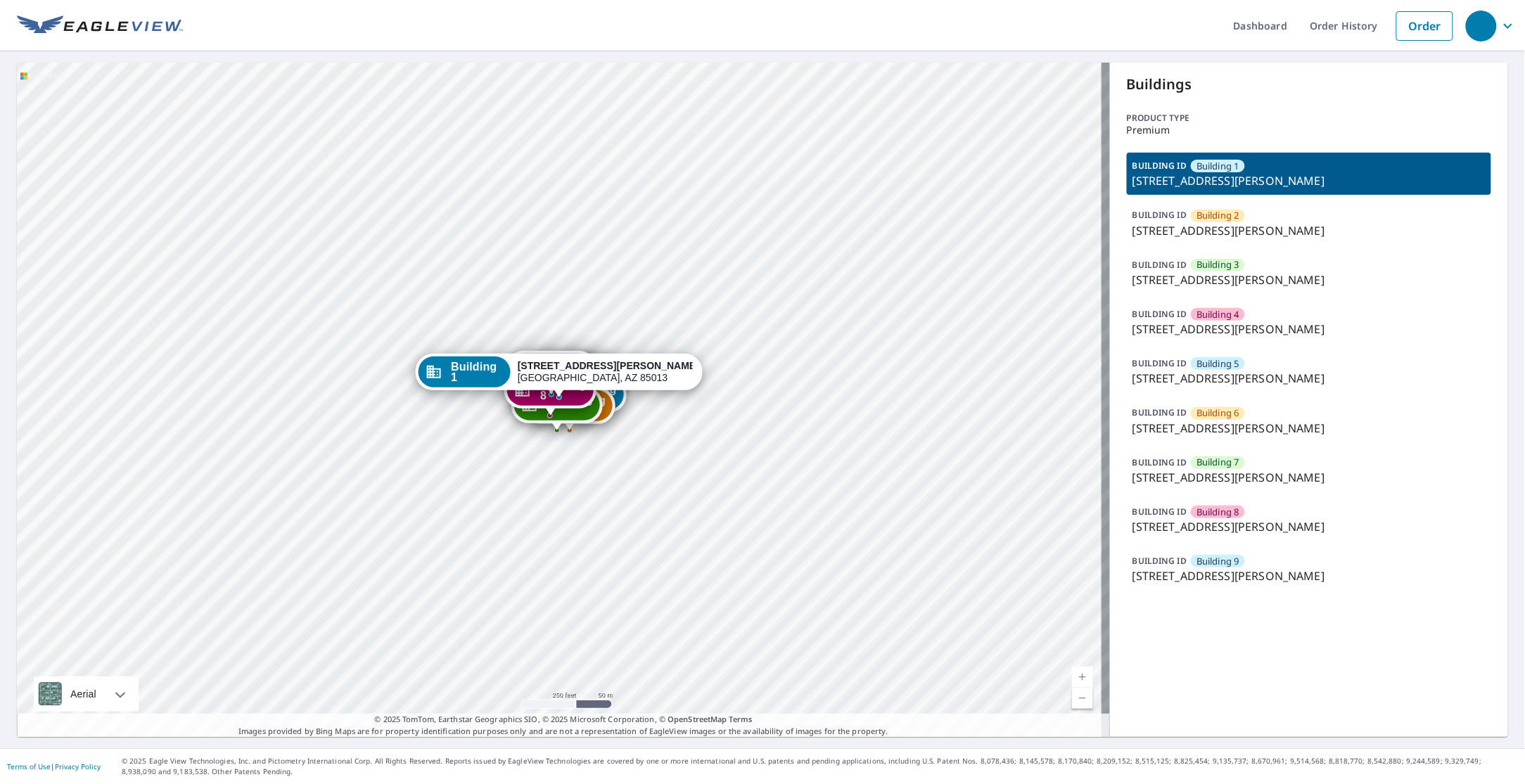
drag, startPoint x: 605, startPoint y: 417, endPoint x: 591, endPoint y: 453, distance: 38.6
click at [591, 453] on div "Building [GEOGRAPHIC_DATA][STREET_ADDRESS][PERSON_NAME][STREET_ADDRESS][PERSON_…" at bounding box center [563, 399] width 1093 height 674
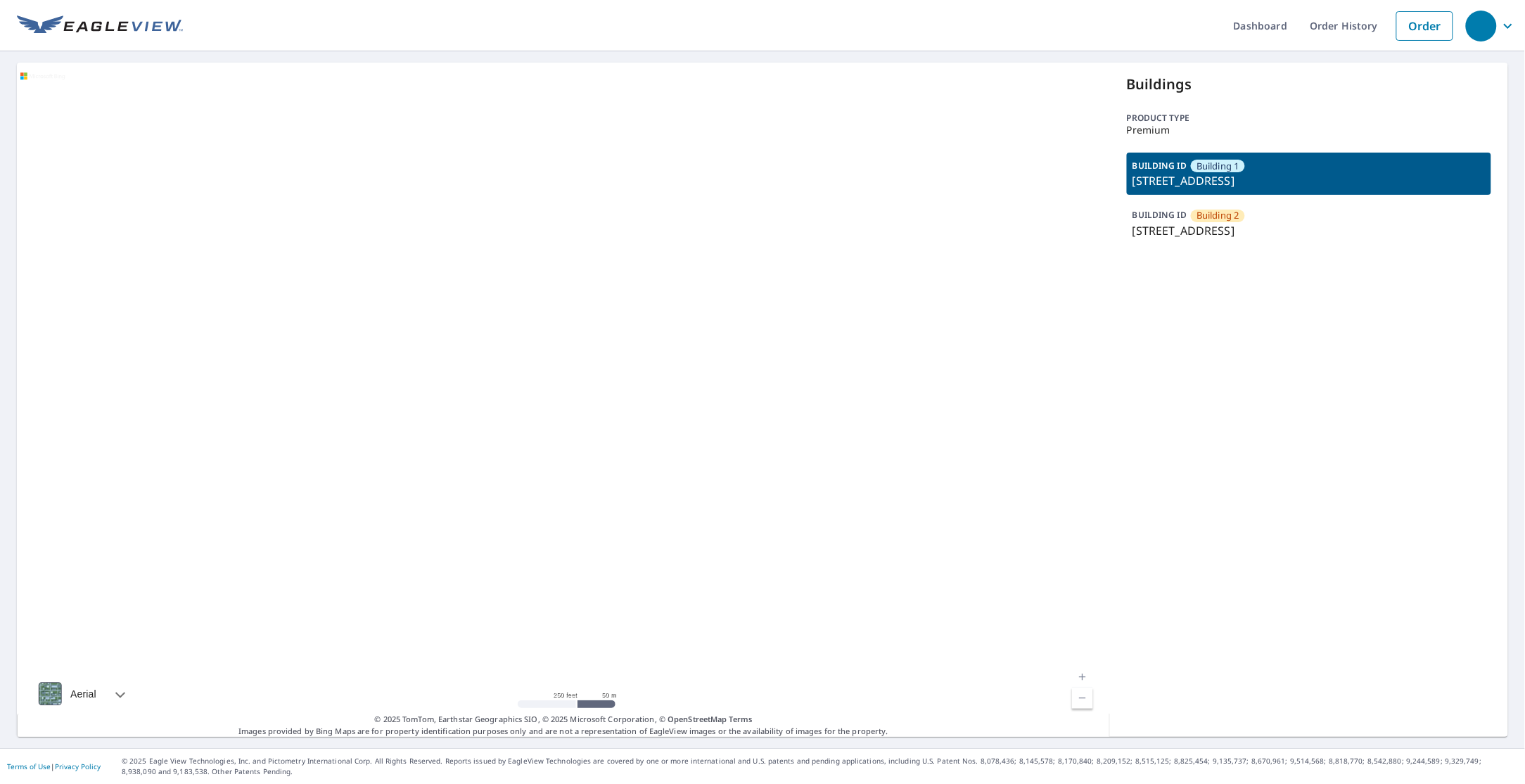
click at [1289, 246] on div "Buildings Product type Premium BUILDING ID Building 1 [STREET_ADDRESS] BUILDING…" at bounding box center [1308, 399] width 398 height 674
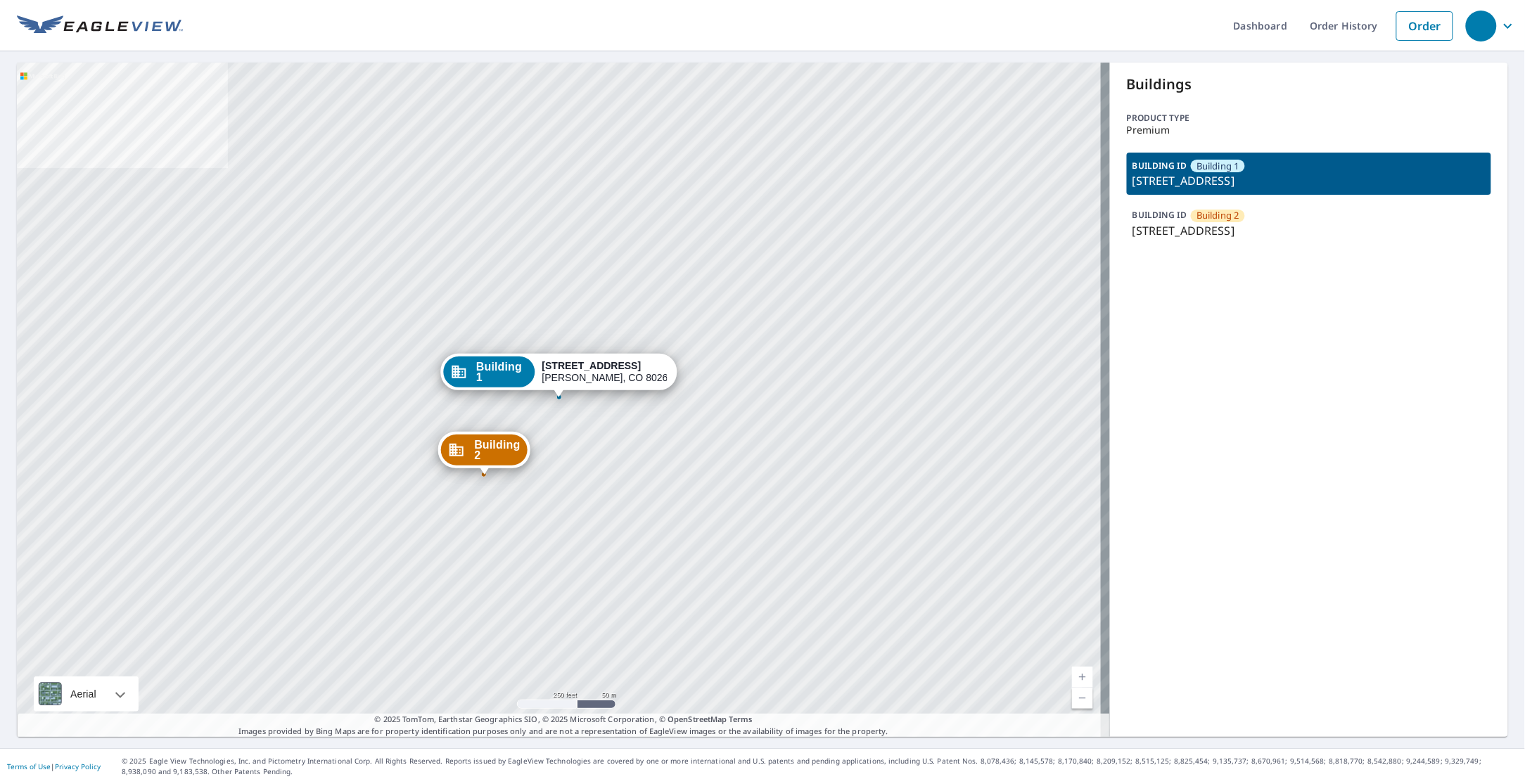
click at [1259, 218] on div "BUILDING ID Building 2 [STREET_ADDRESS]" at bounding box center [1308, 222] width 364 height 42
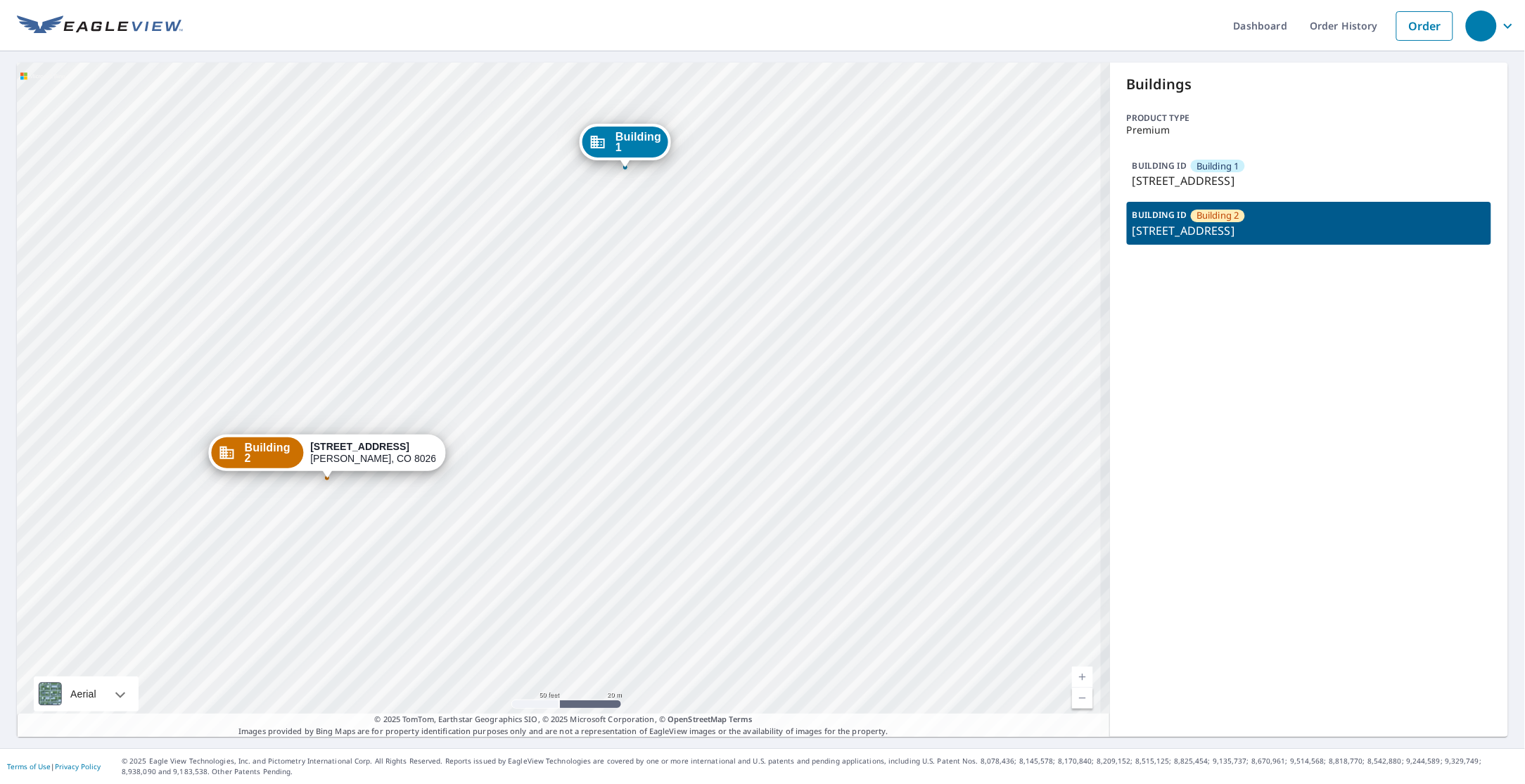
drag, startPoint x: 545, startPoint y: 410, endPoint x: 612, endPoint y: 374, distance: 76.1
click at [612, 374] on div "Building 1 10288 Quivas Street Thornton, CO 80260 Building 2 10288 Quivas Stree…" at bounding box center [563, 399] width 1093 height 674
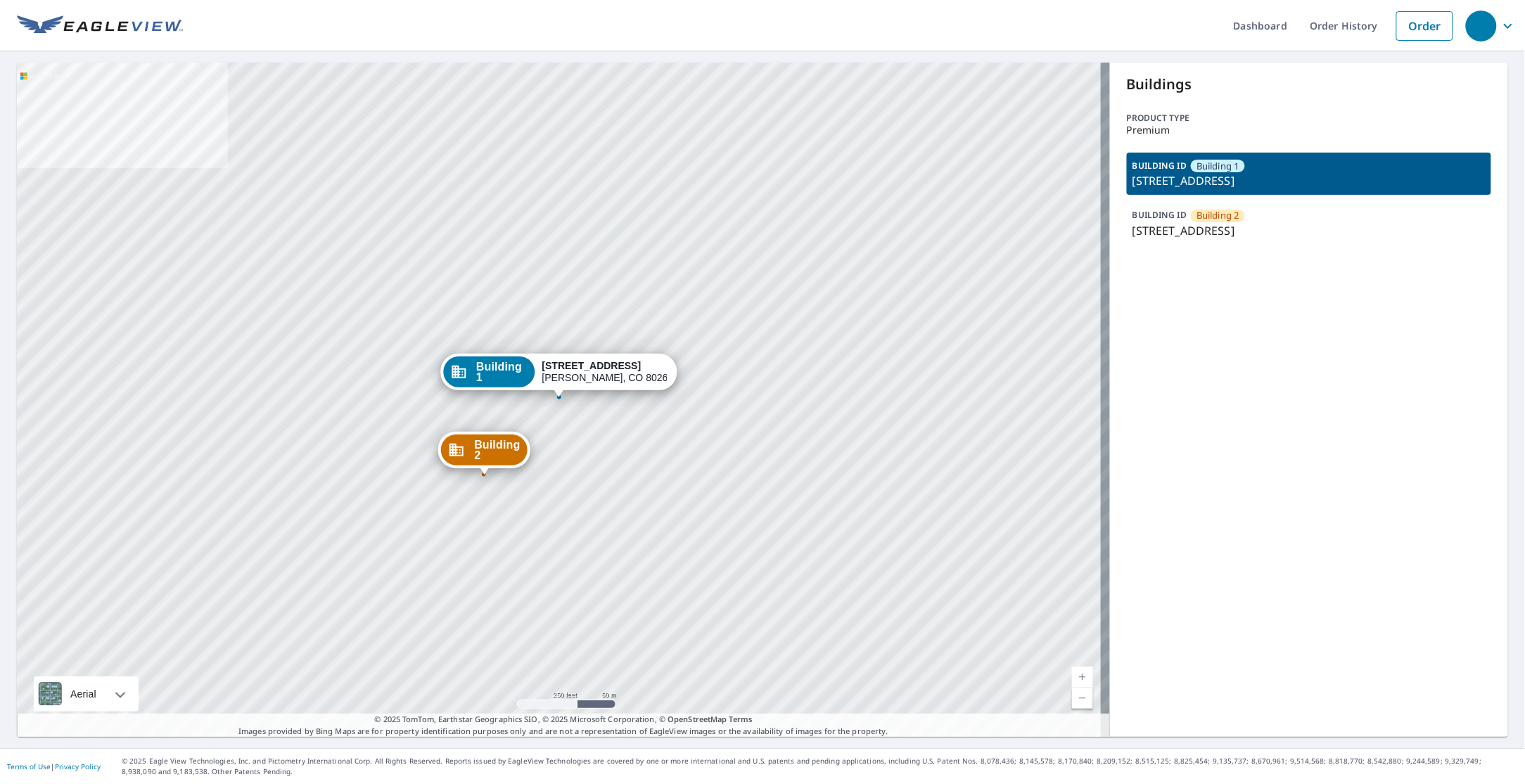
click at [1259, 240] on div "BUILDING ID Building 2 10288 Quivas Street, Thornton, CO, 80260" at bounding box center [1308, 222] width 364 height 42
